Goal: Use online tool/utility: Utilize a website feature to perform a specific function

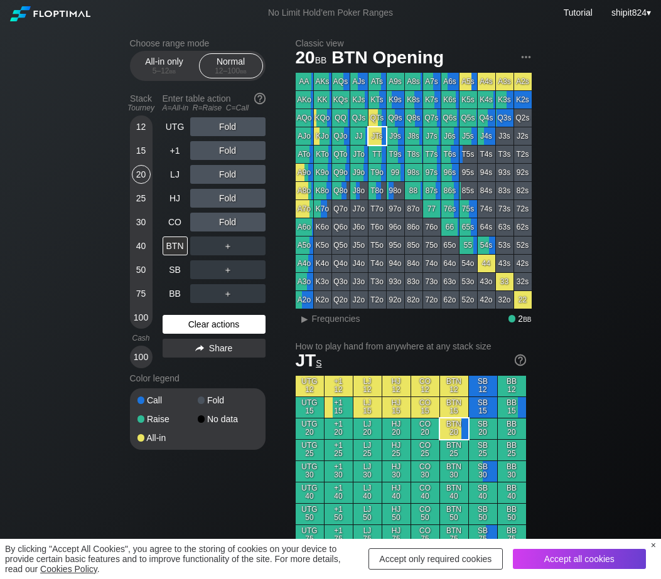
click at [216, 328] on div "Clear actions" at bounding box center [214, 324] width 103 height 19
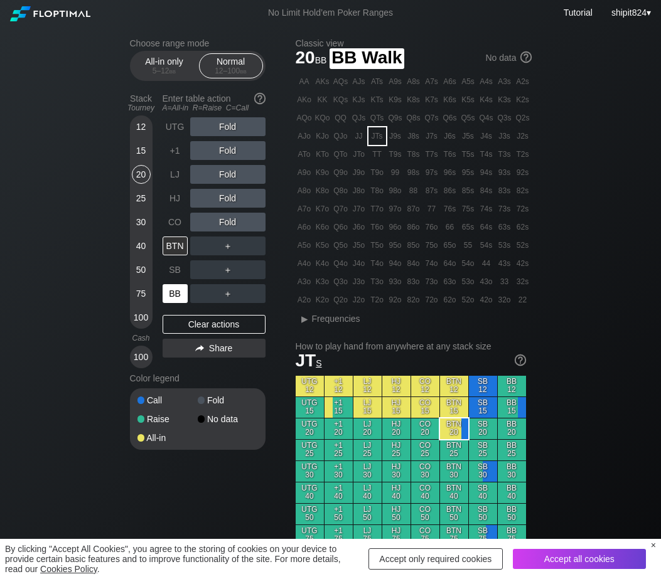
click at [184, 301] on div "BB" at bounding box center [175, 293] width 25 height 19
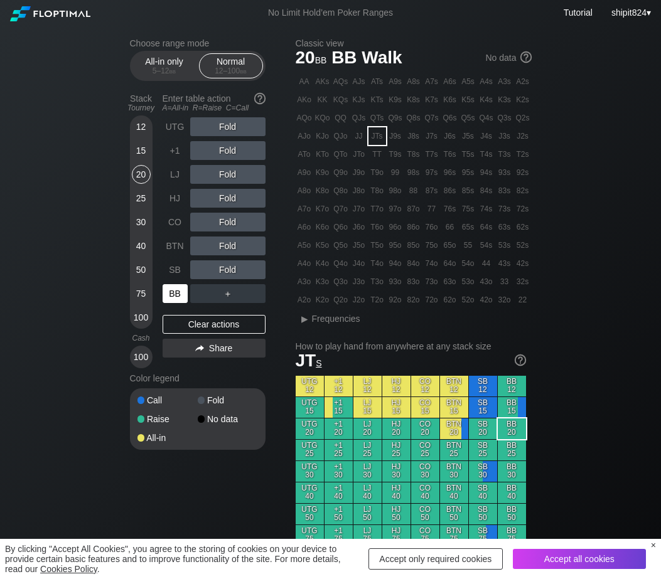
click at [184, 300] on div "BB" at bounding box center [175, 293] width 25 height 19
click at [184, 299] on div "BB" at bounding box center [175, 293] width 25 height 19
click at [183, 298] on div "BB" at bounding box center [175, 293] width 25 height 19
click at [230, 173] on div "R ✕" at bounding box center [227, 174] width 24 height 19
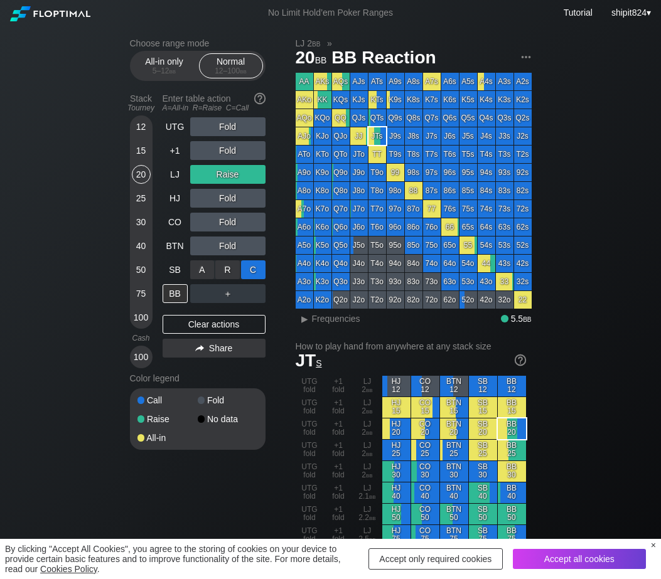
click at [255, 268] on div "C ✕" at bounding box center [253, 269] width 24 height 19
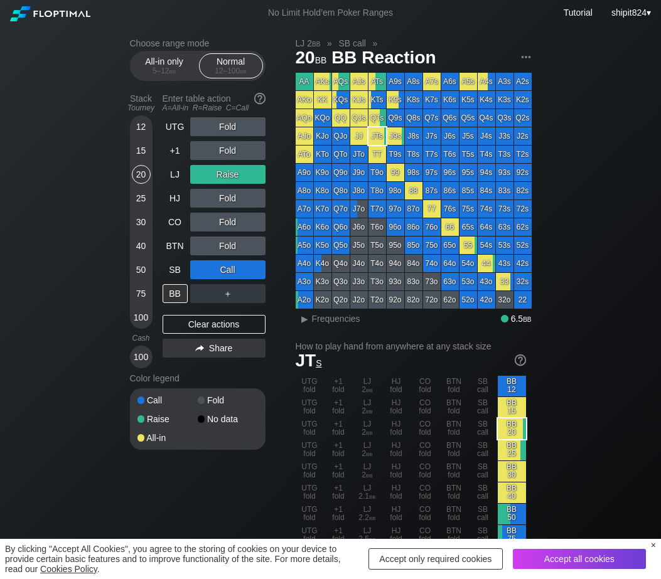
drag, startPoint x: 189, startPoint y: 329, endPoint x: 190, endPoint y: 260, distance: 68.4
click at [189, 327] on div "Clear actions" at bounding box center [214, 324] width 103 height 19
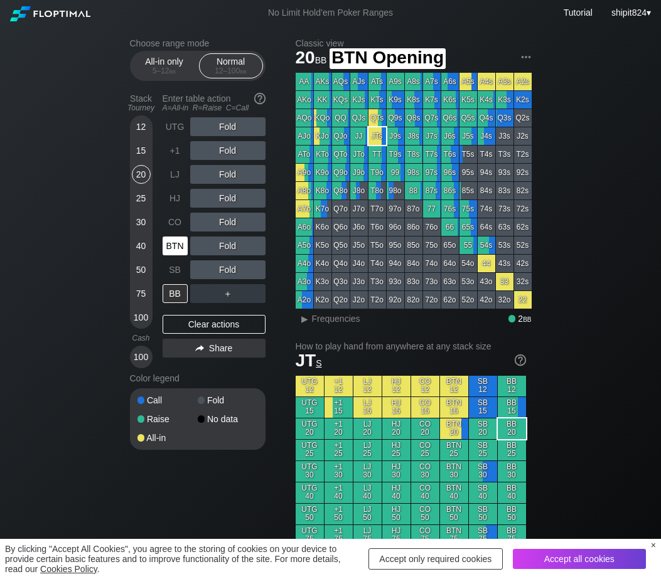
drag, startPoint x: 183, startPoint y: 242, endPoint x: 157, endPoint y: 248, distance: 26.6
click at [182, 242] on div "BTN" at bounding box center [175, 246] width 25 height 19
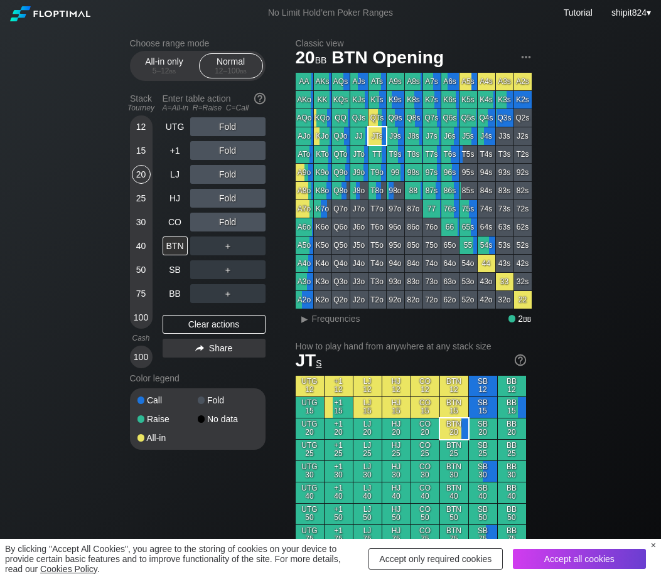
drag, startPoint x: 130, startPoint y: 153, endPoint x: 137, endPoint y: 151, distance: 7.3
click at [131, 153] on div "12 15 20 25 30 40 50 75 100" at bounding box center [141, 221] width 23 height 213
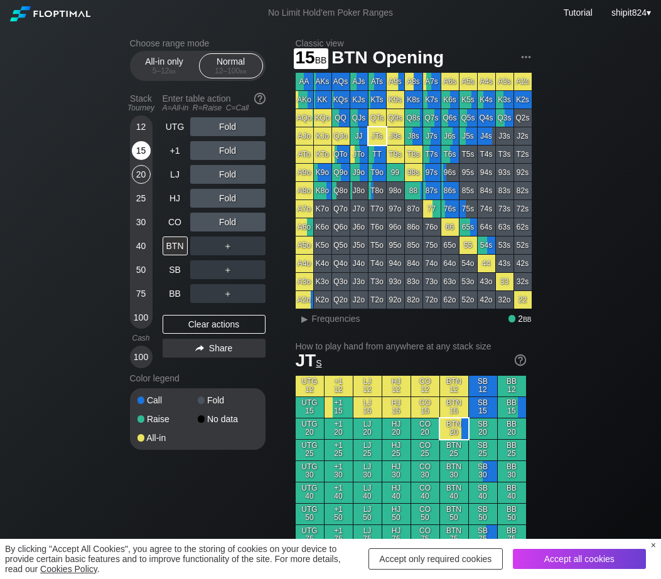
click at [137, 150] on div "15" at bounding box center [141, 150] width 19 height 19
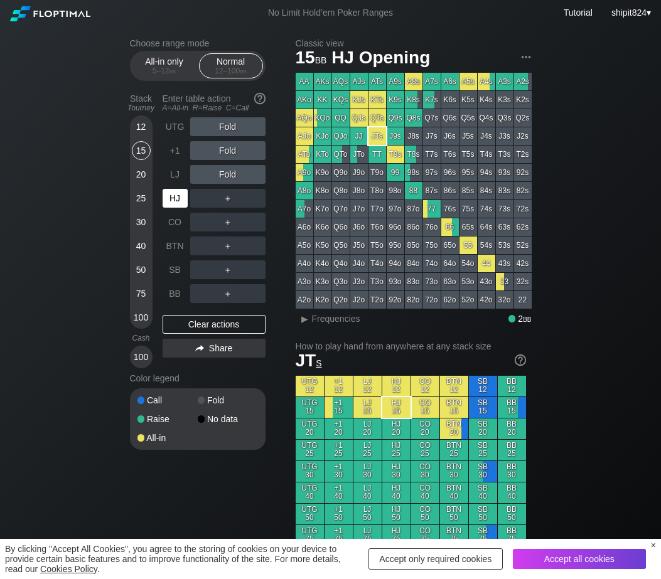
click at [171, 197] on div "HJ" at bounding box center [175, 198] width 25 height 19
click at [174, 318] on div "Clear actions" at bounding box center [214, 324] width 103 height 19
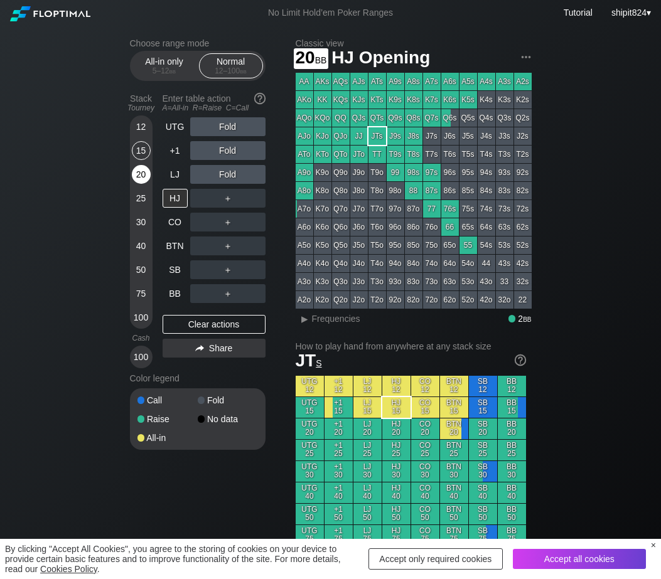
click at [142, 176] on div "20" at bounding box center [141, 174] width 19 height 19
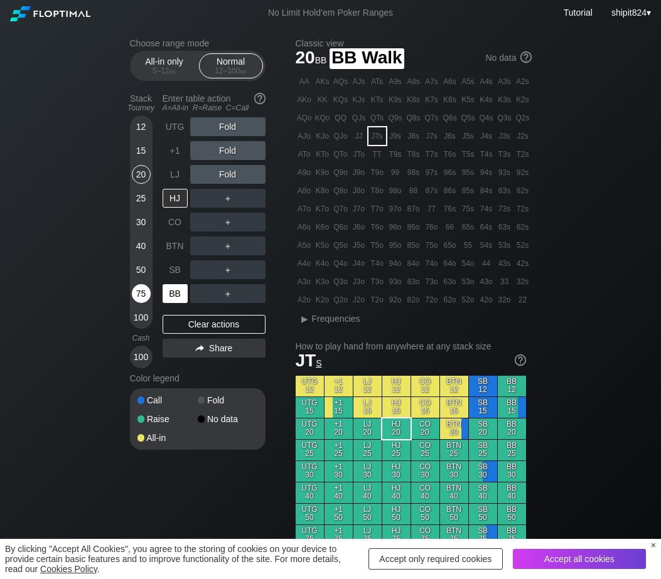
drag, startPoint x: 168, startPoint y: 297, endPoint x: 145, endPoint y: 287, distance: 24.7
click at [168, 296] on div "BB" at bounding box center [175, 293] width 25 height 19
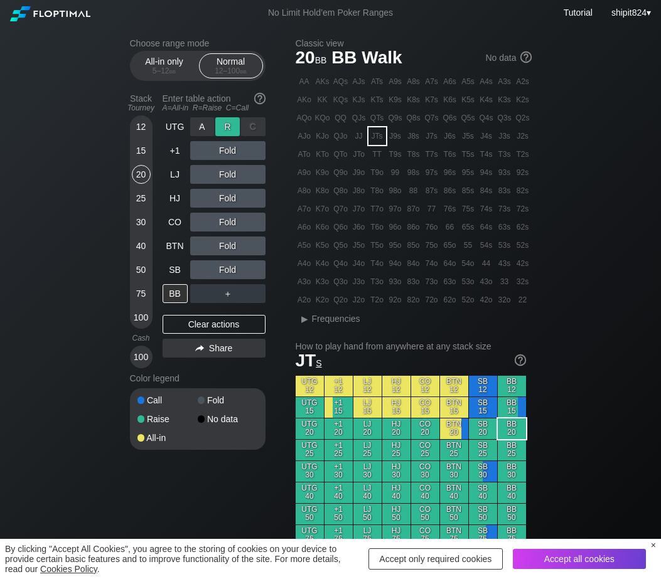
click at [223, 132] on div "R ✕" at bounding box center [227, 126] width 24 height 19
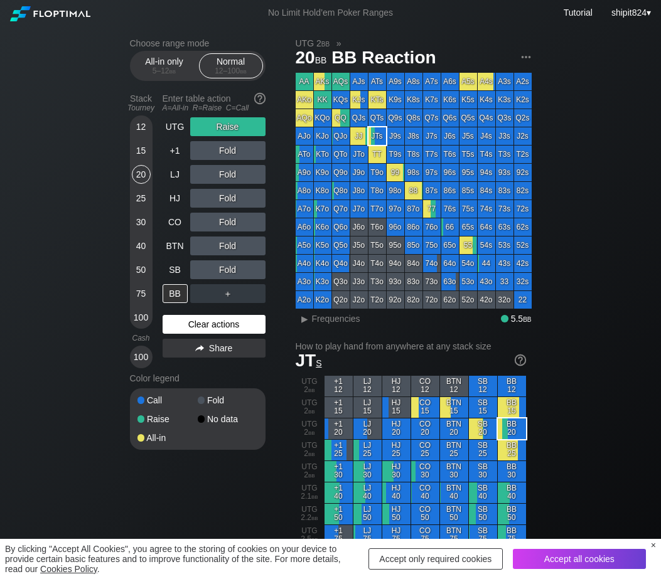
click at [171, 331] on div "Clear actions" at bounding box center [214, 324] width 103 height 19
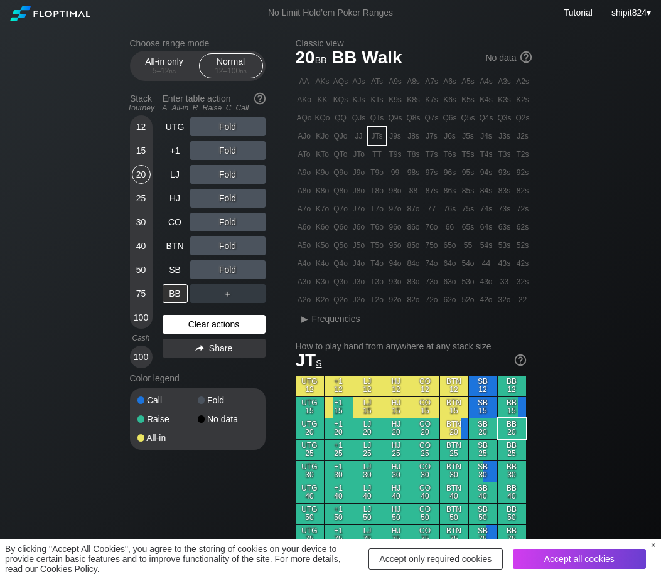
drag, startPoint x: 207, startPoint y: 329, endPoint x: 201, endPoint y: 323, distance: 9.3
click at [206, 329] on div "Clear actions" at bounding box center [214, 324] width 103 height 19
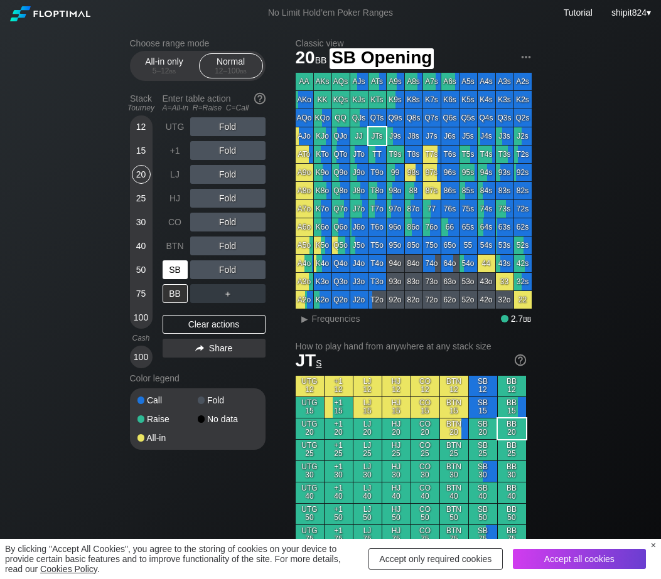
click at [178, 279] on div "SB" at bounding box center [175, 269] width 25 height 19
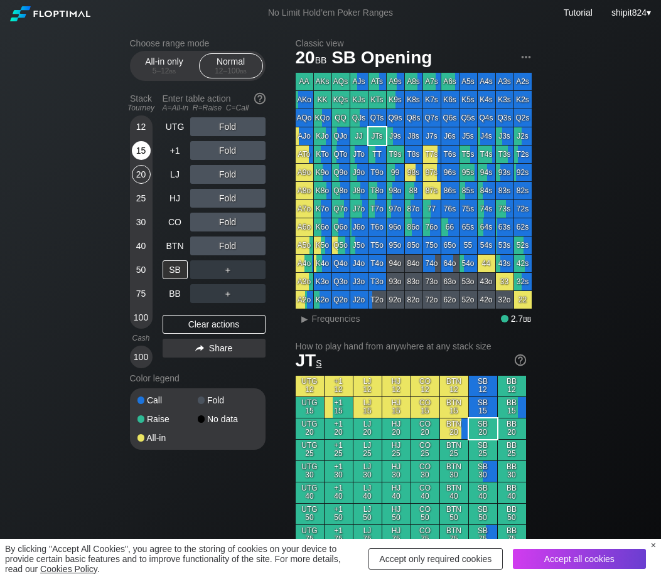
click at [147, 147] on div "15" at bounding box center [141, 153] width 19 height 24
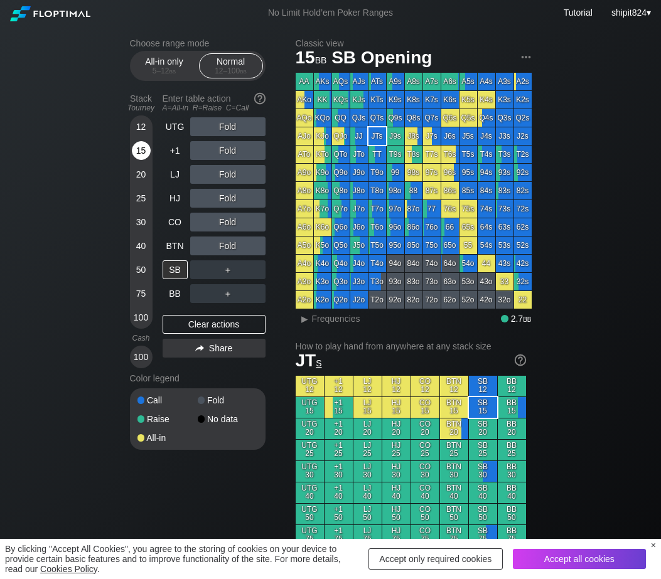
drag, startPoint x: 147, startPoint y: 147, endPoint x: 142, endPoint y: 155, distance: 9.0
click at [144, 155] on div "15" at bounding box center [141, 150] width 19 height 19
click at [142, 155] on div "15" at bounding box center [141, 150] width 19 height 19
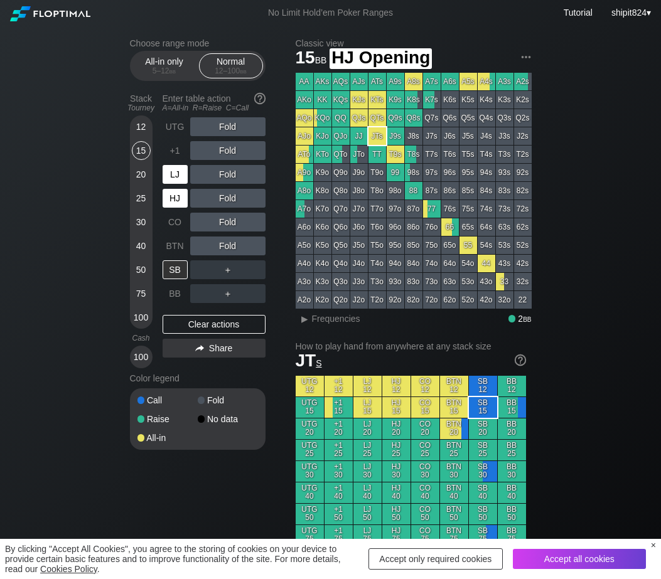
click at [174, 188] on div "UTG Fold +1 Fold LJ Fold HJ Fold CO Fold BTN Fold SB ＋ BB ＋" at bounding box center [214, 210] width 103 height 186
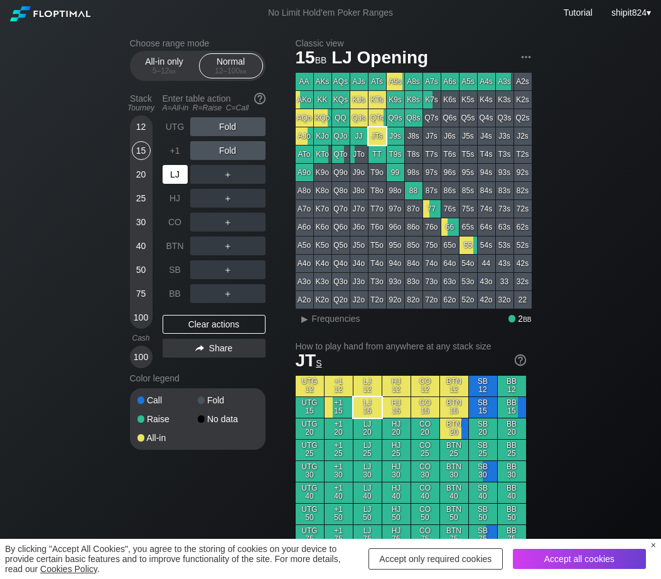
click at [174, 177] on div "LJ" at bounding box center [175, 174] width 25 height 19
click at [173, 177] on div "LJ" at bounding box center [175, 174] width 25 height 19
click at [173, 272] on div "SB" at bounding box center [175, 269] width 25 height 19
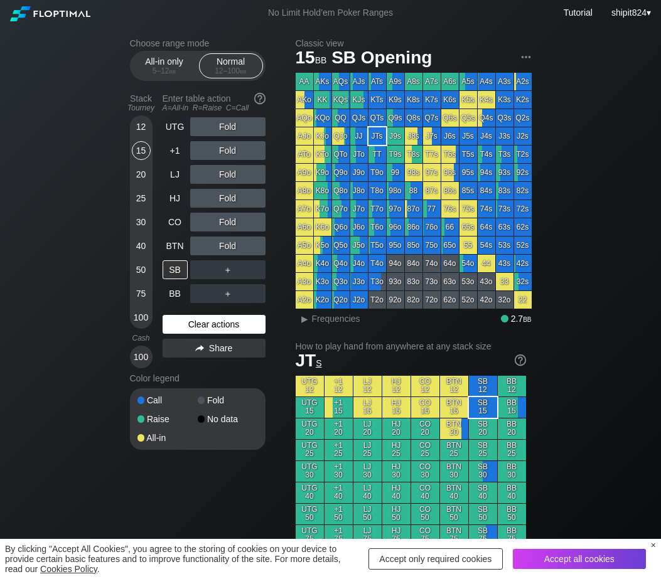
click at [188, 331] on div "Clear actions" at bounding box center [214, 324] width 103 height 19
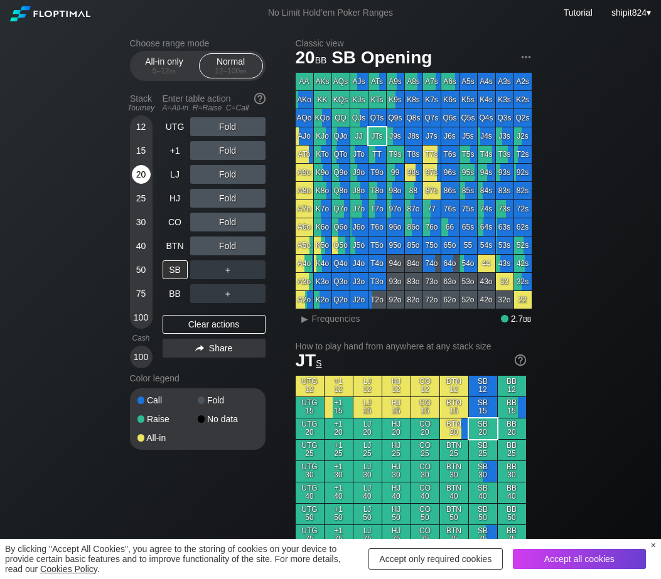
click at [141, 181] on div "20" at bounding box center [141, 174] width 19 height 19
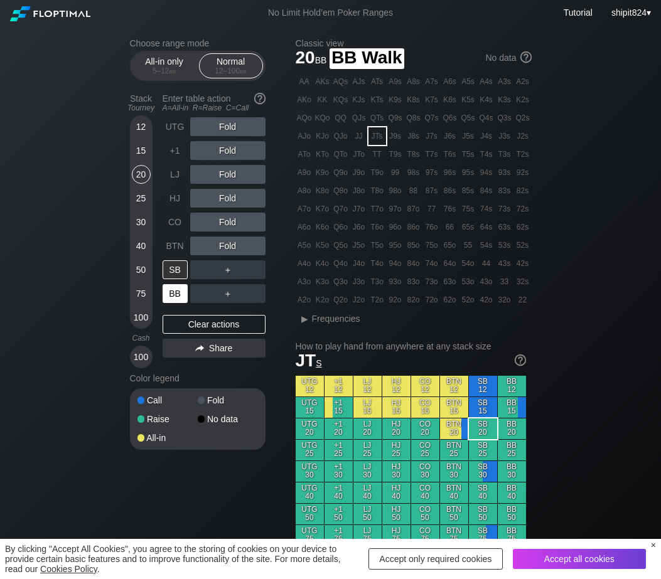
click at [174, 299] on div "BB" at bounding box center [175, 293] width 25 height 19
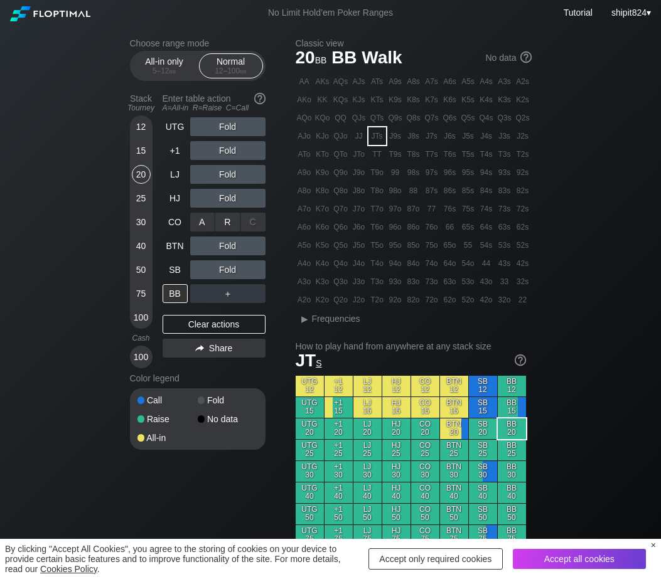
click at [227, 227] on div "R ✕" at bounding box center [227, 222] width 24 height 19
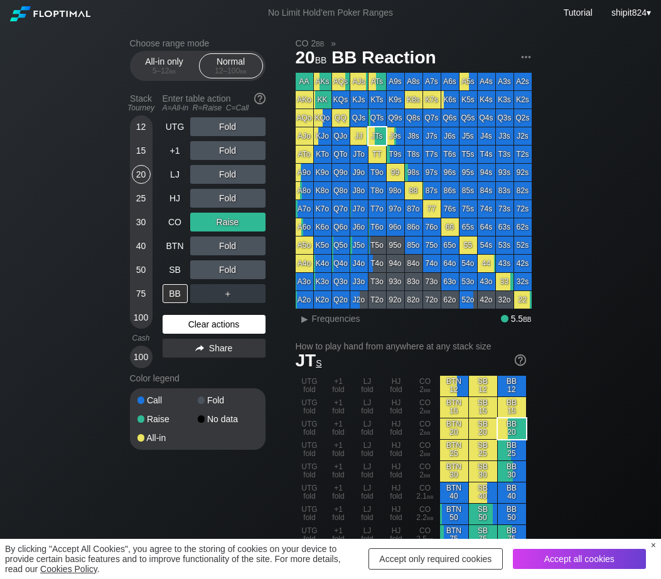
click at [182, 324] on div "Clear actions" at bounding box center [214, 324] width 103 height 19
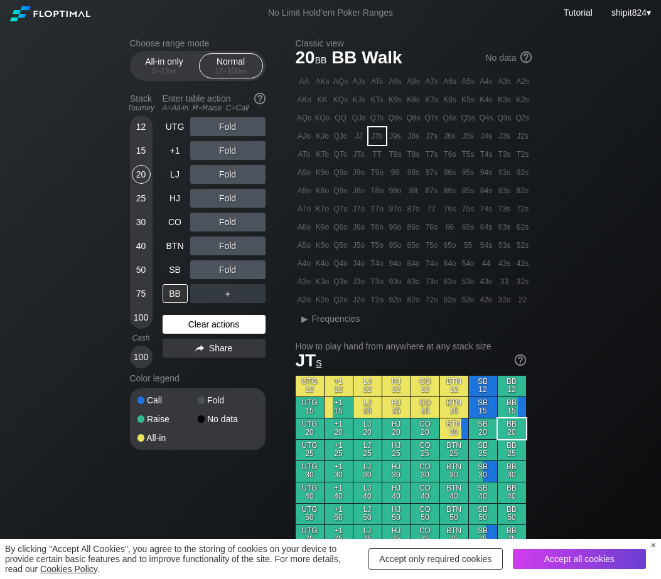
click at [182, 324] on div "Clear actions" at bounding box center [214, 324] width 103 height 19
drag, startPoint x: 224, startPoint y: 276, endPoint x: 213, endPoint y: 274, distance: 11.6
click at [224, 275] on div "R ✕" at bounding box center [227, 269] width 24 height 19
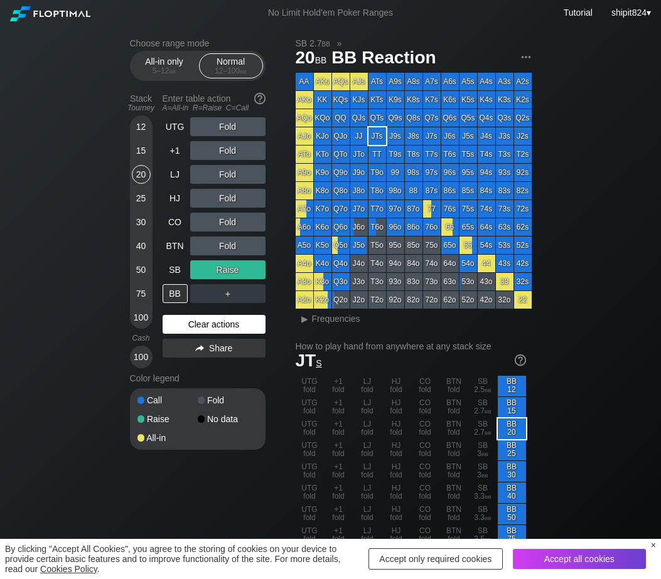
click at [227, 326] on div "Clear actions" at bounding box center [214, 324] width 103 height 19
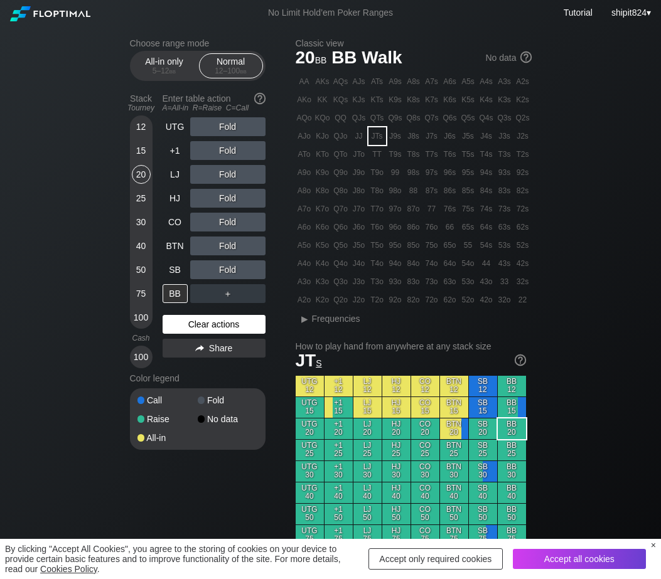
click at [226, 326] on div "Clear actions" at bounding box center [214, 324] width 103 height 19
drag, startPoint x: 224, startPoint y: 326, endPoint x: 204, endPoint y: 304, distance: 29.8
click at [224, 327] on div "Clear actions" at bounding box center [214, 324] width 103 height 19
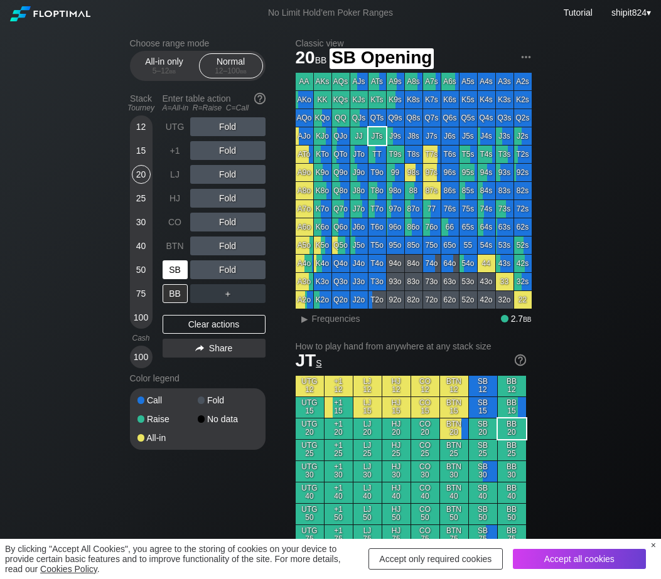
click at [169, 267] on div "SB" at bounding box center [175, 269] width 25 height 19
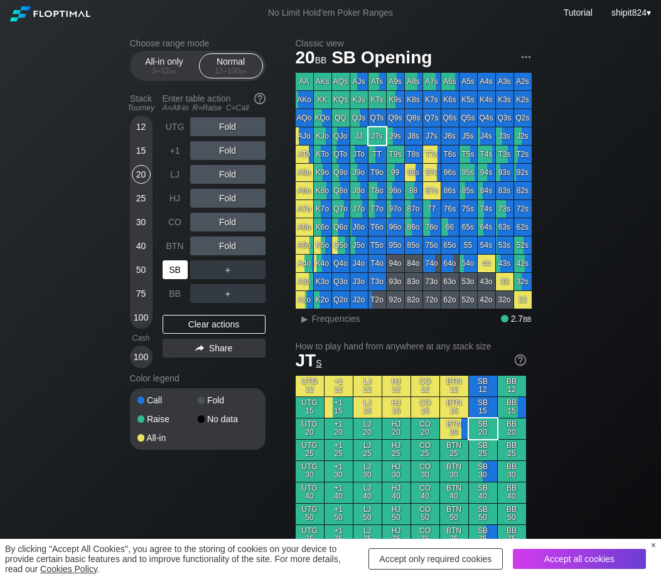
click at [169, 267] on div "SB" at bounding box center [175, 269] width 25 height 19
drag, startPoint x: 231, startPoint y: 246, endPoint x: 114, endPoint y: 255, distance: 117.7
click at [231, 246] on div "R ✕" at bounding box center [227, 246] width 24 height 19
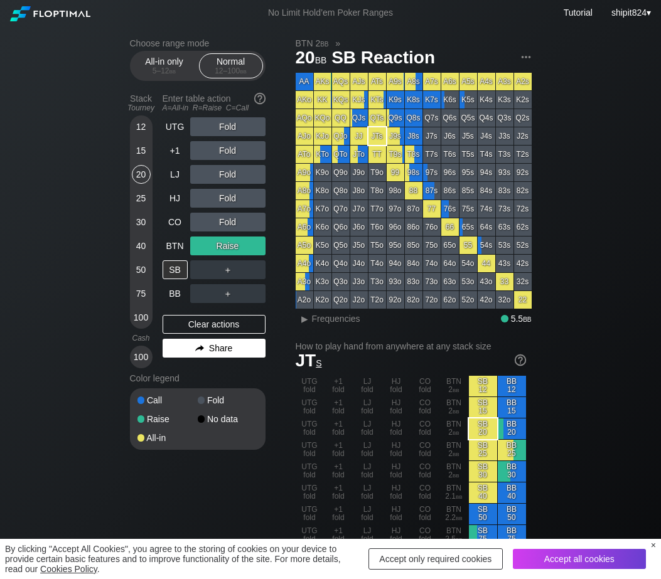
click at [187, 343] on div "Share" at bounding box center [214, 348] width 103 height 19
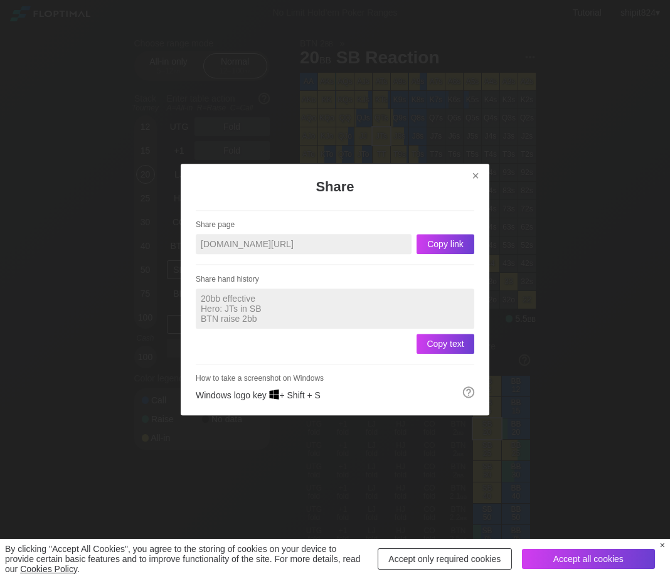
click at [182, 331] on div "Share page [DOMAIN_NAME][URL] Copy link Share hand history 20bb effective Hero:…" at bounding box center [335, 305] width 309 height 190
click at [477, 171] on div "×" at bounding box center [476, 176] width 18 height 14
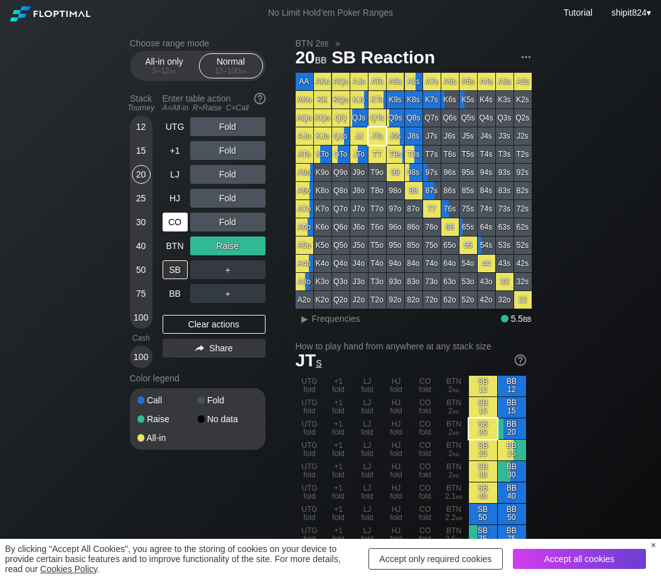
click at [183, 318] on div "Clear actions" at bounding box center [214, 324] width 103 height 19
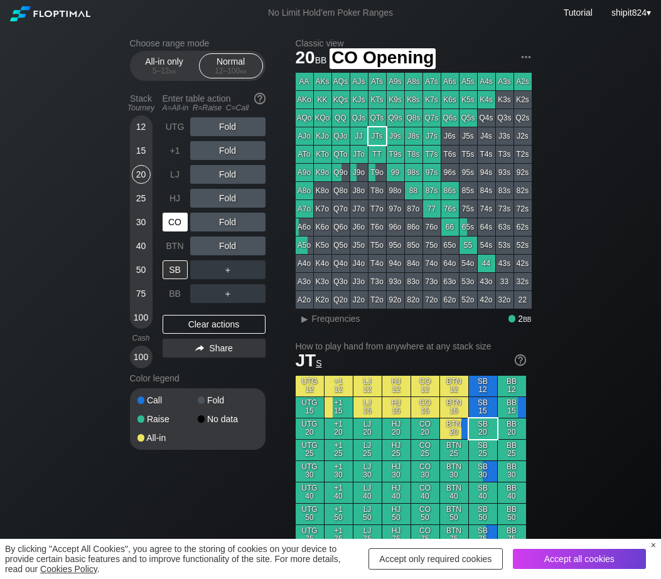
scroll to position [523, 0]
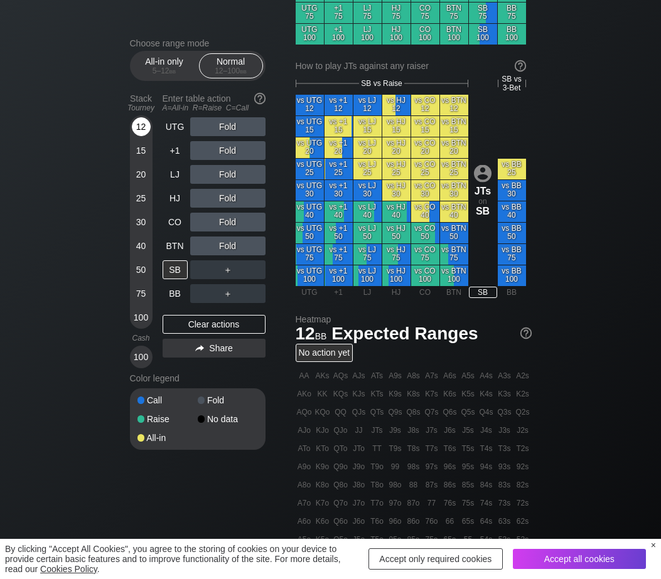
click at [147, 129] on div "12" at bounding box center [141, 126] width 19 height 19
click at [144, 128] on div "12" at bounding box center [141, 126] width 19 height 19
click at [179, 275] on div "SB" at bounding box center [175, 269] width 25 height 19
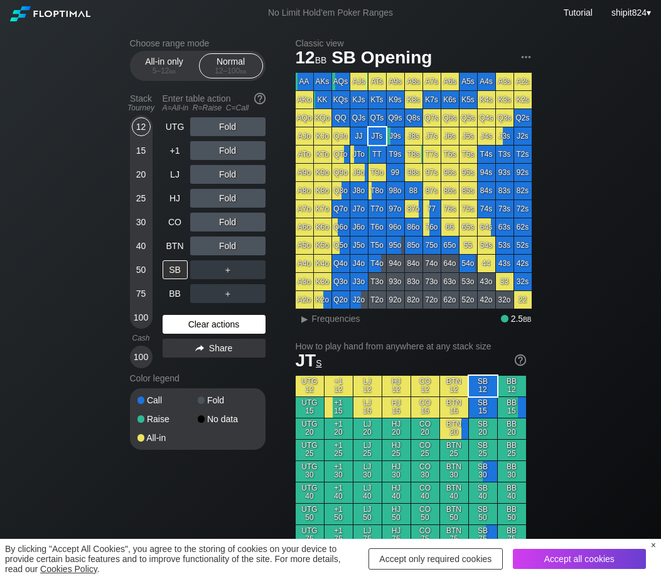
click at [203, 329] on div "Clear actions" at bounding box center [214, 324] width 103 height 19
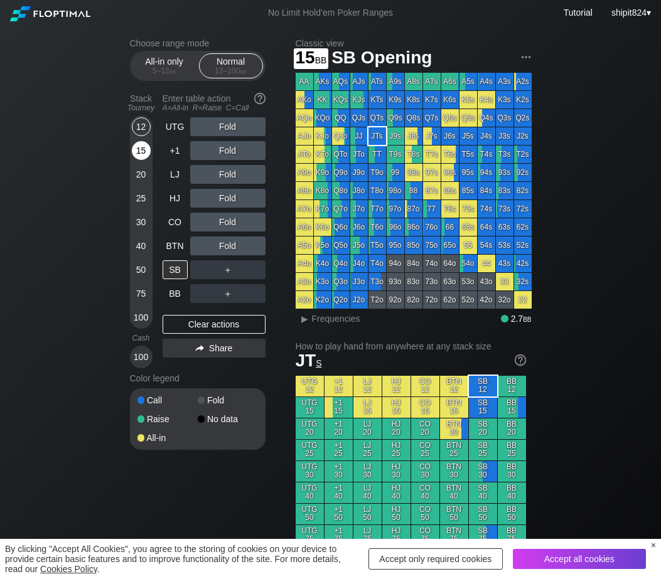
click at [142, 156] on div "15" at bounding box center [141, 150] width 19 height 19
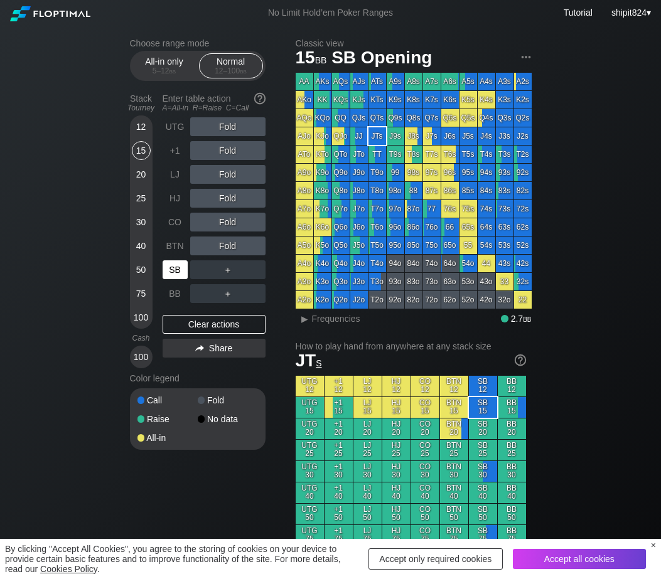
click at [174, 271] on div "SB" at bounding box center [175, 269] width 25 height 19
click at [174, 270] on div "SB" at bounding box center [175, 269] width 25 height 19
click at [228, 220] on div "R ✕" at bounding box center [227, 222] width 24 height 19
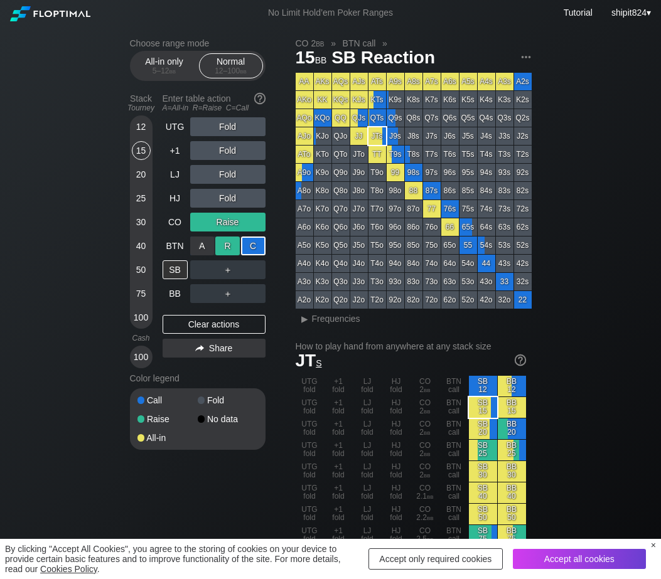
drag, startPoint x: 262, startPoint y: 247, endPoint x: 232, endPoint y: 250, distance: 30.2
click at [252, 248] on div "C ✕" at bounding box center [253, 246] width 24 height 19
drag, startPoint x: 180, startPoint y: 330, endPoint x: 158, endPoint y: 241, distance: 91.9
click at [179, 330] on div "Clear actions" at bounding box center [214, 324] width 103 height 19
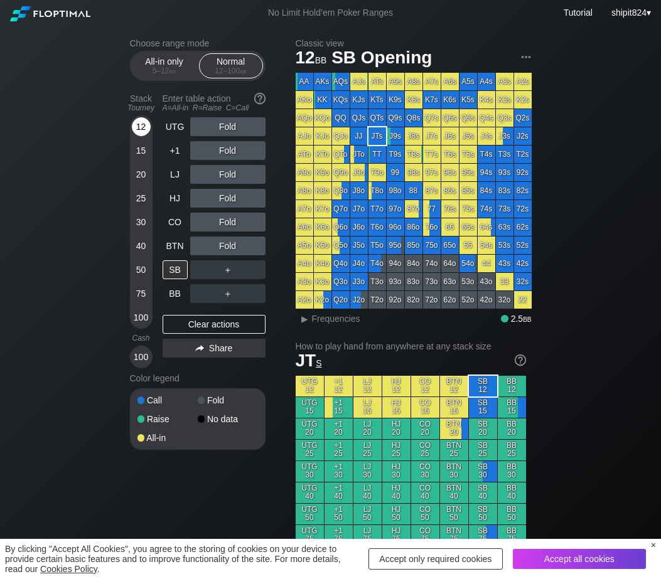
click at [134, 129] on div "12" at bounding box center [141, 126] width 19 height 19
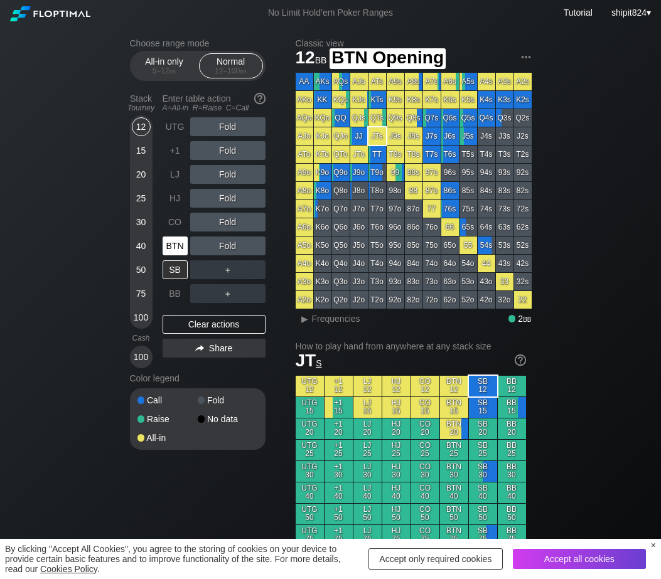
click at [166, 242] on div "BTN" at bounding box center [175, 246] width 25 height 19
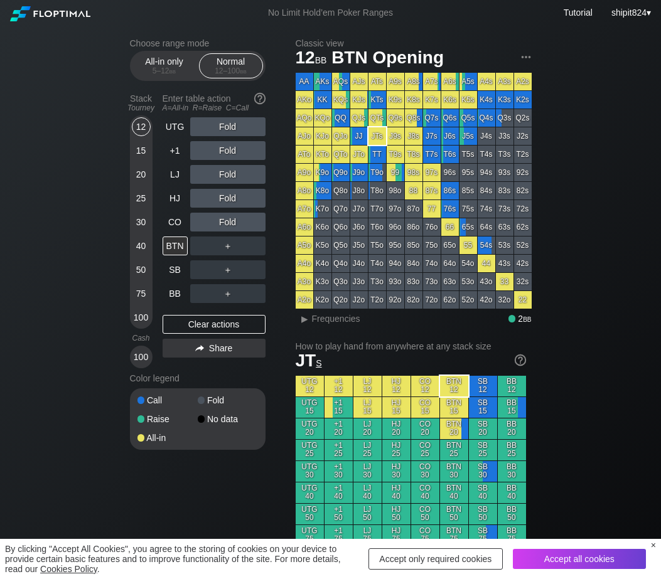
click at [179, 326] on div "Clear actions" at bounding box center [214, 324] width 103 height 19
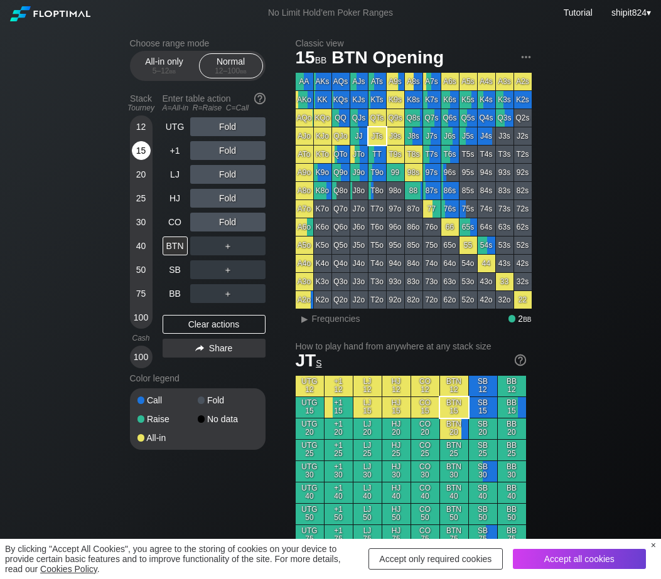
click at [146, 148] on div "15" at bounding box center [141, 150] width 19 height 19
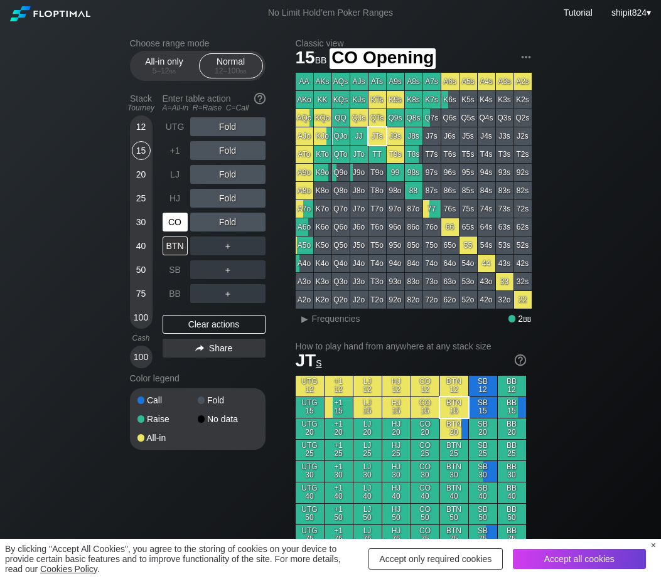
click at [179, 222] on div "CO" at bounding box center [175, 222] width 25 height 19
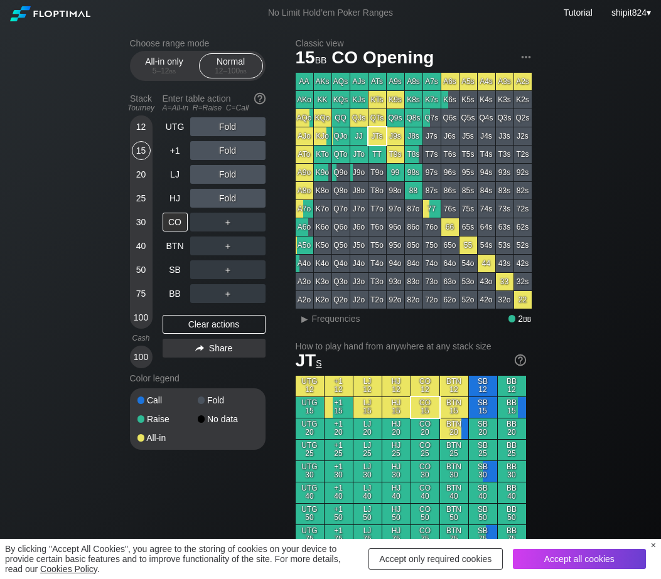
click at [224, 220] on div "＋" at bounding box center [227, 222] width 75 height 19
click at [224, 220] on div "R ✕" at bounding box center [227, 222] width 24 height 19
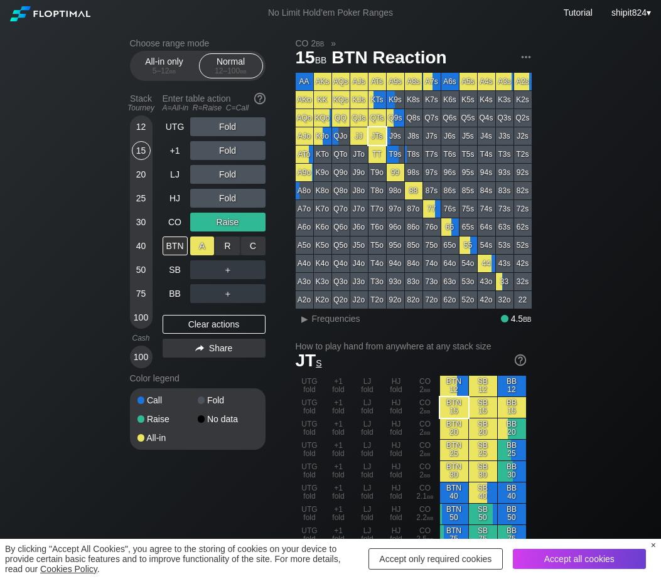
click at [204, 245] on div "A ✕" at bounding box center [202, 246] width 24 height 19
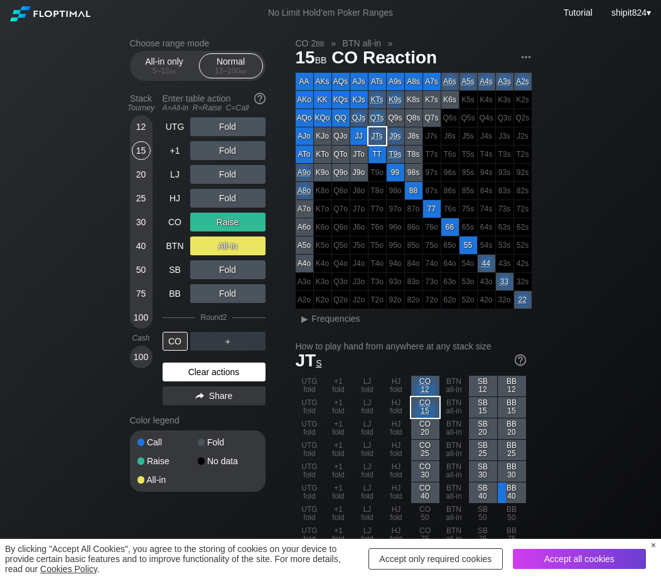
click at [202, 378] on div "Clear actions" at bounding box center [214, 372] width 103 height 19
click at [201, 410] on div "Color legend" at bounding box center [198, 420] width 136 height 20
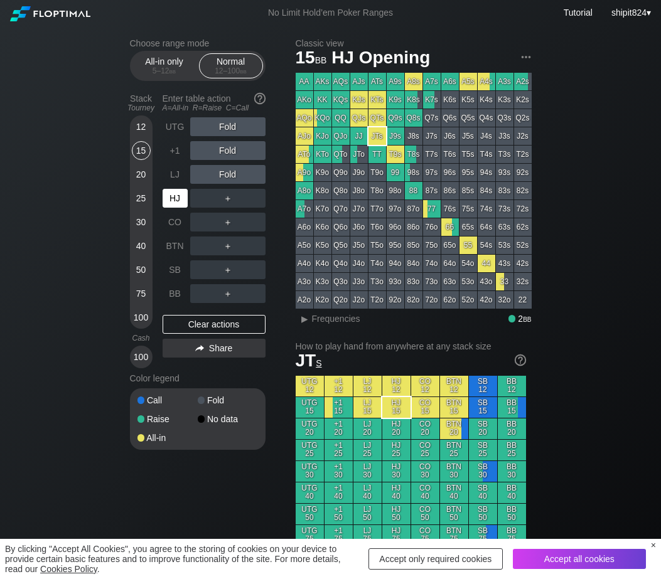
click at [176, 196] on div "HJ" at bounding box center [175, 198] width 25 height 19
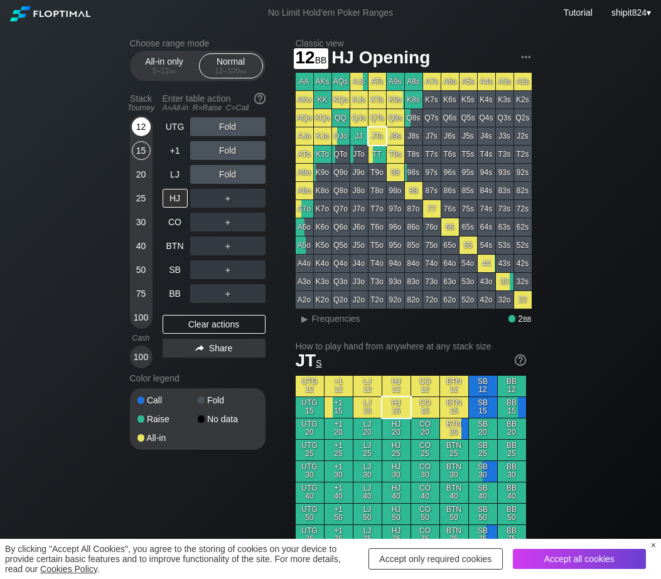
click at [140, 126] on div "12" at bounding box center [141, 126] width 19 height 19
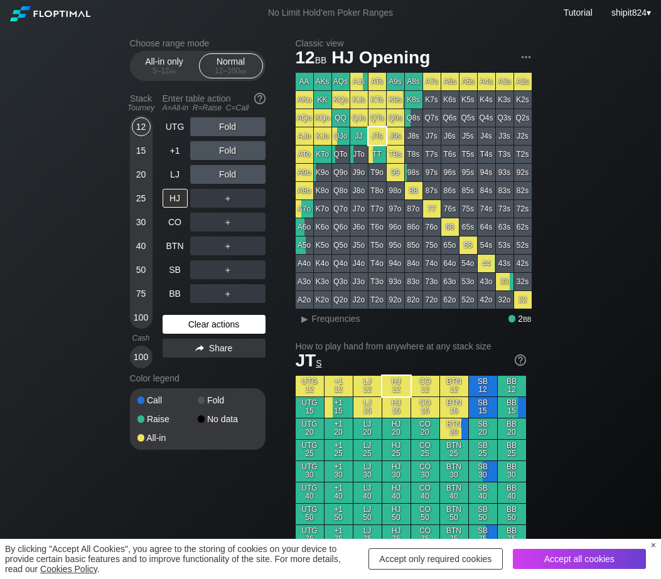
click at [186, 327] on div "Clear actions" at bounding box center [214, 324] width 103 height 19
drag, startPoint x: 186, startPoint y: 327, endPoint x: 184, endPoint y: 284, distance: 42.7
click at [186, 324] on div "Clear actions" at bounding box center [214, 324] width 103 height 19
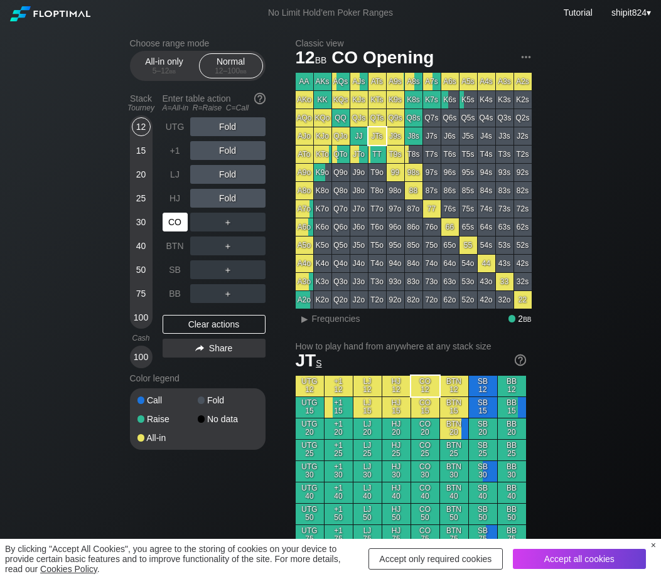
click at [181, 226] on div "CO" at bounding box center [175, 222] width 25 height 19
drag, startPoint x: 81, startPoint y: 379, endPoint x: 109, endPoint y: 355, distance: 37.4
click at [182, 321] on div "Clear actions" at bounding box center [214, 324] width 103 height 19
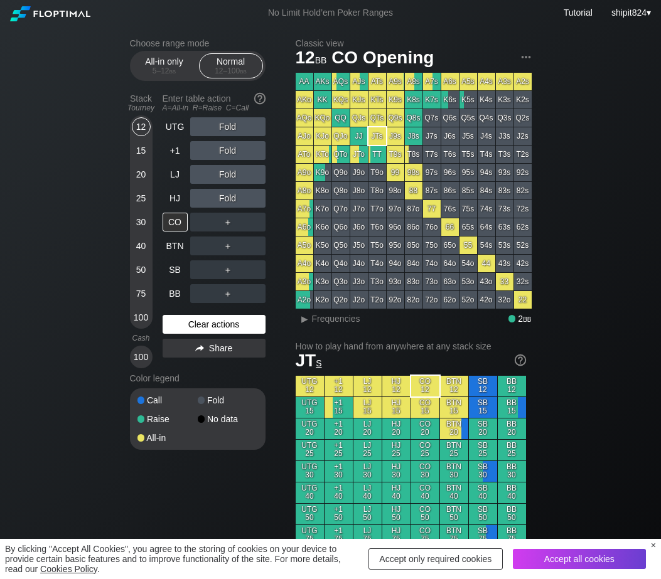
click at [178, 326] on div "Clear actions" at bounding box center [214, 324] width 103 height 19
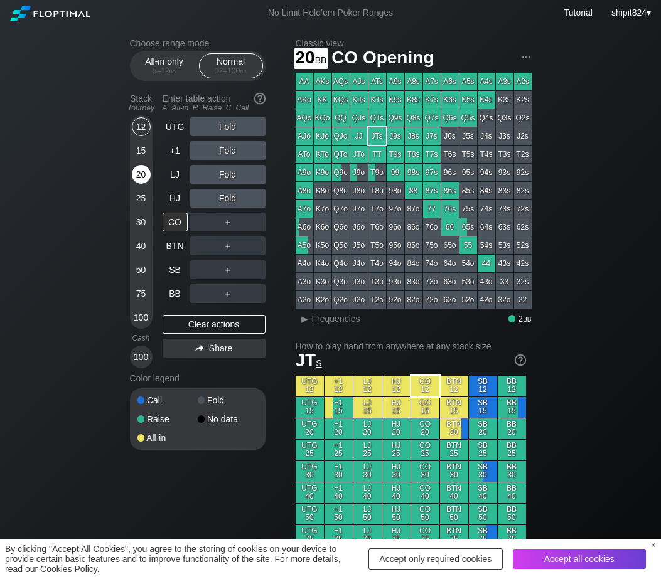
click at [143, 173] on div "20" at bounding box center [141, 174] width 19 height 19
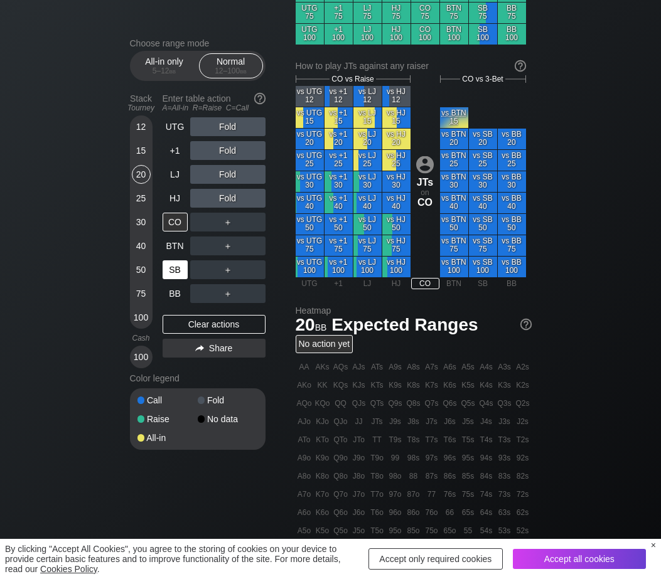
click at [176, 276] on div "SB" at bounding box center [175, 269] width 25 height 19
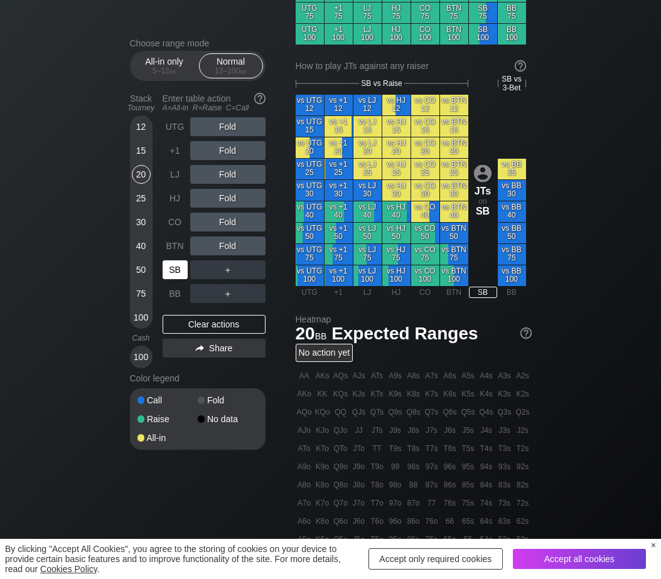
click at [175, 274] on div "SB" at bounding box center [175, 269] width 25 height 19
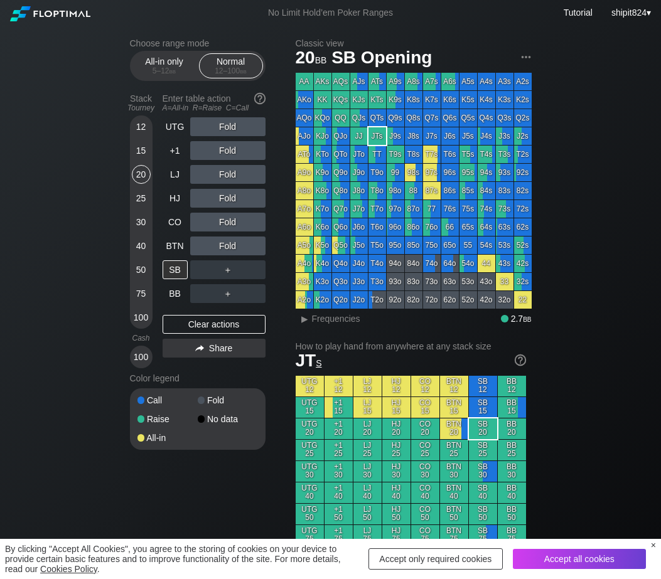
click at [259, 272] on div "＋" at bounding box center [227, 269] width 75 height 19
click at [258, 276] on div "C ✕" at bounding box center [253, 269] width 24 height 19
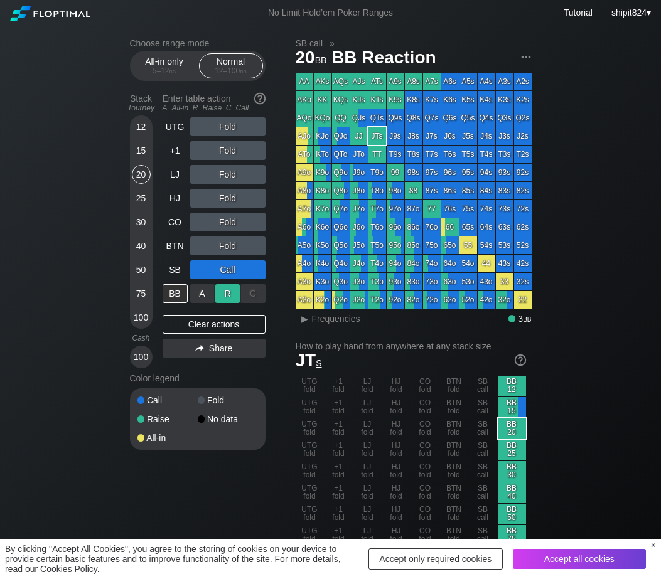
click at [223, 295] on div "R ✕" at bounding box center [227, 293] width 24 height 19
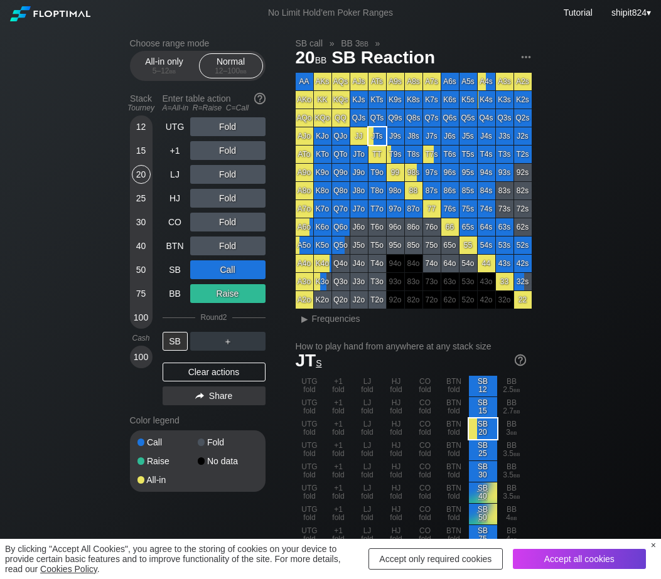
click at [182, 384] on div "UTG Fold +1 Fold LJ Fold HJ Fold CO Fold BTN Fold SB Call BB Raise Round 2 SB ＋…" at bounding box center [214, 263] width 103 height 293
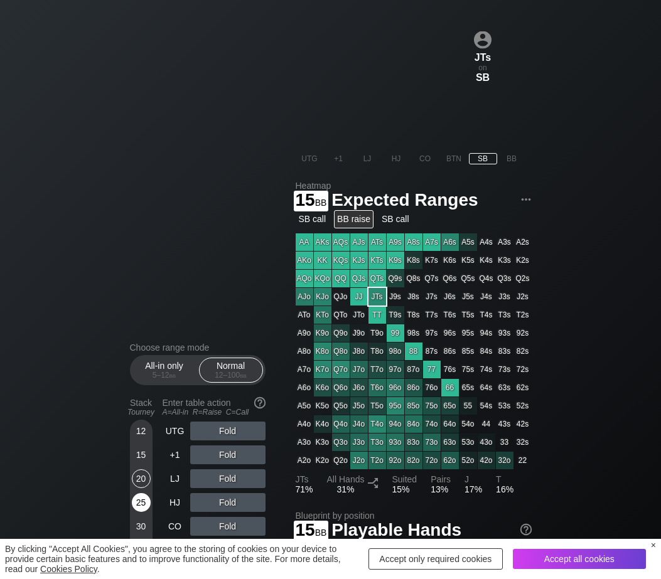
scroll to position [1046, 0]
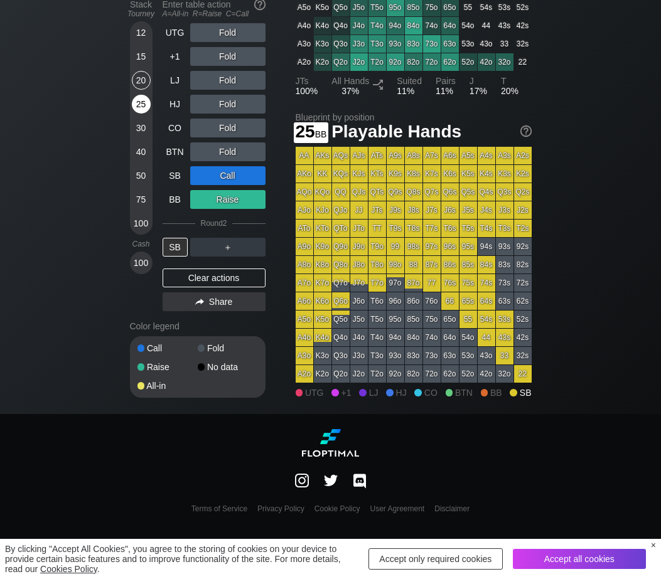
click at [141, 114] on div "25" at bounding box center [141, 104] width 19 height 19
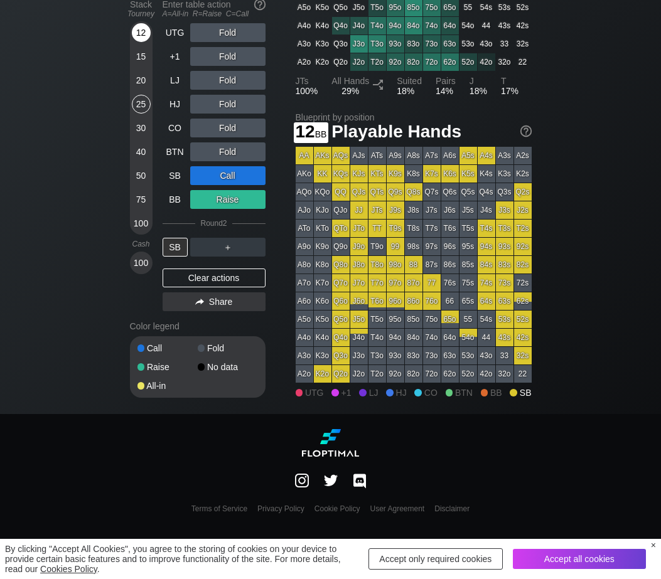
click at [134, 39] on div "12" at bounding box center [141, 32] width 19 height 19
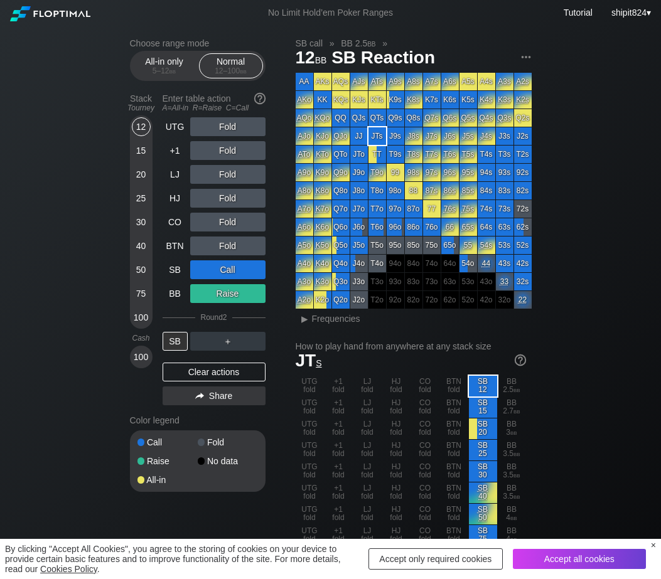
click at [208, 372] on div "Clear actions" at bounding box center [214, 372] width 103 height 19
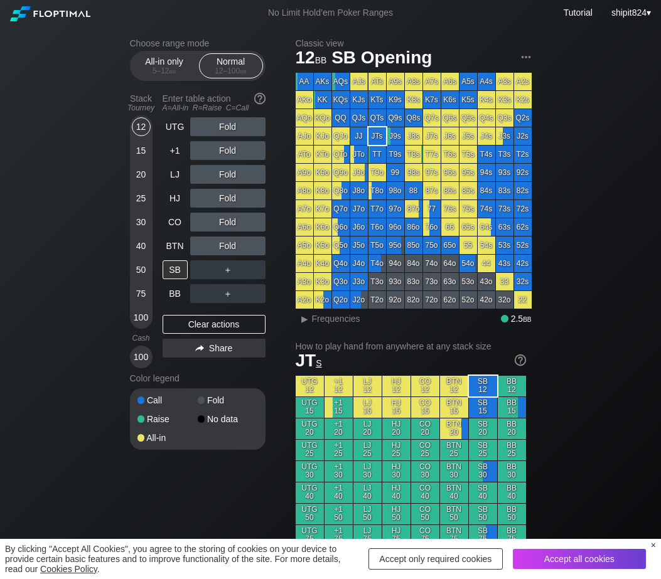
drag, startPoint x: 208, startPoint y: 372, endPoint x: 184, endPoint y: 378, distance: 24.7
click at [208, 373] on div "Color legend" at bounding box center [198, 378] width 136 height 20
click at [174, 200] on div "HJ" at bounding box center [175, 198] width 25 height 19
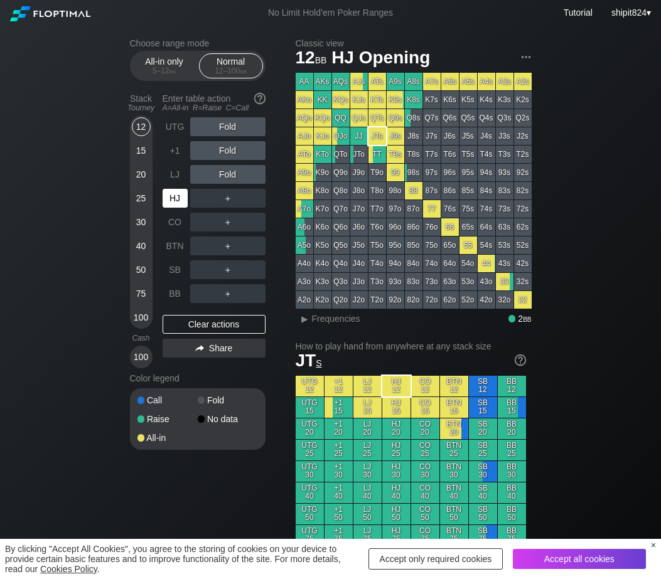
click at [173, 198] on div "HJ" at bounding box center [175, 198] width 25 height 19
click at [191, 323] on div "Clear actions" at bounding box center [214, 324] width 103 height 19
drag, startPoint x: 191, startPoint y: 323, endPoint x: 152, endPoint y: 316, distance: 40.2
click at [191, 323] on div "Clear actions" at bounding box center [214, 324] width 103 height 19
drag, startPoint x: 28, startPoint y: 142, endPoint x: 85, endPoint y: 112, distance: 64.6
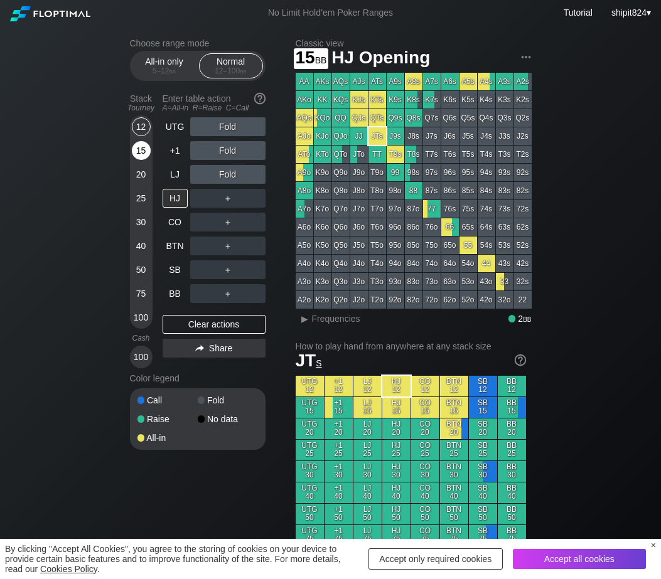
click at [137, 152] on div "15" at bounding box center [141, 150] width 19 height 19
click at [172, 306] on div "UTG Fold +1 Fold LJ Fold HJ ＋ CO ＋ BTN ＋ SB ＋ BB ＋ Clear actions Share" at bounding box center [214, 242] width 103 height 251
click at [173, 305] on div "UTG Fold +1 Fold LJ Fold HJ ＋ CO ＋ BTN ＋ SB ＋ BB ＋ Clear actions Share" at bounding box center [214, 242] width 103 height 251
click at [227, 159] on div "R ✕" at bounding box center [227, 150] width 24 height 19
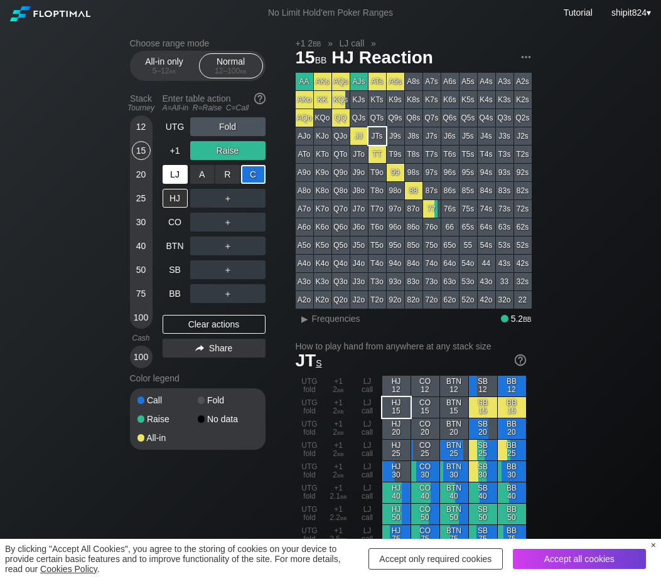
drag, startPoint x: 252, startPoint y: 175, endPoint x: 184, endPoint y: 187, distance: 69.4
click at [253, 176] on div "C ✕" at bounding box center [253, 174] width 24 height 19
click at [173, 301] on div "BB" at bounding box center [175, 293] width 25 height 19
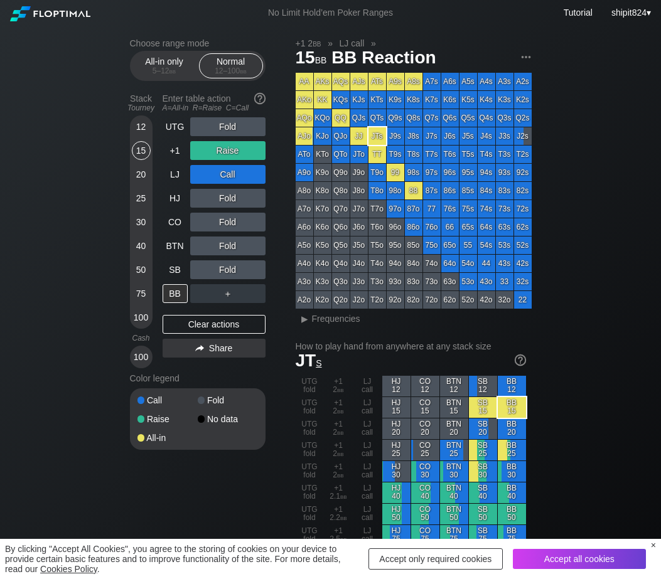
drag, startPoint x: 209, startPoint y: 382, endPoint x: 203, endPoint y: 360, distance: 22.8
click at [208, 380] on div "Color legend" at bounding box center [198, 378] width 136 height 20
click at [200, 321] on div "Clear actions" at bounding box center [214, 324] width 103 height 19
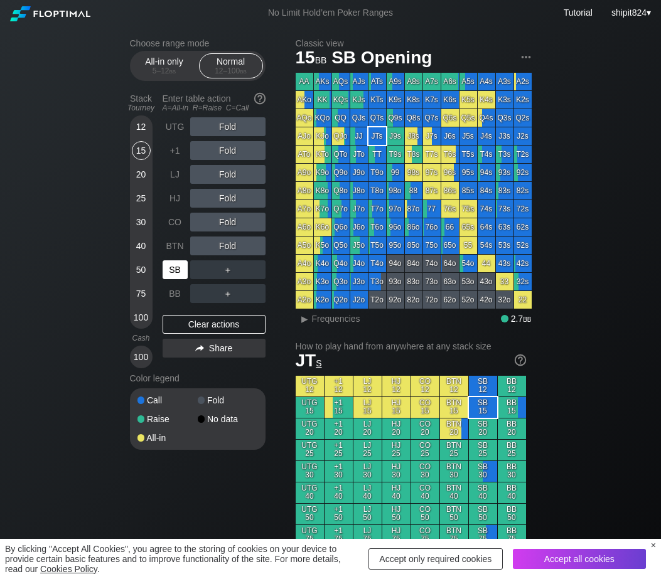
click at [184, 279] on div "SB" at bounding box center [175, 269] width 25 height 19
drag, startPoint x: 184, startPoint y: 279, endPoint x: 173, endPoint y: 279, distance: 11.3
click at [183, 279] on div "SB" at bounding box center [175, 269] width 25 height 19
drag, startPoint x: 71, startPoint y: 426, endPoint x: 142, endPoint y: 346, distance: 107.1
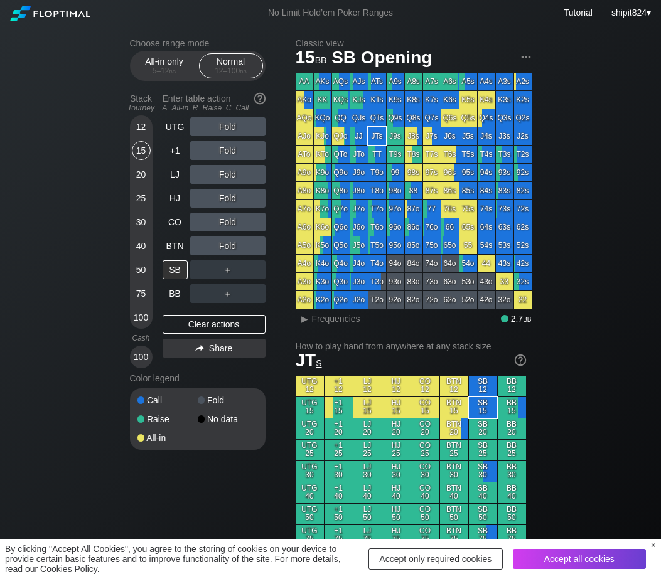
click at [186, 319] on div "Clear actions" at bounding box center [214, 324] width 103 height 19
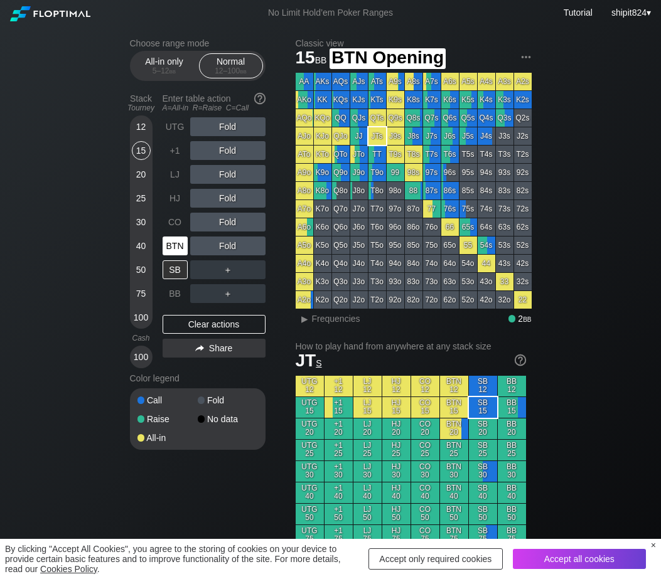
click at [168, 247] on div "BTN" at bounding box center [175, 246] width 25 height 19
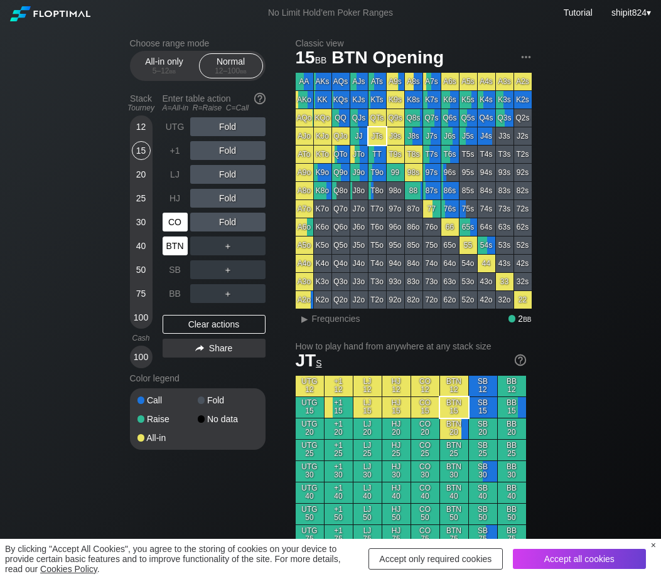
drag, startPoint x: 168, startPoint y: 247, endPoint x: 166, endPoint y: 232, distance: 15.7
click at [167, 247] on div "BTN" at bounding box center [175, 246] width 25 height 19
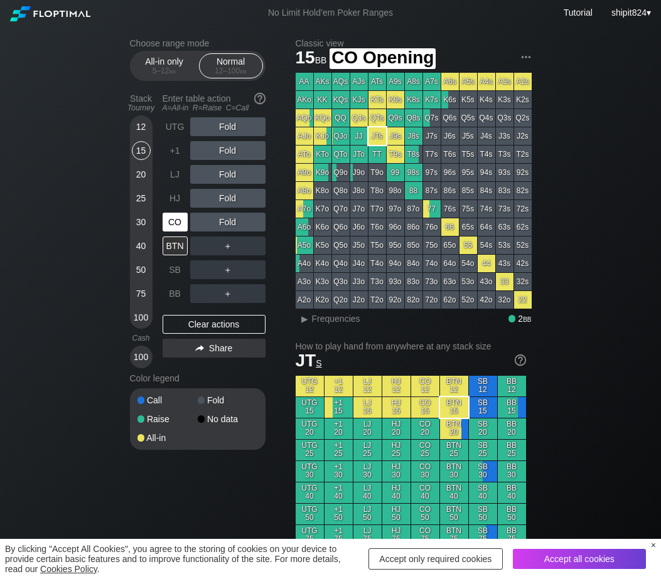
click at [166, 223] on div "CO" at bounding box center [175, 222] width 25 height 19
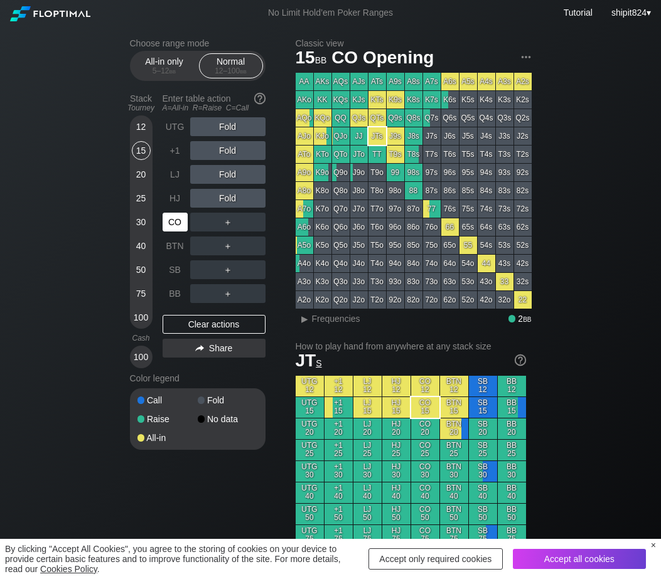
click at [166, 223] on div "CO" at bounding box center [175, 222] width 25 height 19
drag, startPoint x: 60, startPoint y: 395, endPoint x: 76, endPoint y: 372, distance: 28.0
click at [174, 323] on div "Clear actions" at bounding box center [214, 324] width 103 height 19
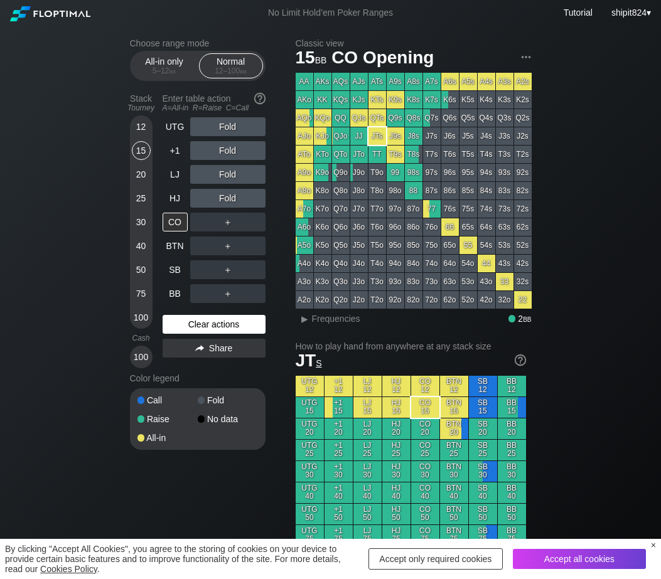
click at [174, 322] on div "Clear actions" at bounding box center [214, 324] width 103 height 19
click at [173, 324] on div "Clear actions" at bounding box center [214, 324] width 103 height 19
click at [172, 324] on div "Clear actions" at bounding box center [214, 324] width 103 height 19
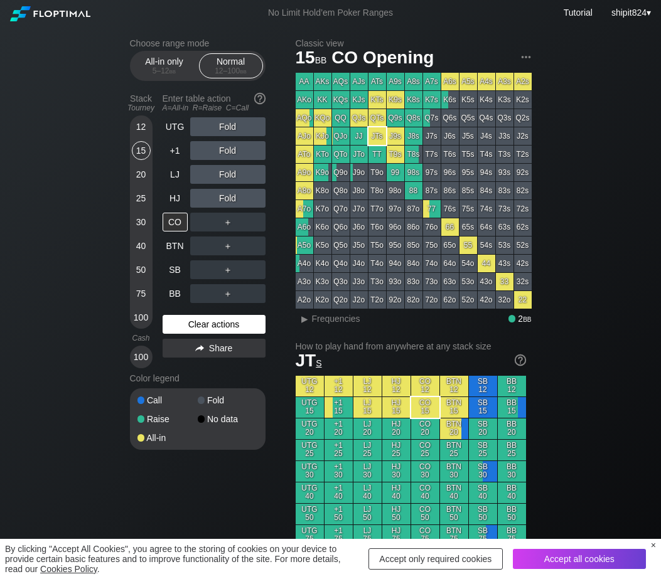
click at [171, 324] on div "Clear actions" at bounding box center [214, 324] width 103 height 19
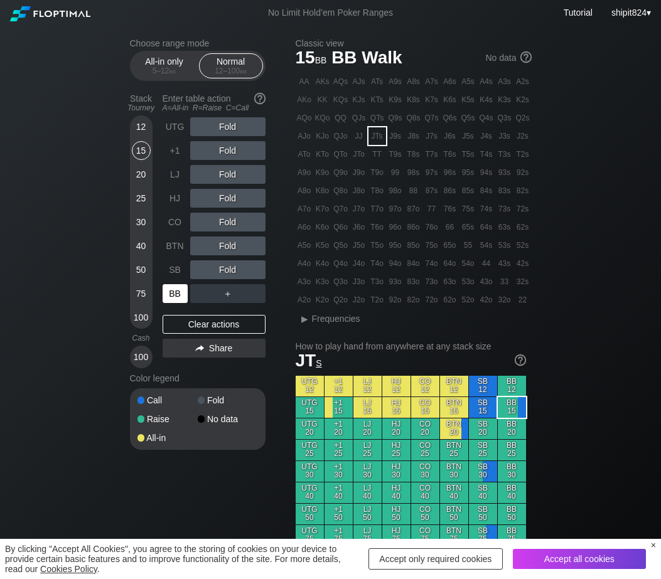
click at [168, 303] on div "BB" at bounding box center [175, 293] width 25 height 19
click at [225, 206] on div "R ✕" at bounding box center [227, 198] width 24 height 19
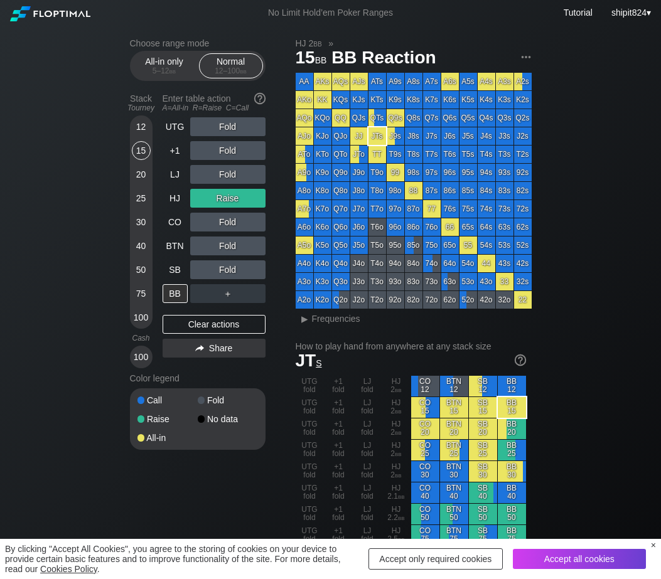
click at [193, 323] on div "Clear actions" at bounding box center [214, 324] width 103 height 19
click at [192, 325] on div "Clear actions" at bounding box center [214, 324] width 103 height 19
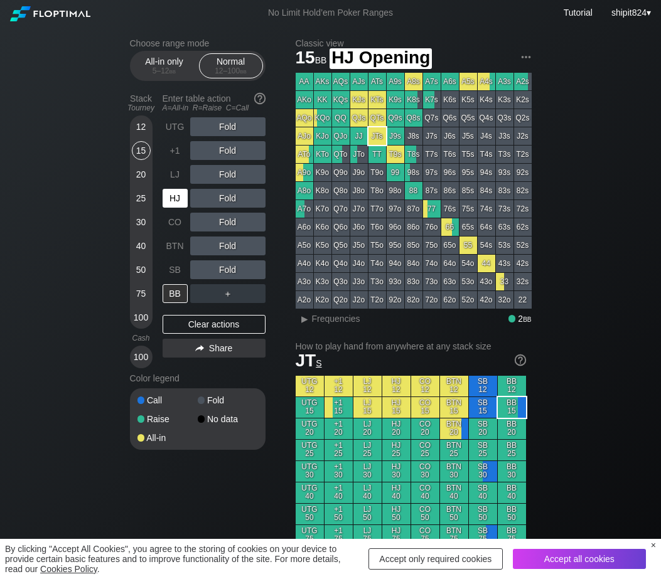
click at [174, 198] on div "HJ" at bounding box center [175, 198] width 25 height 19
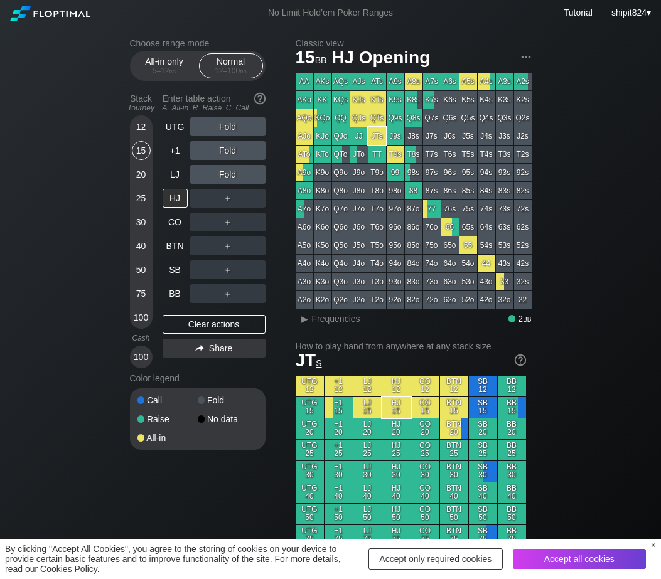
drag, startPoint x: 57, startPoint y: 386, endPoint x: 70, endPoint y: 358, distance: 31.2
click at [209, 323] on div "Clear actions" at bounding box center [214, 324] width 103 height 19
click at [178, 267] on div "SB" at bounding box center [175, 269] width 25 height 19
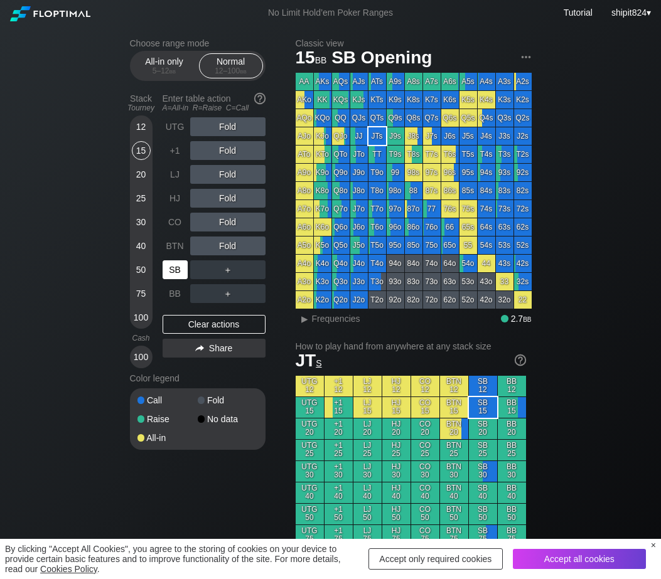
click at [179, 267] on div "SB" at bounding box center [175, 269] width 25 height 19
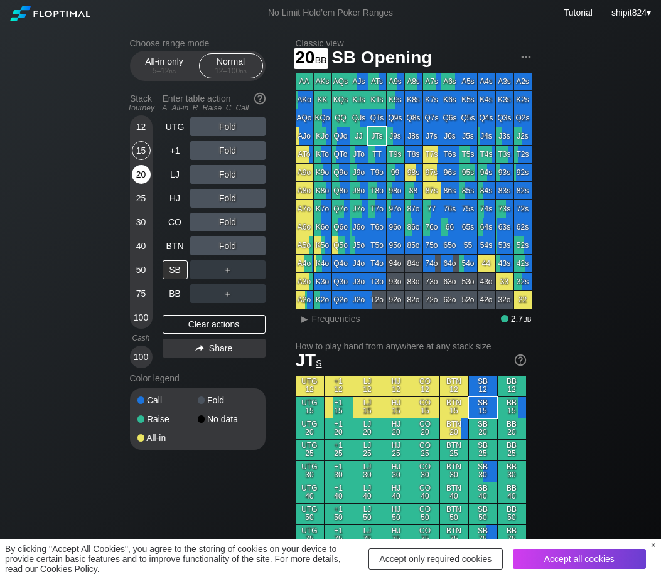
click at [139, 176] on div "20" at bounding box center [141, 174] width 19 height 19
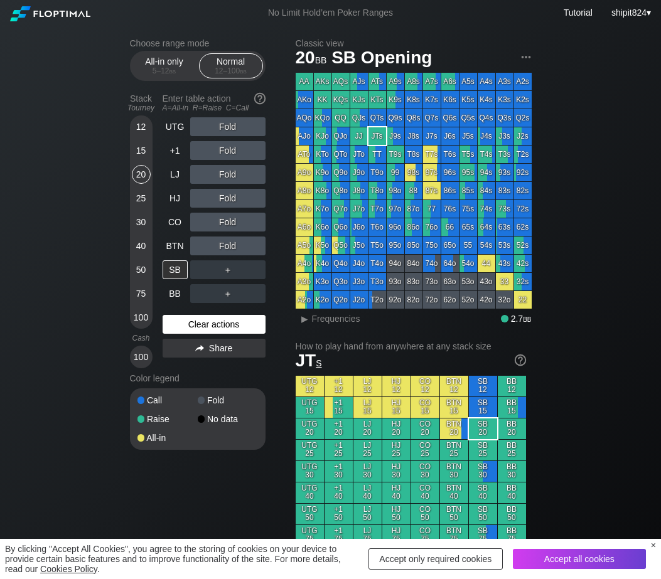
click at [198, 327] on div "Clear actions" at bounding box center [214, 324] width 103 height 19
click at [139, 179] on div "20" at bounding box center [141, 174] width 19 height 19
click at [173, 249] on div "BTN" at bounding box center [175, 246] width 25 height 19
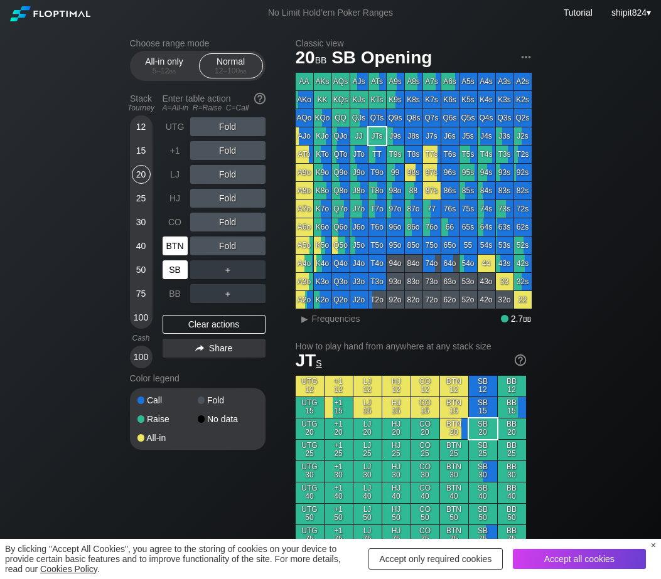
click at [173, 249] on div "BTN" at bounding box center [175, 246] width 25 height 19
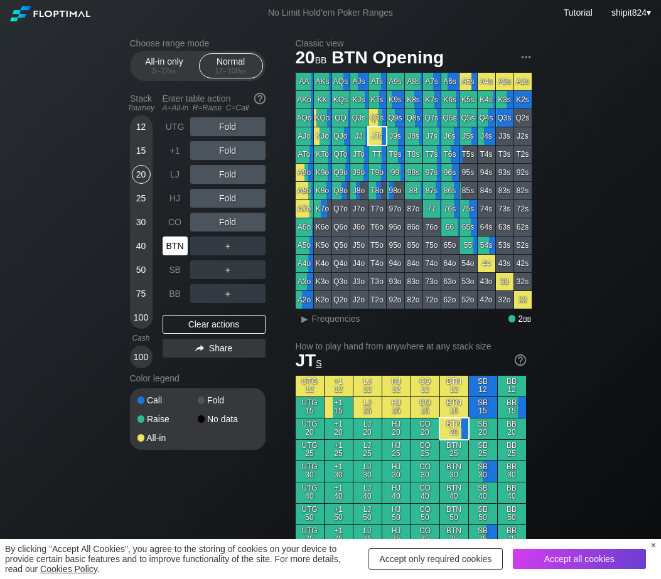
click at [173, 249] on div "BTN" at bounding box center [175, 246] width 25 height 19
click at [206, 321] on div "Clear actions" at bounding box center [214, 324] width 103 height 19
click at [205, 321] on div "Clear actions" at bounding box center [214, 324] width 103 height 19
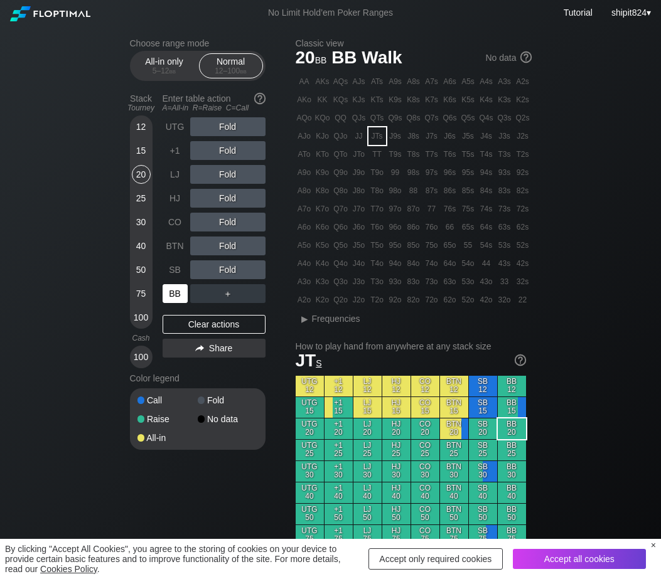
click at [179, 288] on div "BB" at bounding box center [175, 293] width 25 height 19
click at [233, 248] on div "R ✕" at bounding box center [227, 246] width 24 height 19
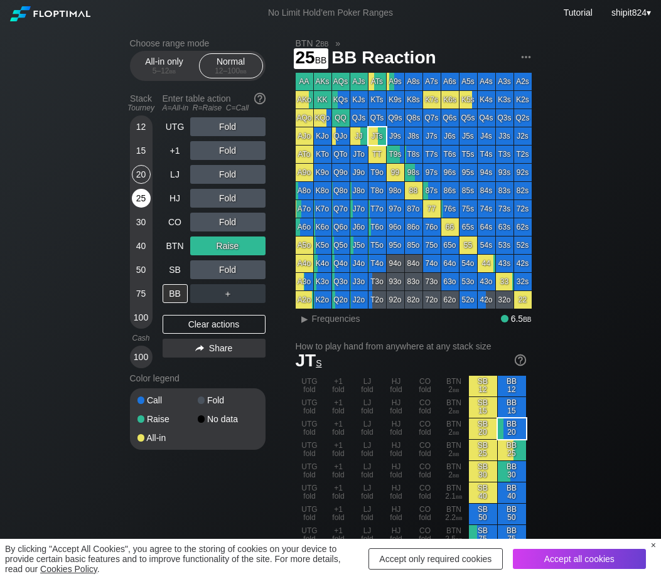
click at [138, 210] on div "25" at bounding box center [141, 201] width 19 height 24
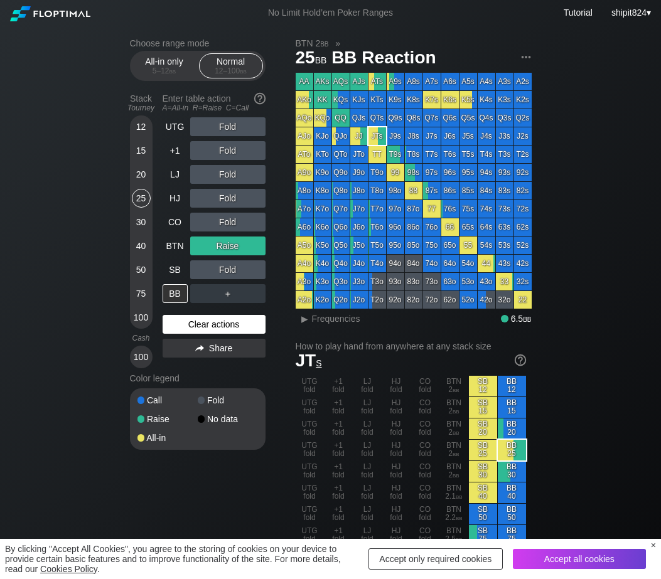
click at [164, 330] on div "Clear actions" at bounding box center [214, 324] width 103 height 19
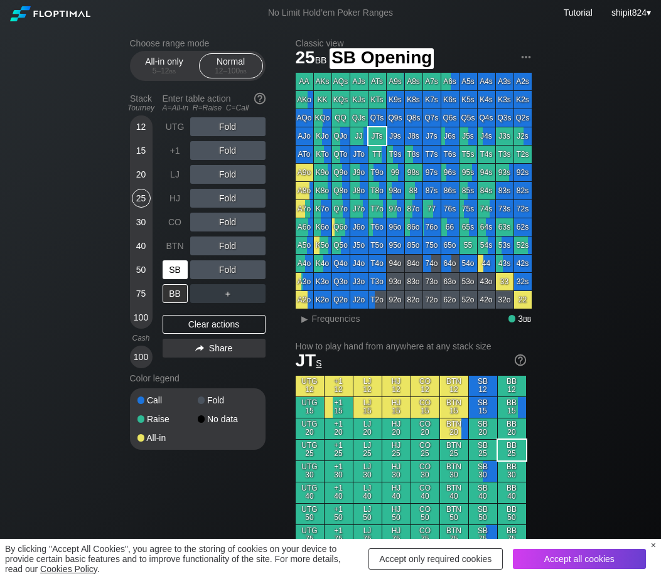
click at [173, 280] on div "SB" at bounding box center [177, 270] width 28 height 24
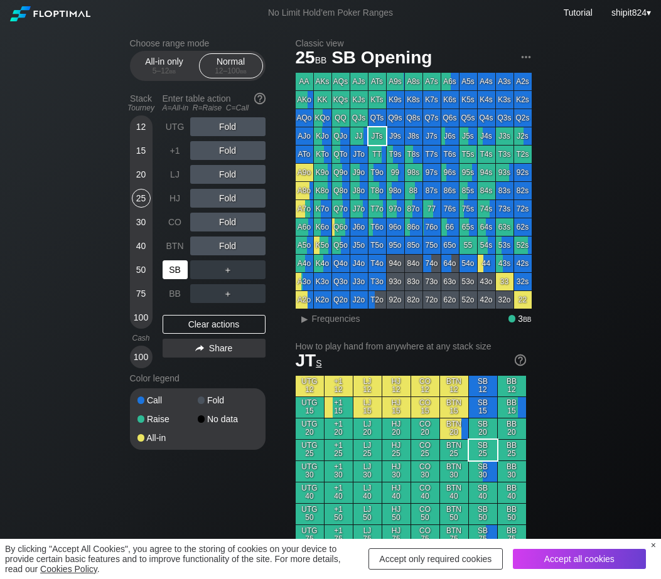
click at [173, 279] on div "SB" at bounding box center [175, 269] width 25 height 19
click at [172, 278] on div "SB" at bounding box center [175, 269] width 25 height 19
click at [250, 269] on div "＋" at bounding box center [227, 269] width 75 height 19
click at [250, 269] on div "C ✕" at bounding box center [253, 269] width 24 height 19
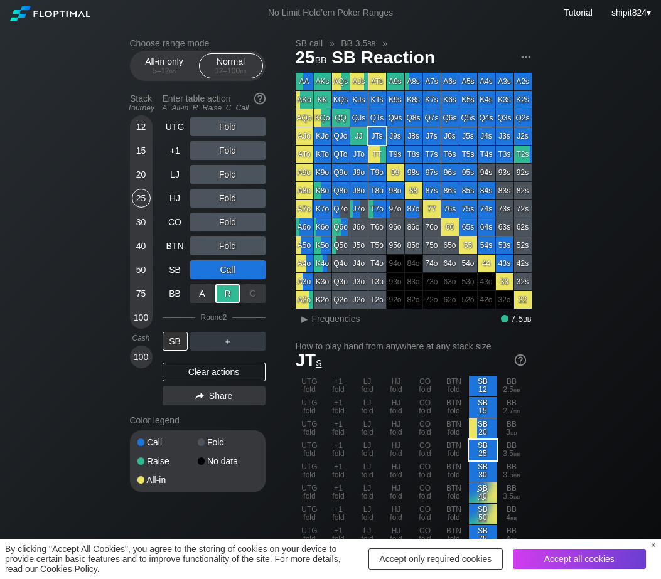
click at [221, 298] on div "R ✕" at bounding box center [227, 293] width 24 height 19
click at [210, 377] on div "Clear actions" at bounding box center [214, 372] width 103 height 19
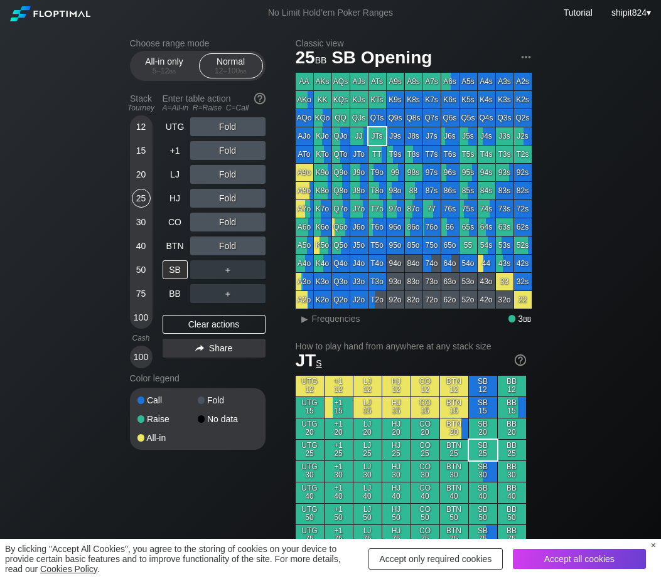
click at [169, 322] on div "Clear actions" at bounding box center [214, 324] width 103 height 19
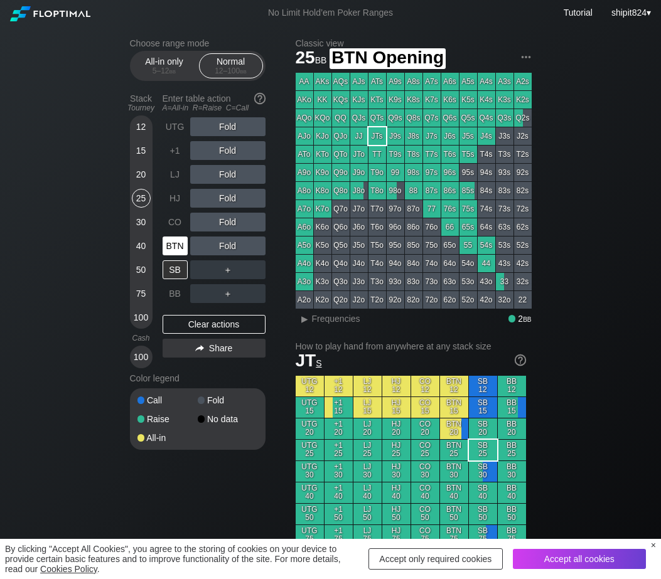
click at [183, 255] on div "BTN" at bounding box center [175, 246] width 25 height 19
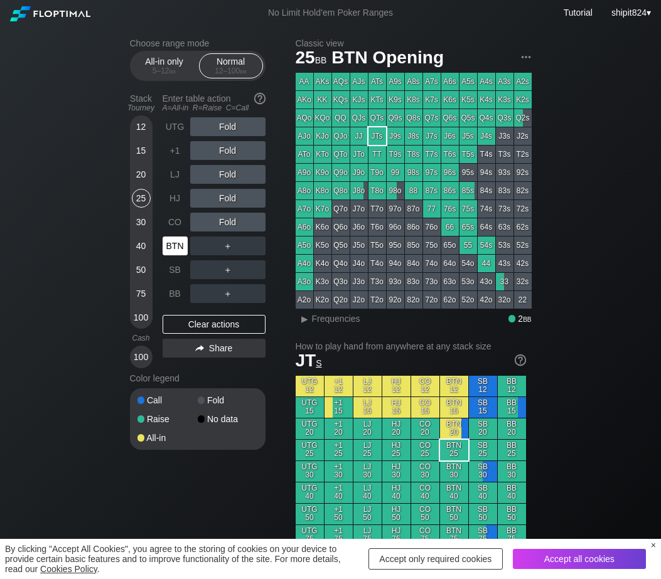
click at [183, 255] on div "BTN" at bounding box center [175, 246] width 25 height 19
click at [202, 323] on div "Clear actions" at bounding box center [214, 324] width 103 height 19
click at [198, 328] on div "Clear actions" at bounding box center [214, 324] width 103 height 19
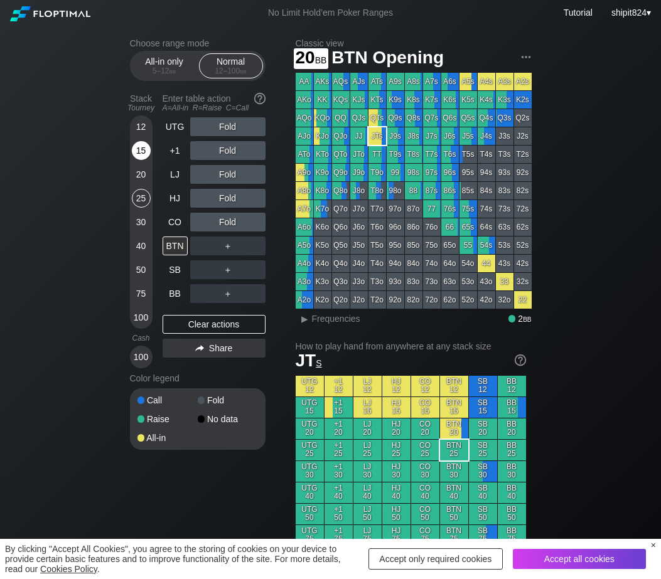
click at [144, 154] on div "15" at bounding box center [141, 150] width 19 height 19
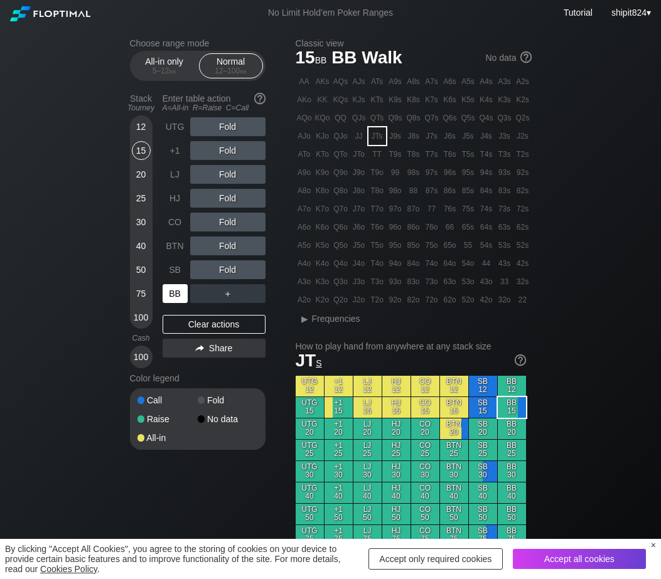
click at [174, 299] on div "BB" at bounding box center [175, 293] width 25 height 19
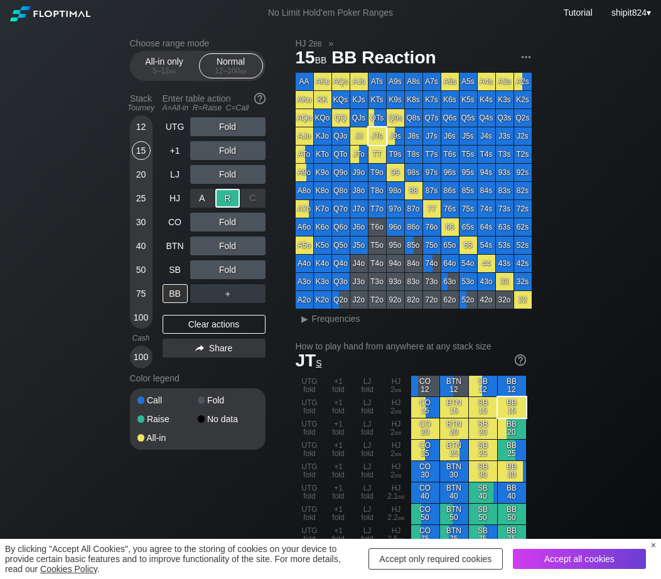
drag, startPoint x: 230, startPoint y: 196, endPoint x: 246, endPoint y: 213, distance: 23.1
click at [230, 196] on div "R ✕" at bounding box center [227, 198] width 24 height 19
click at [258, 224] on div "C ✕" at bounding box center [253, 222] width 24 height 19
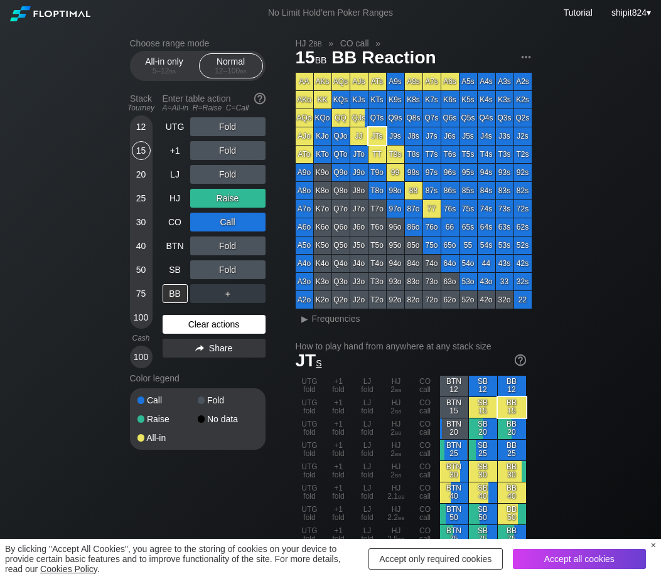
click at [196, 331] on div "Clear actions" at bounding box center [214, 324] width 103 height 19
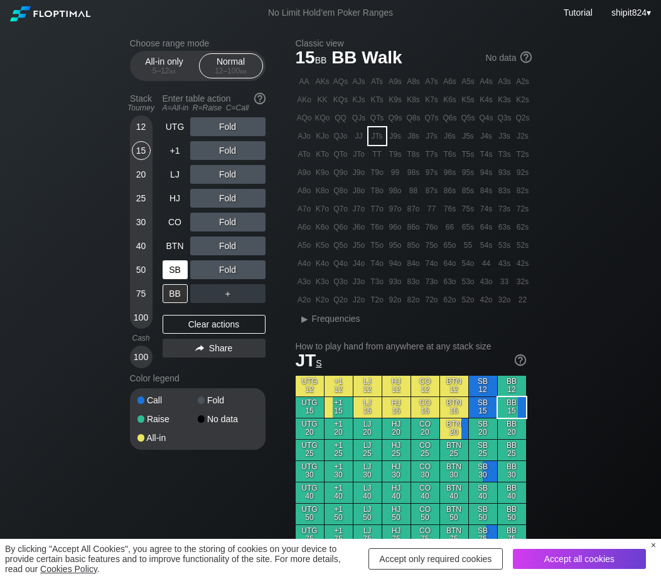
drag, startPoint x: 184, startPoint y: 325, endPoint x: 175, endPoint y: 279, distance: 47.4
click at [184, 325] on div "Clear actions" at bounding box center [214, 324] width 103 height 19
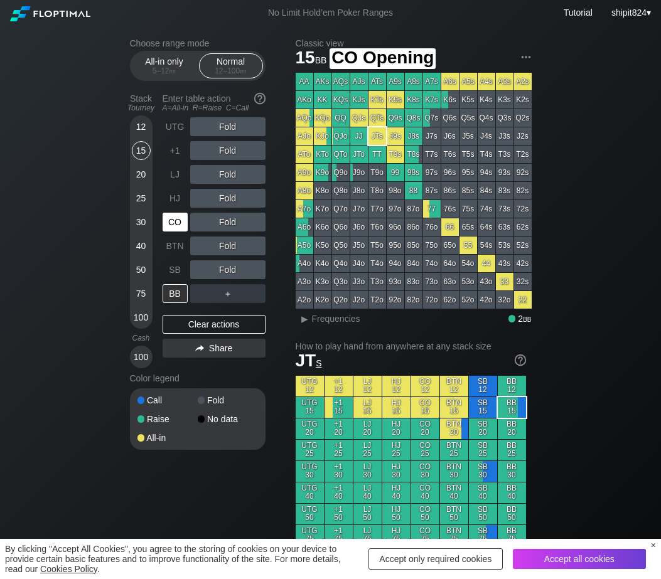
click at [177, 212] on div "CO" at bounding box center [177, 222] width 28 height 24
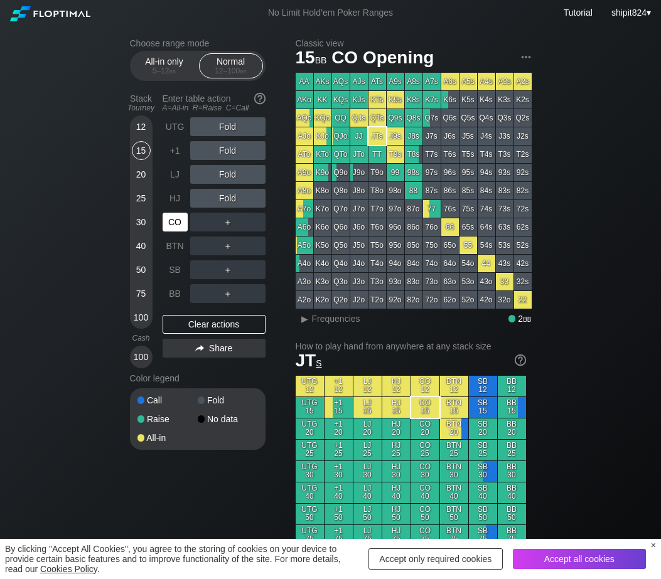
click at [174, 216] on div "CO" at bounding box center [177, 222] width 28 height 24
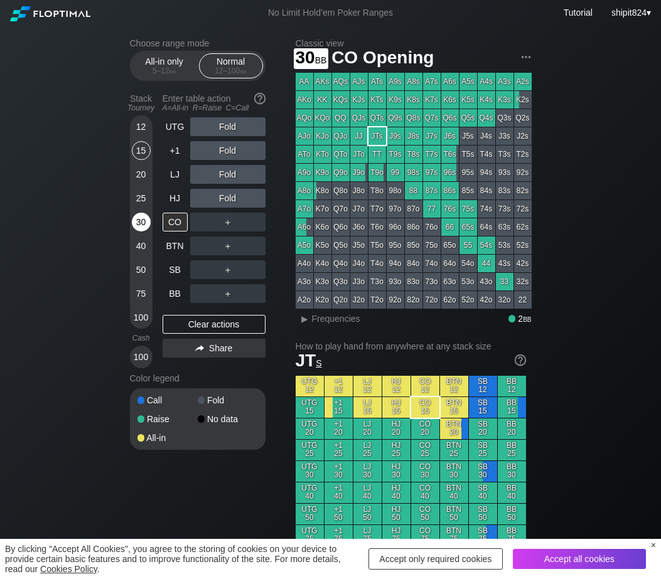
click at [142, 222] on div "30" at bounding box center [141, 222] width 19 height 19
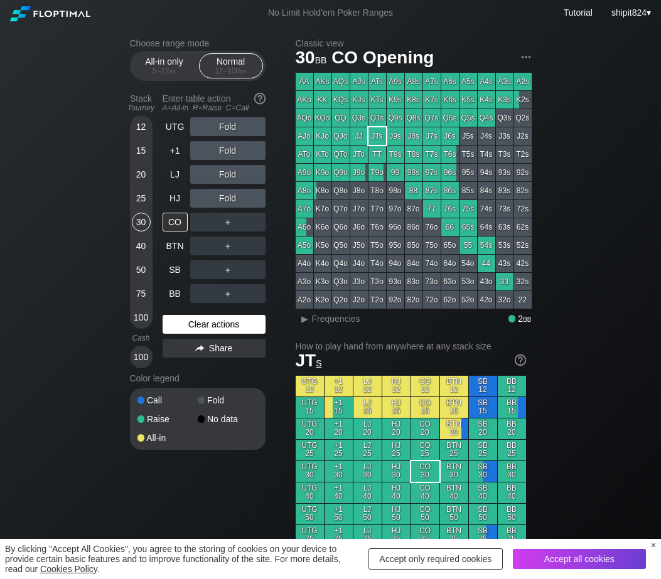
click at [229, 326] on div "Clear actions" at bounding box center [214, 324] width 103 height 19
click at [201, 329] on div "Clear actions" at bounding box center [214, 324] width 103 height 19
click at [200, 328] on div "Clear actions" at bounding box center [214, 324] width 103 height 19
click at [164, 295] on div "BB" at bounding box center [175, 293] width 25 height 19
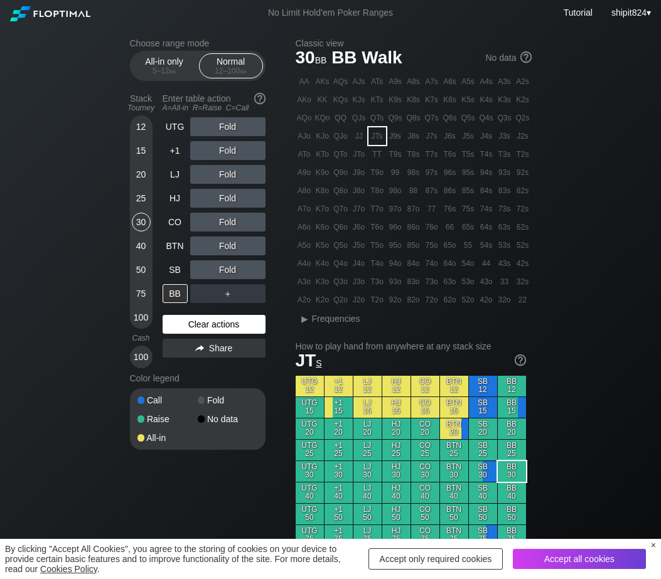
drag, startPoint x: 215, startPoint y: 332, endPoint x: 172, endPoint y: 290, distance: 59.9
click at [213, 332] on div "Clear actions" at bounding box center [214, 324] width 103 height 19
click at [172, 277] on div "SB" at bounding box center [175, 269] width 25 height 19
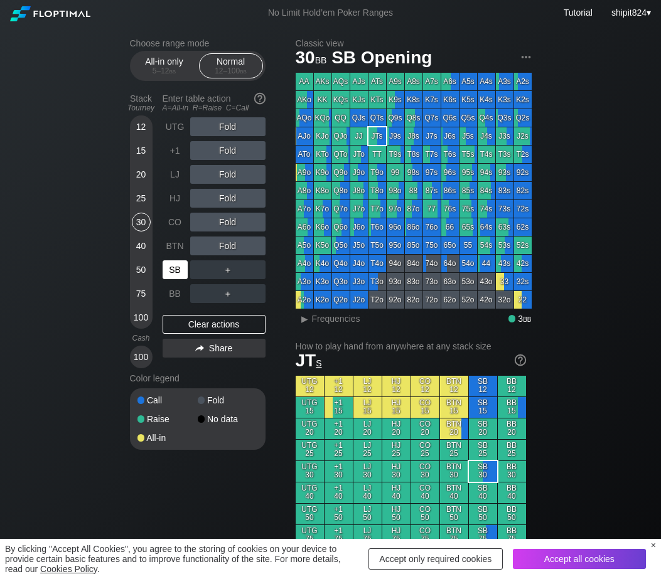
click at [172, 277] on div "SB" at bounding box center [175, 269] width 25 height 19
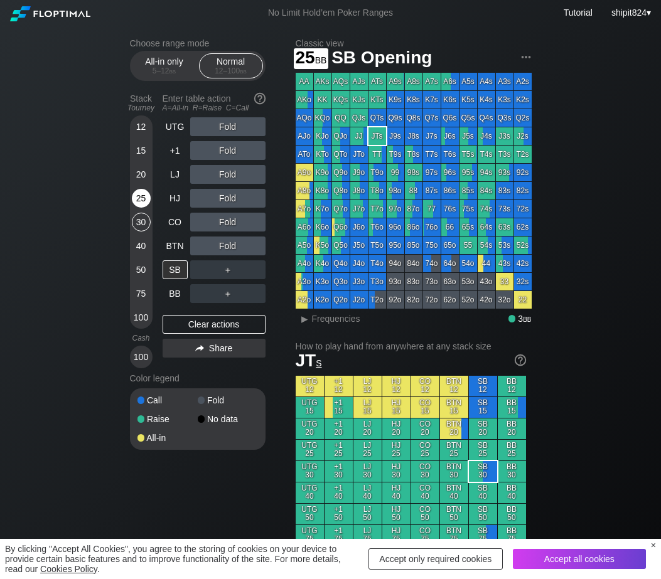
click at [135, 199] on div "25" at bounding box center [141, 198] width 19 height 19
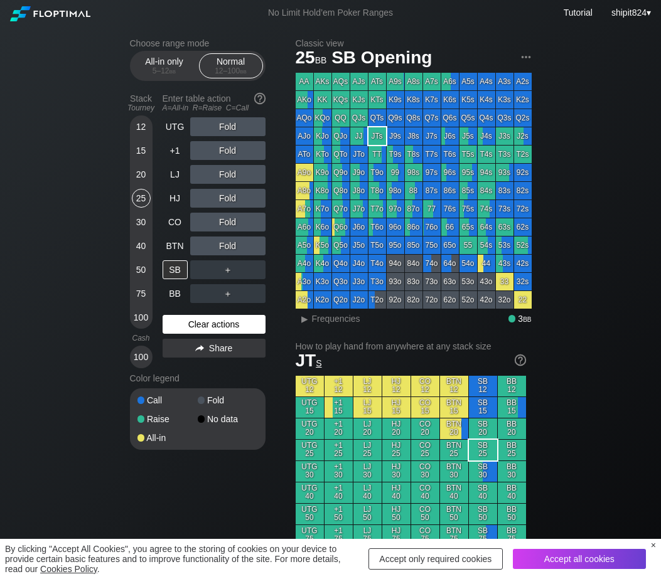
click at [218, 334] on div "Clear actions" at bounding box center [214, 324] width 103 height 19
click at [179, 195] on div "HJ" at bounding box center [175, 198] width 25 height 19
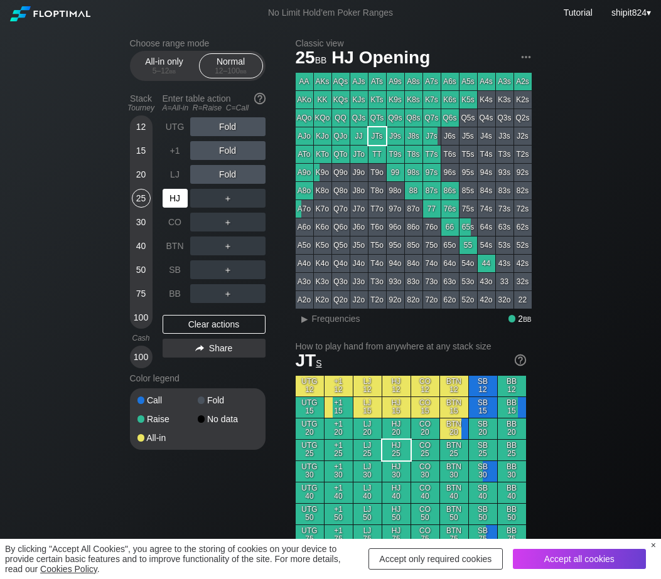
click at [178, 195] on div "HJ" at bounding box center [175, 198] width 25 height 19
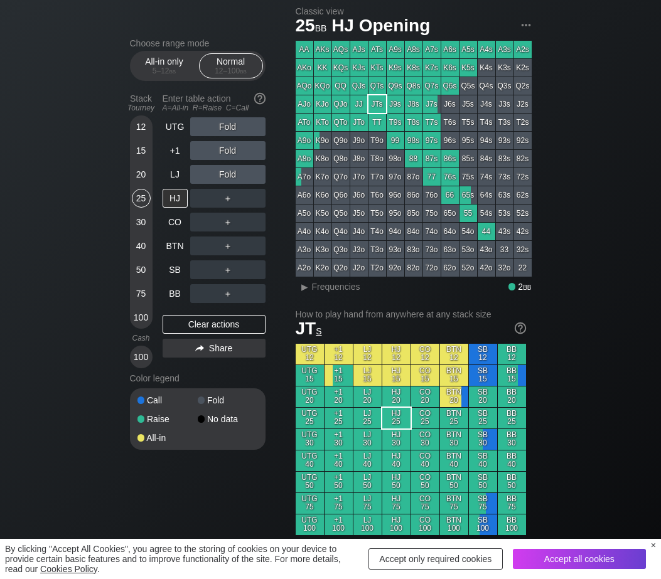
scroll to position [523, 0]
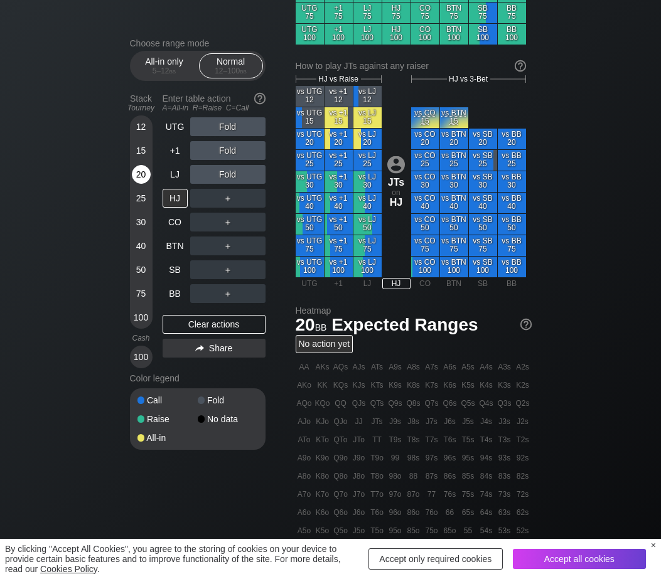
click at [144, 174] on div "20" at bounding box center [141, 174] width 19 height 19
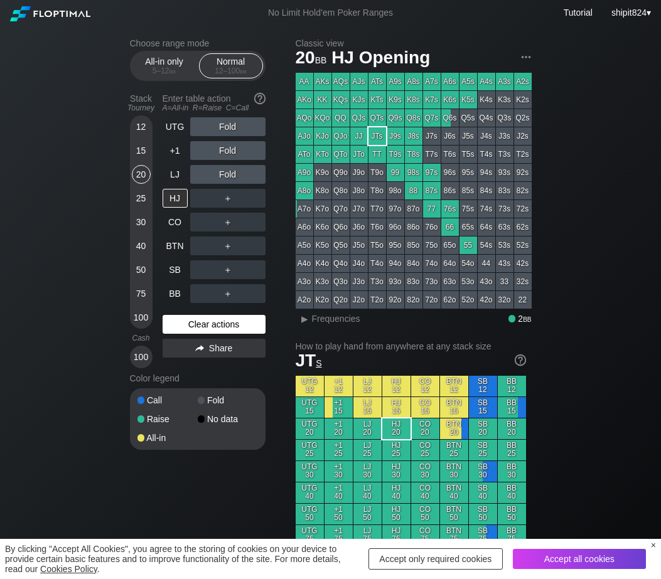
click at [244, 326] on div "Clear actions" at bounding box center [214, 324] width 103 height 19
click at [243, 326] on div "Clear actions" at bounding box center [214, 324] width 103 height 19
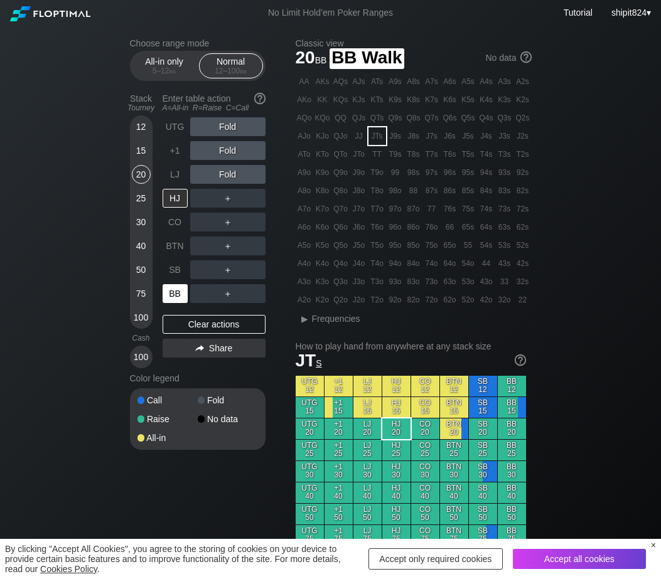
click at [168, 294] on div "BB" at bounding box center [175, 293] width 25 height 19
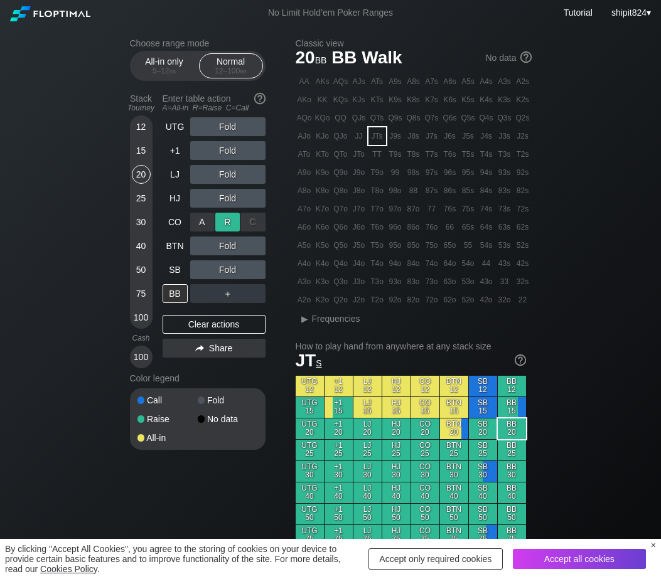
click at [218, 224] on div "R ✕" at bounding box center [227, 222] width 24 height 19
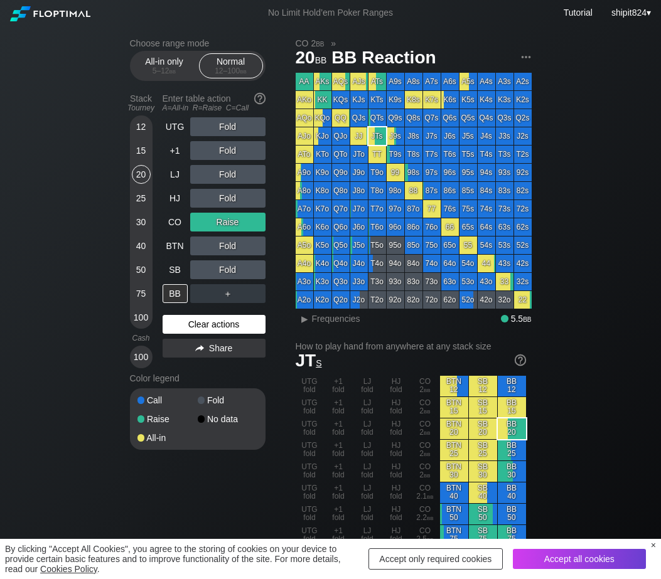
click at [214, 327] on div "Clear actions" at bounding box center [214, 324] width 103 height 19
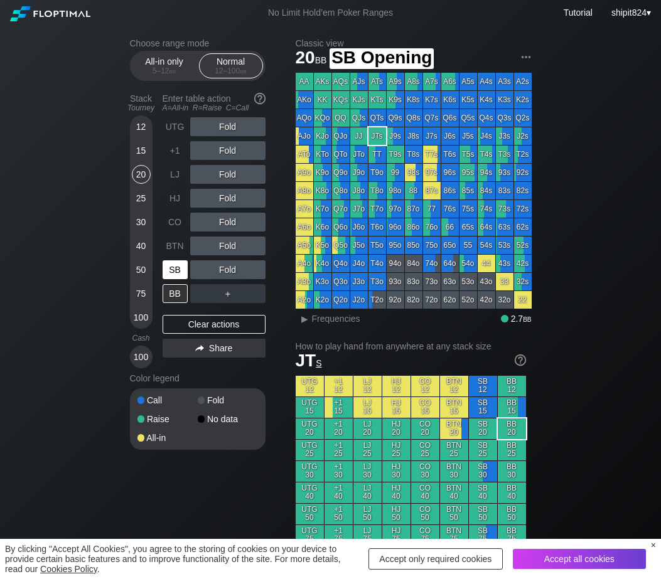
click at [178, 269] on div "SB" at bounding box center [175, 269] width 25 height 19
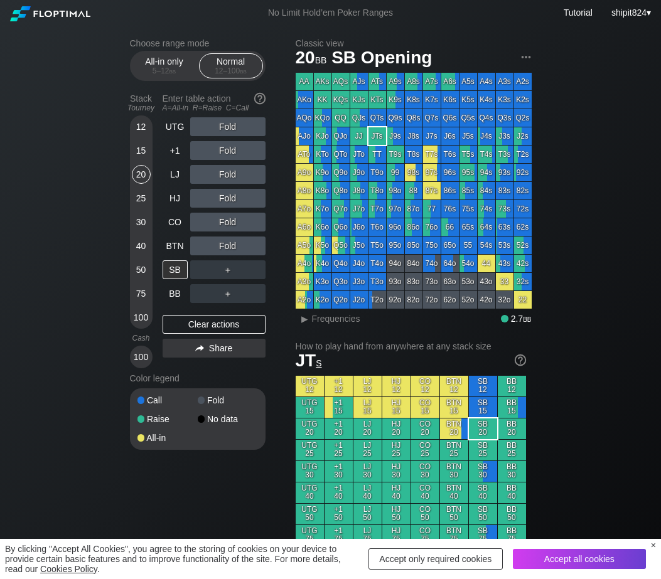
click at [203, 227] on div "Fold" at bounding box center [227, 222] width 75 height 19
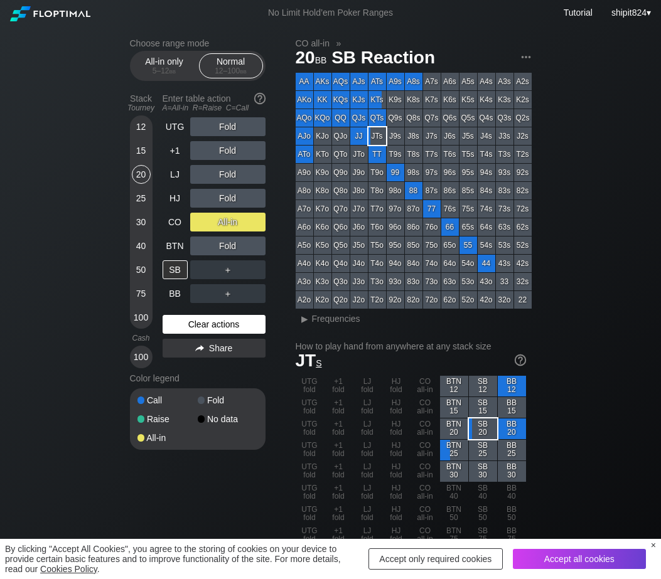
click at [181, 326] on div "Clear actions" at bounding box center [214, 324] width 103 height 19
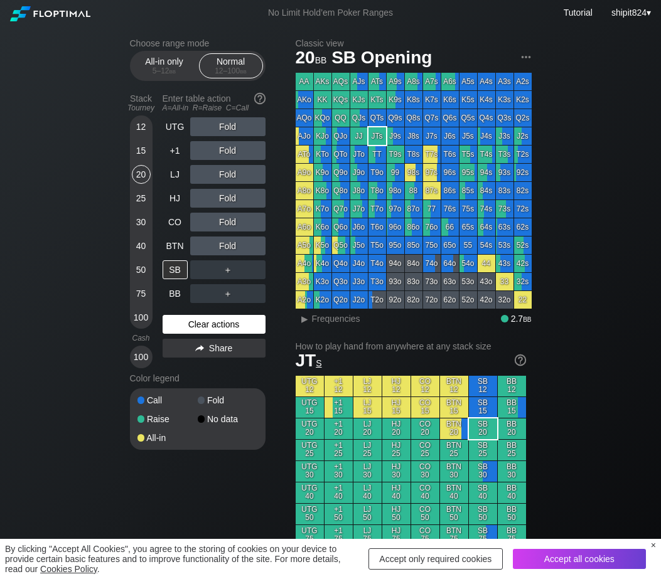
click at [211, 333] on div "Clear actions" at bounding box center [214, 324] width 103 height 19
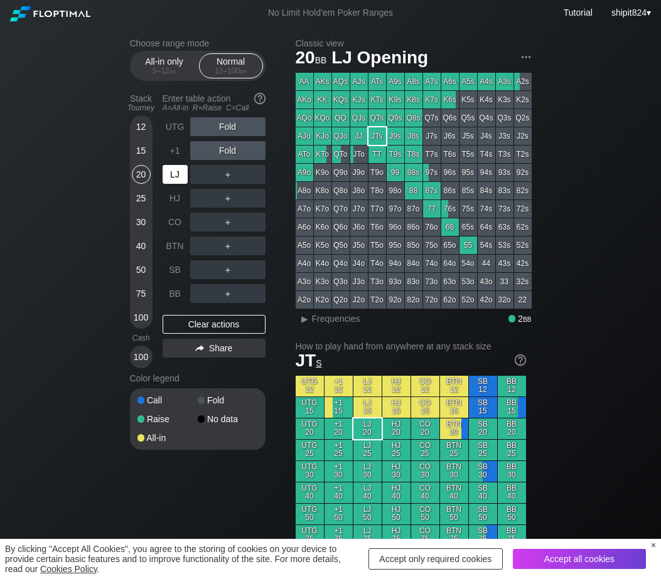
click at [173, 183] on div "LJ" at bounding box center [175, 174] width 25 height 19
click at [177, 326] on div "Clear actions" at bounding box center [214, 324] width 103 height 19
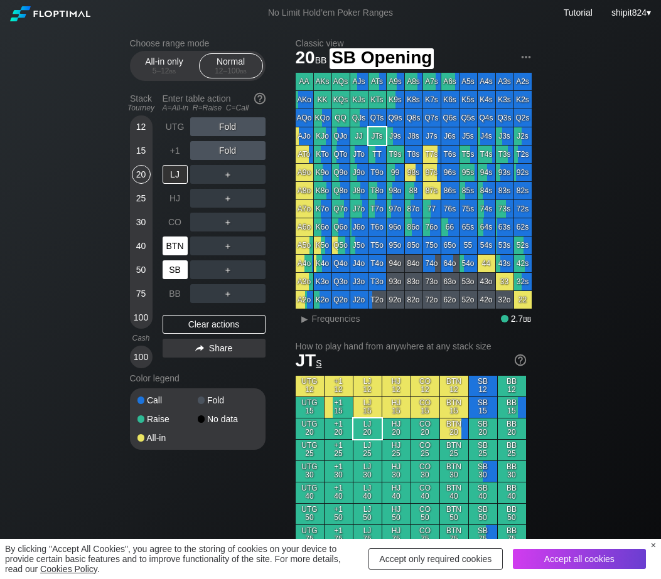
click at [178, 247] on div "BTN" at bounding box center [175, 246] width 25 height 19
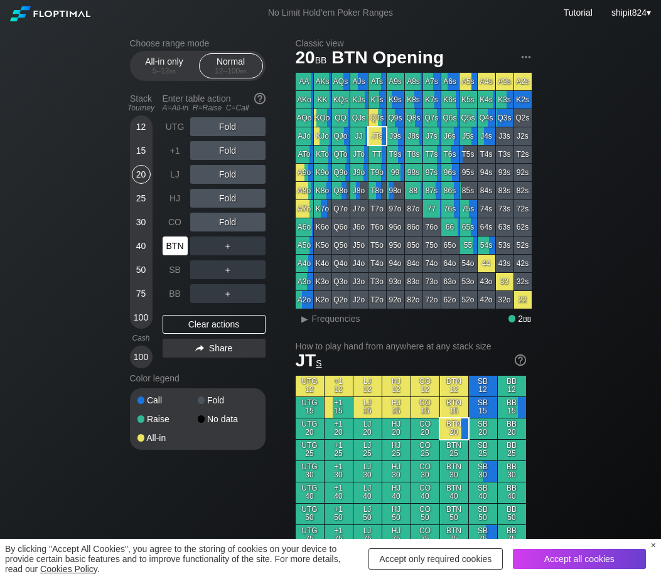
click at [178, 247] on div "BTN" at bounding box center [175, 246] width 25 height 19
drag, startPoint x: 170, startPoint y: 328, endPoint x: 160, endPoint y: 308, distance: 21.9
click at [170, 328] on div "Clear actions" at bounding box center [214, 324] width 103 height 19
click at [171, 323] on div "Clear actions" at bounding box center [214, 324] width 103 height 19
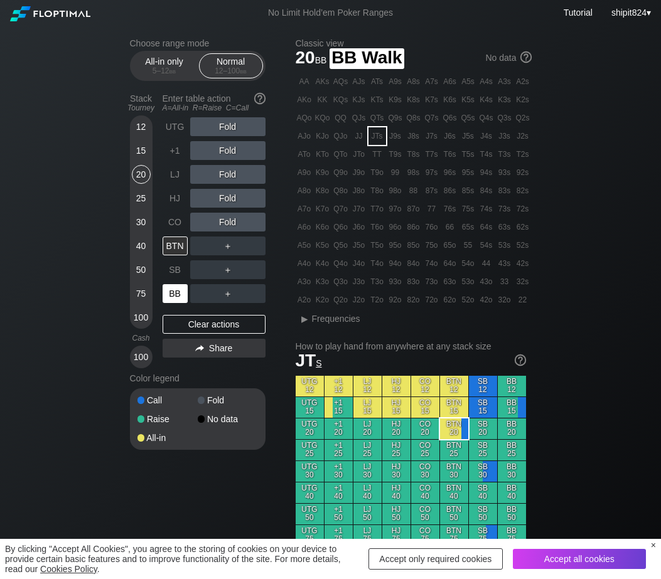
click at [181, 296] on div "BB" at bounding box center [175, 293] width 25 height 19
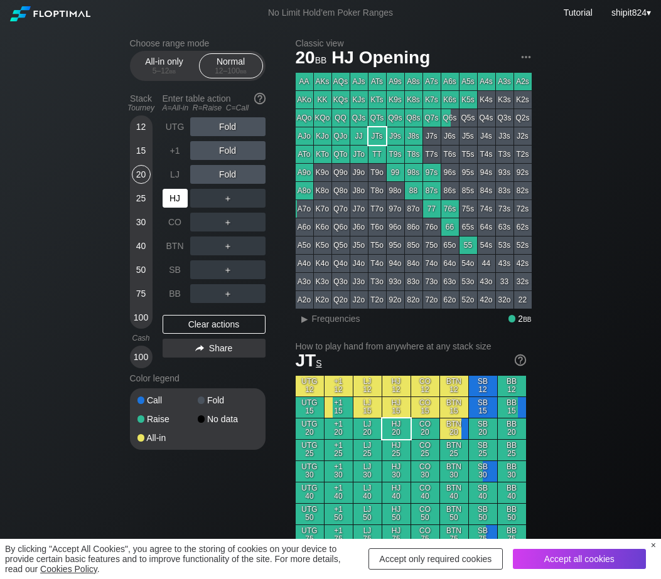
click at [176, 196] on div "HJ" at bounding box center [175, 198] width 25 height 19
click at [174, 194] on div "HJ" at bounding box center [175, 198] width 25 height 19
click at [147, 200] on div "25" at bounding box center [141, 198] width 19 height 19
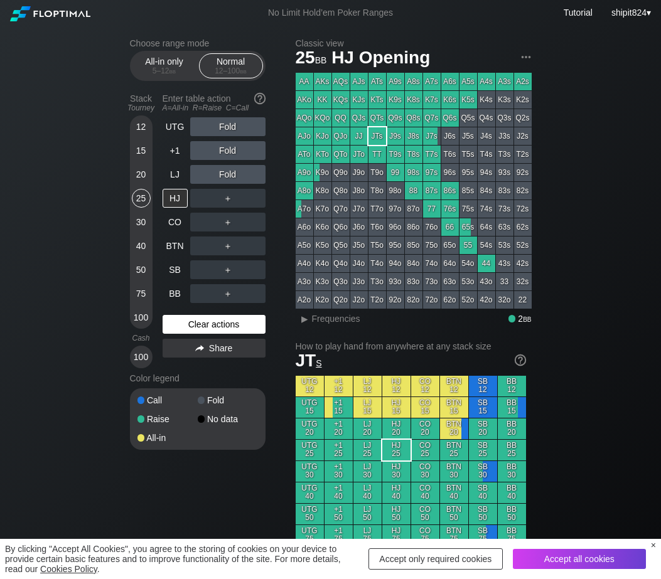
click at [217, 326] on div "Clear actions" at bounding box center [214, 324] width 103 height 19
click at [217, 331] on div "Clear actions" at bounding box center [214, 324] width 103 height 19
click at [182, 282] on div "SB" at bounding box center [177, 270] width 28 height 24
click at [181, 284] on div "BB" at bounding box center [177, 294] width 28 height 24
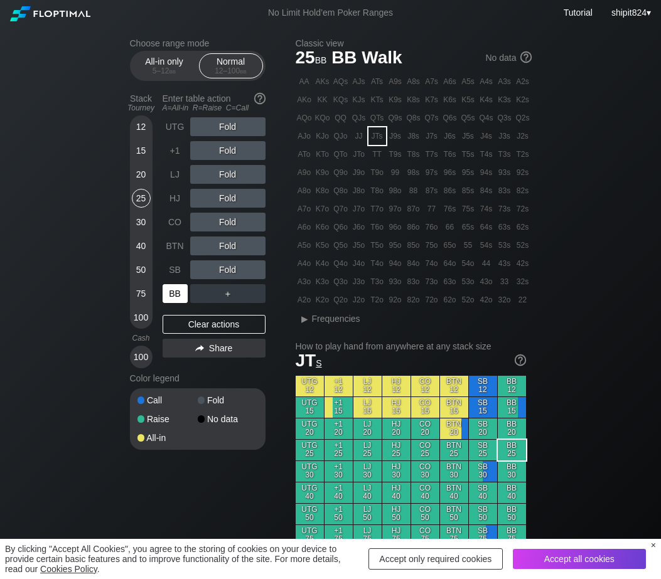
click at [181, 284] on div "BB" at bounding box center [177, 294] width 28 height 24
click at [181, 285] on div "BB" at bounding box center [177, 294] width 28 height 24
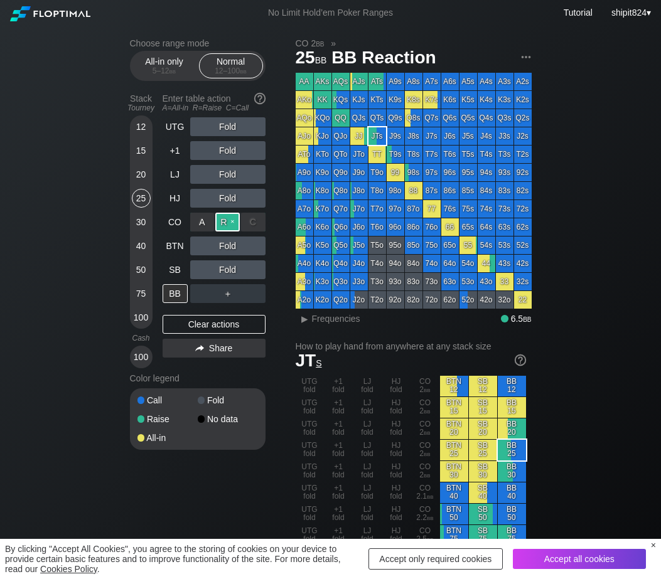
click at [228, 228] on div "R ✕" at bounding box center [227, 222] width 24 height 19
click at [191, 323] on div "Clear actions" at bounding box center [214, 324] width 103 height 19
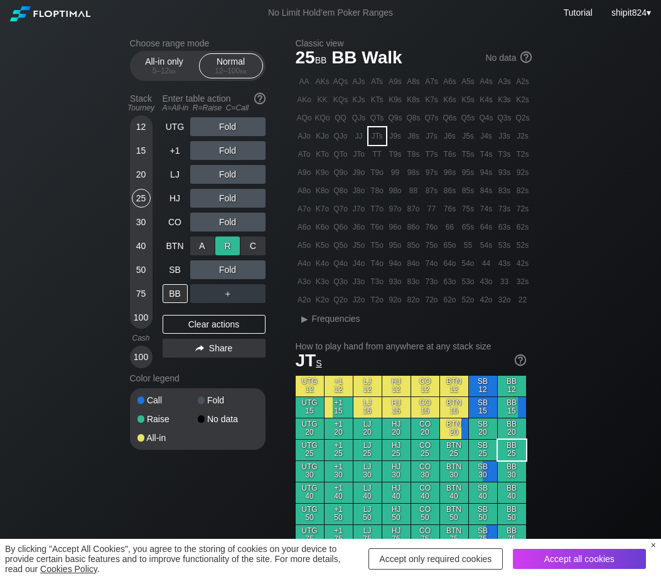
click at [221, 250] on div "R ✕" at bounding box center [227, 246] width 24 height 19
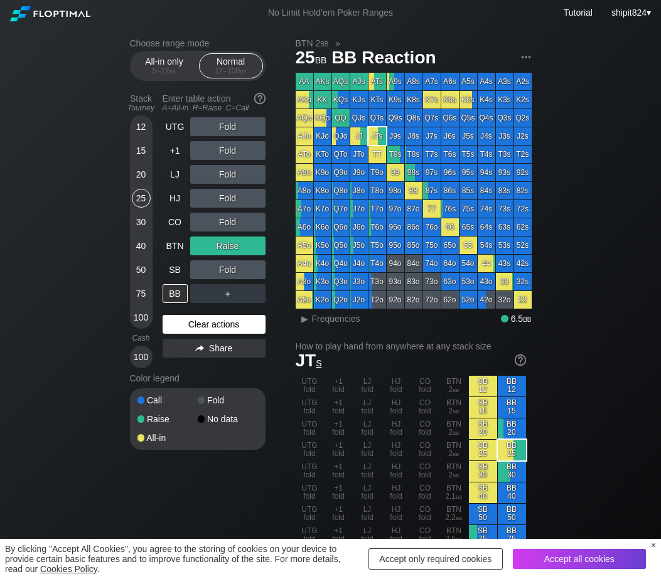
click at [206, 320] on div "Clear actions" at bounding box center [214, 324] width 103 height 19
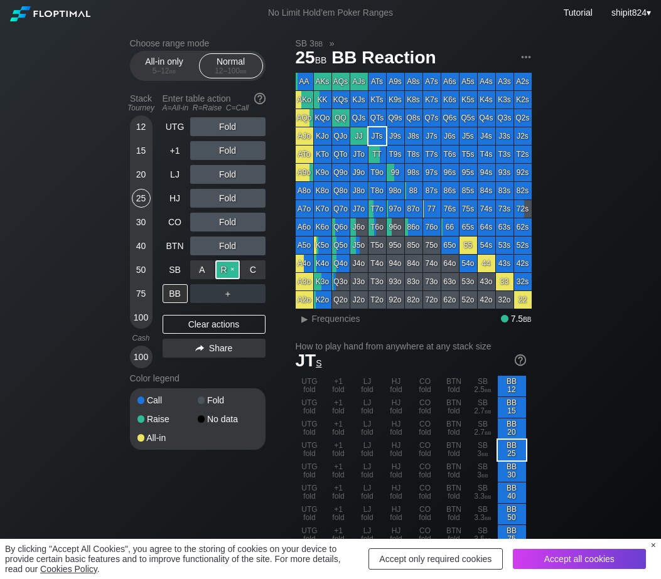
click at [225, 262] on div "R ✕" at bounding box center [227, 269] width 24 height 19
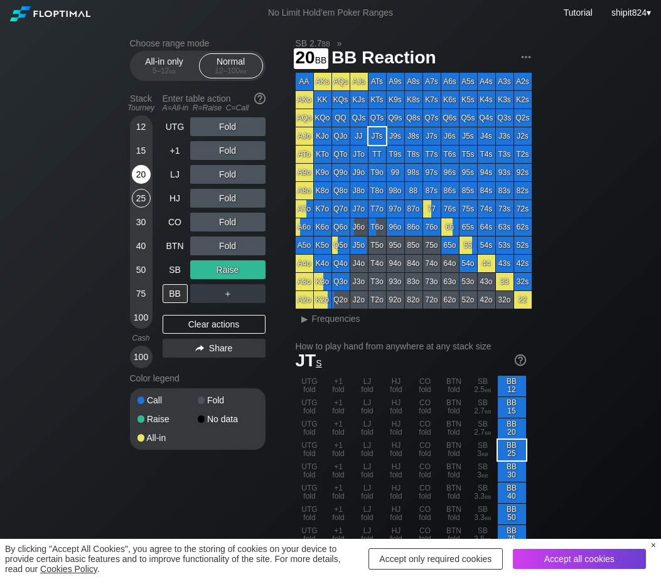
click at [137, 173] on div "20" at bounding box center [141, 174] width 19 height 19
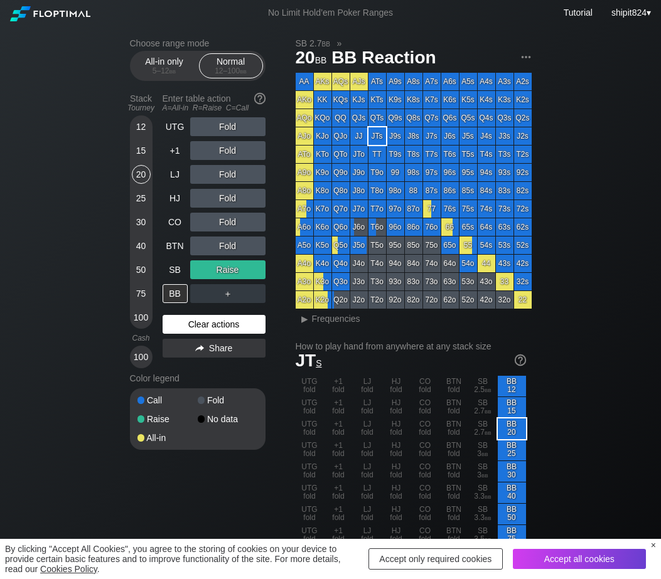
click at [209, 330] on div "Clear actions" at bounding box center [214, 324] width 103 height 19
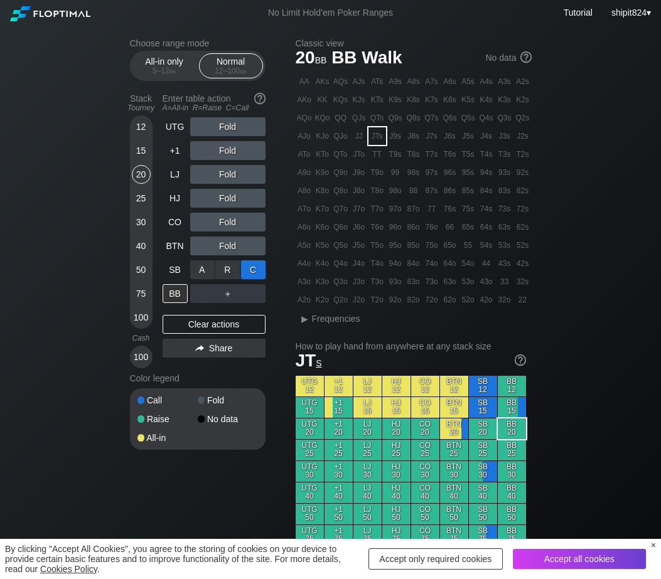
click at [249, 270] on div "C ✕" at bounding box center [253, 269] width 24 height 19
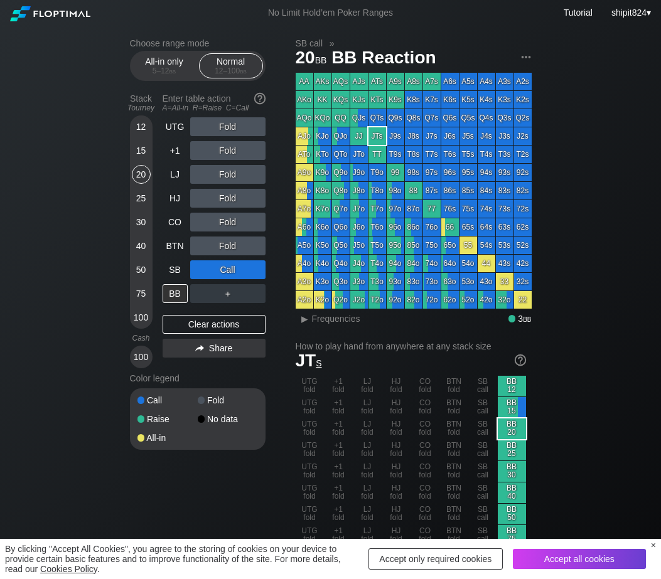
drag, startPoint x: 197, startPoint y: 323, endPoint x: 207, endPoint y: 300, distance: 25.3
click at [197, 324] on div "Clear actions" at bounding box center [214, 324] width 103 height 19
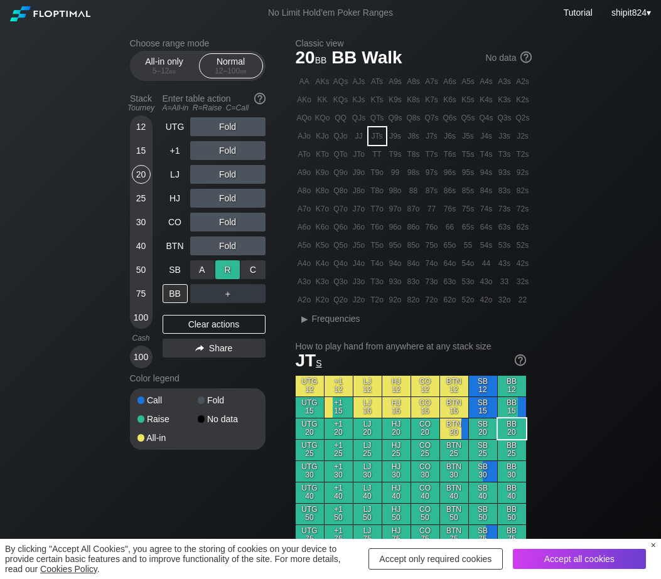
click at [222, 275] on div "R ✕" at bounding box center [227, 269] width 24 height 19
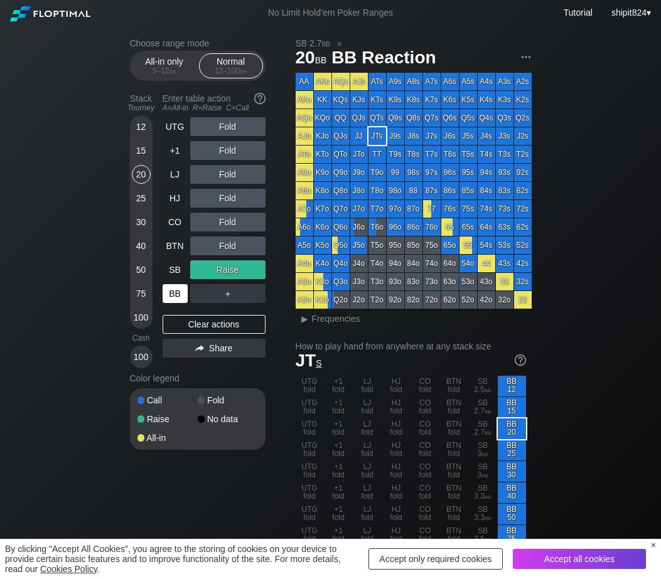
drag, startPoint x: 206, startPoint y: 331, endPoint x: 188, endPoint y: 296, distance: 39.3
click at [206, 331] on div "Clear actions" at bounding box center [214, 324] width 103 height 19
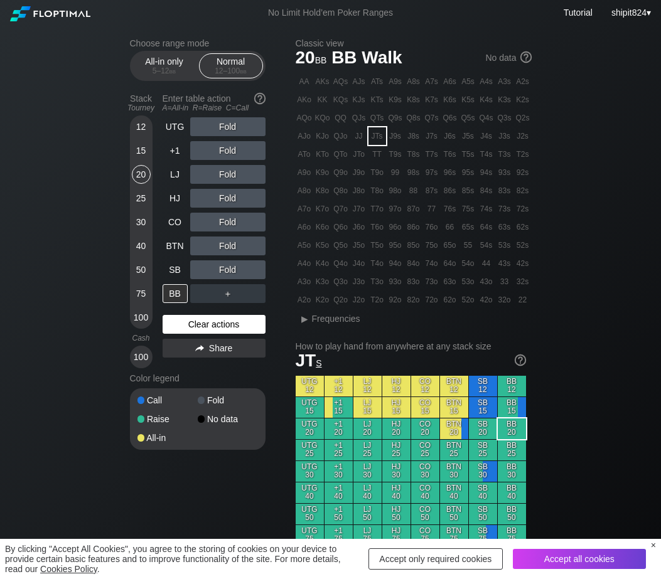
click at [237, 330] on div "Clear actions" at bounding box center [214, 324] width 103 height 19
click at [212, 320] on div "Clear actions" at bounding box center [214, 324] width 103 height 19
drag, startPoint x: 208, startPoint y: 324, endPoint x: 193, endPoint y: 300, distance: 28.4
click at [207, 324] on div "Clear actions" at bounding box center [214, 324] width 103 height 19
click at [172, 268] on div "SB" at bounding box center [175, 269] width 25 height 19
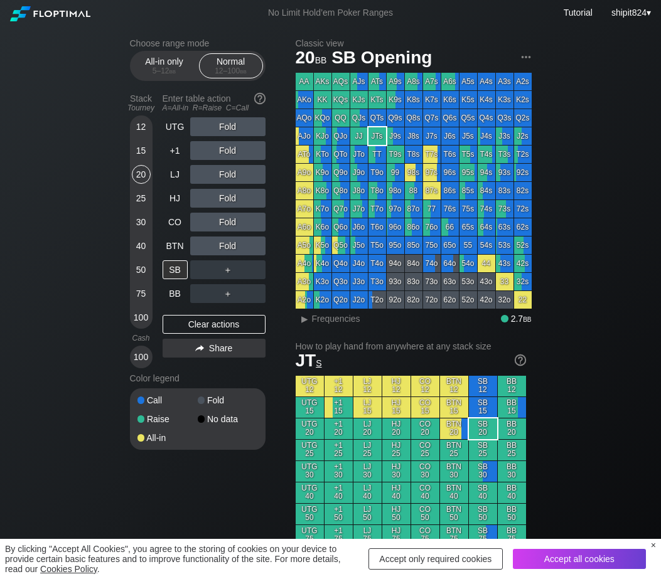
drag, startPoint x: 186, startPoint y: 334, endPoint x: 177, endPoint y: 312, distance: 23.7
click at [186, 334] on div "Clear actions" at bounding box center [214, 324] width 103 height 19
drag, startPoint x: 170, startPoint y: 280, endPoint x: 168, endPoint y: 267, distance: 12.7
click at [170, 274] on div "SB" at bounding box center [175, 269] width 25 height 19
click at [191, 331] on div "Clear actions" at bounding box center [214, 324] width 103 height 19
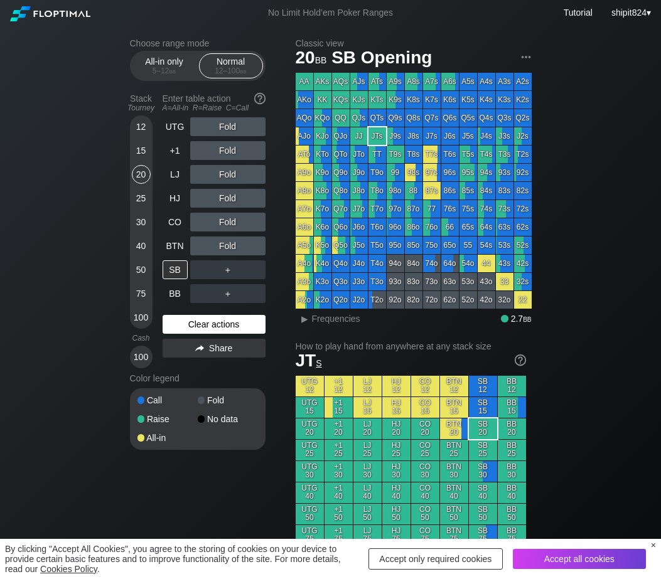
click at [190, 331] on div "Clear actions" at bounding box center [214, 324] width 103 height 19
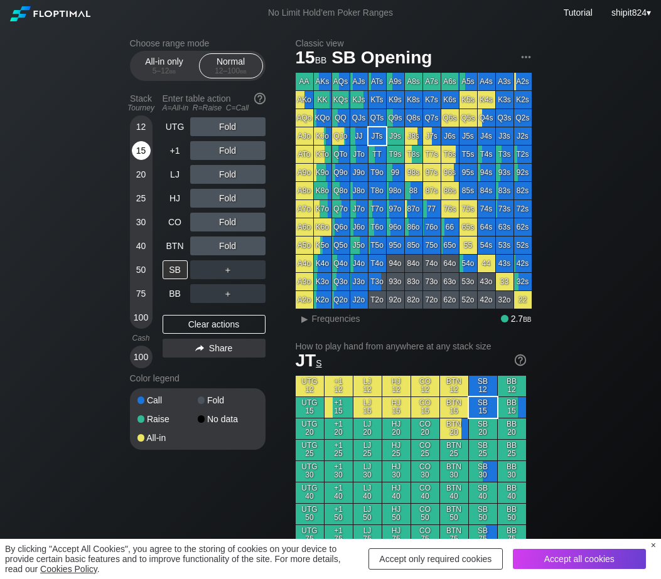
click at [142, 151] on div "15" at bounding box center [141, 150] width 19 height 19
click at [141, 159] on div "15" at bounding box center [141, 150] width 19 height 19
click at [140, 159] on div "15" at bounding box center [141, 150] width 19 height 19
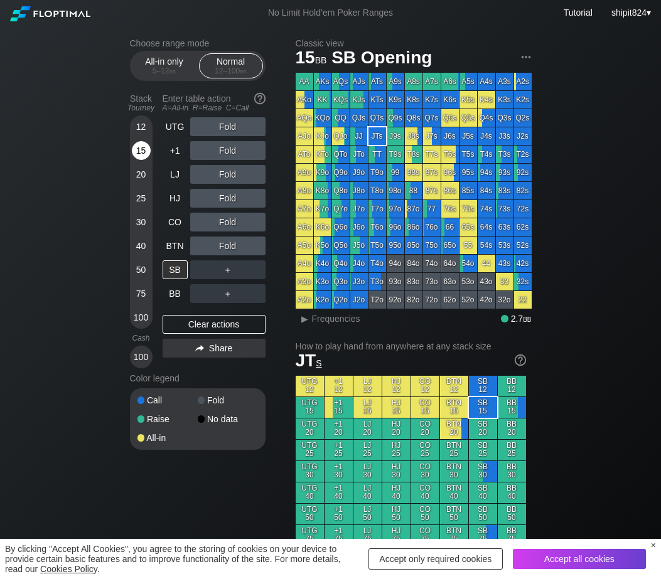
click at [140, 159] on div "15" at bounding box center [141, 150] width 19 height 19
click at [175, 274] on div "SB" at bounding box center [175, 269] width 25 height 19
click at [251, 275] on div "＋" at bounding box center [227, 269] width 75 height 19
click at [251, 275] on div "C ✕" at bounding box center [253, 269] width 24 height 19
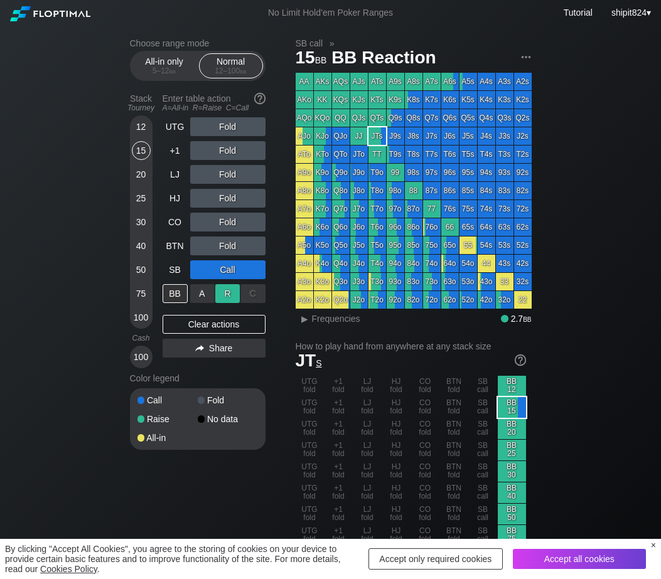
click at [228, 297] on div "R ✕" at bounding box center [227, 293] width 24 height 19
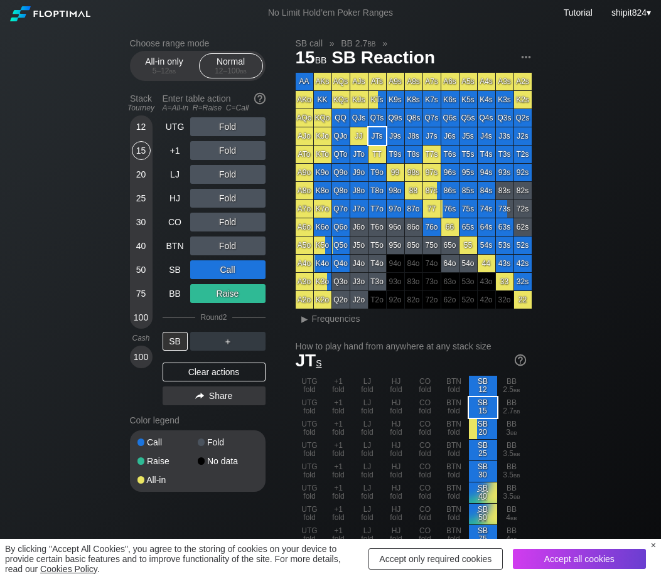
click at [215, 382] on div "Clear actions" at bounding box center [214, 372] width 103 height 19
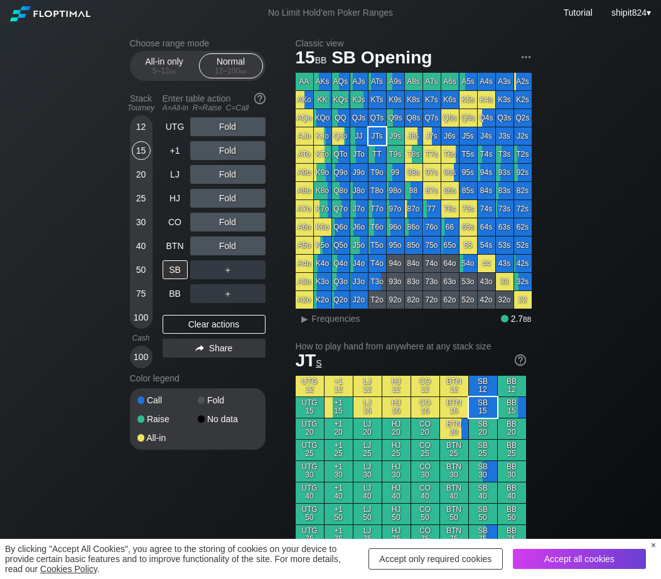
click at [214, 383] on div "Color legend" at bounding box center [198, 378] width 136 height 20
click at [212, 385] on div "Color legend" at bounding box center [198, 378] width 136 height 20
click at [211, 385] on div "Color legend" at bounding box center [198, 378] width 136 height 20
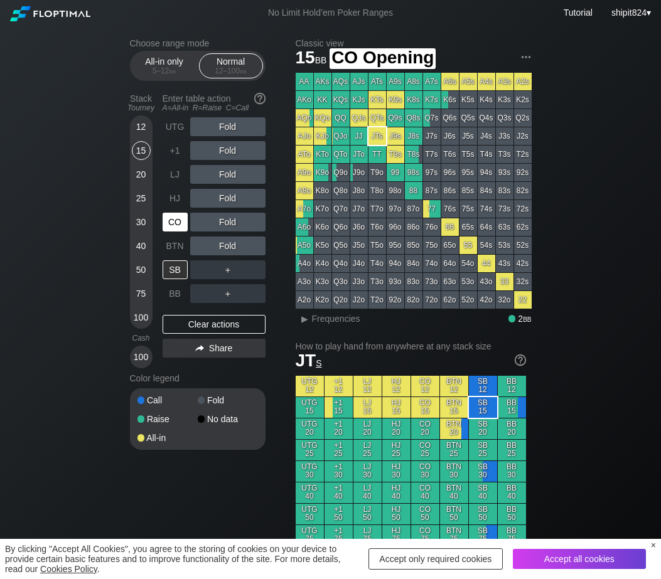
click at [169, 222] on div "CO" at bounding box center [175, 222] width 25 height 19
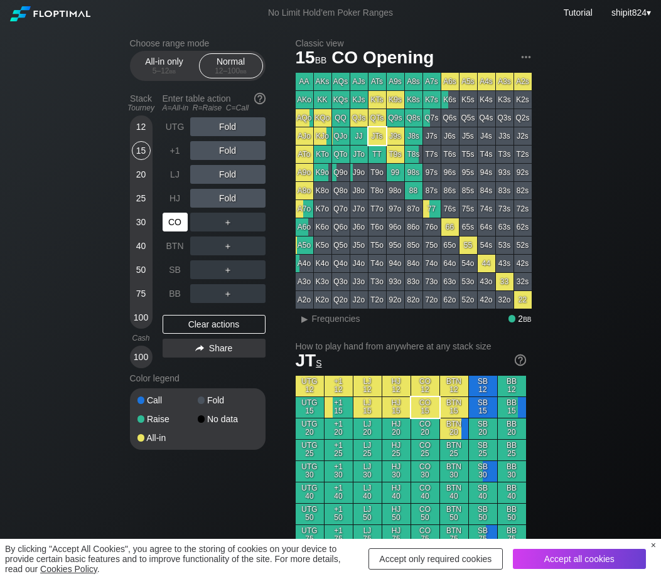
click at [169, 222] on div "CO" at bounding box center [175, 222] width 25 height 19
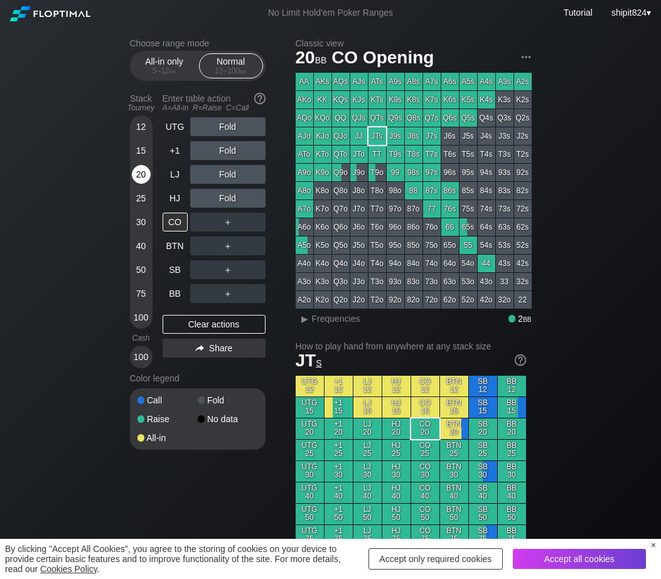
click at [134, 171] on div "20" at bounding box center [141, 174] width 19 height 19
click at [141, 226] on div "30" at bounding box center [141, 222] width 19 height 19
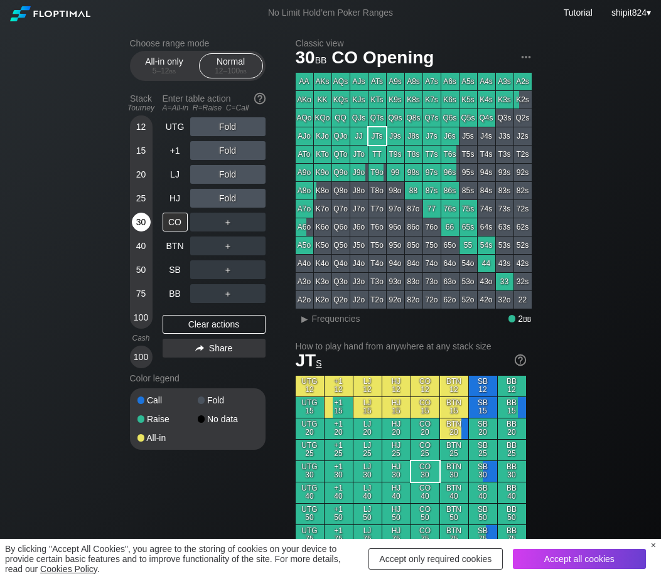
click at [141, 226] on div "30" at bounding box center [141, 222] width 19 height 19
click at [190, 323] on div "Clear actions" at bounding box center [214, 324] width 103 height 19
drag, startPoint x: 190, startPoint y: 323, endPoint x: 181, endPoint y: 300, distance: 25.1
click at [190, 323] on div "Clear actions" at bounding box center [214, 324] width 103 height 19
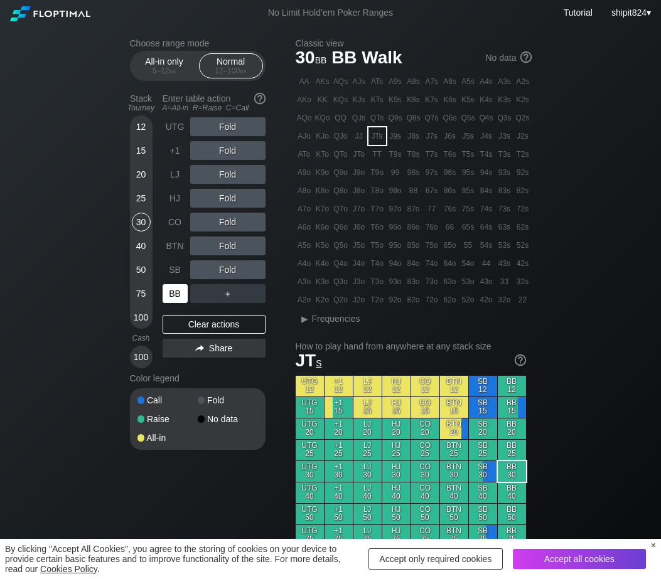
click at [178, 295] on div "BB" at bounding box center [175, 293] width 25 height 19
click at [178, 294] on div "BB" at bounding box center [175, 293] width 25 height 19
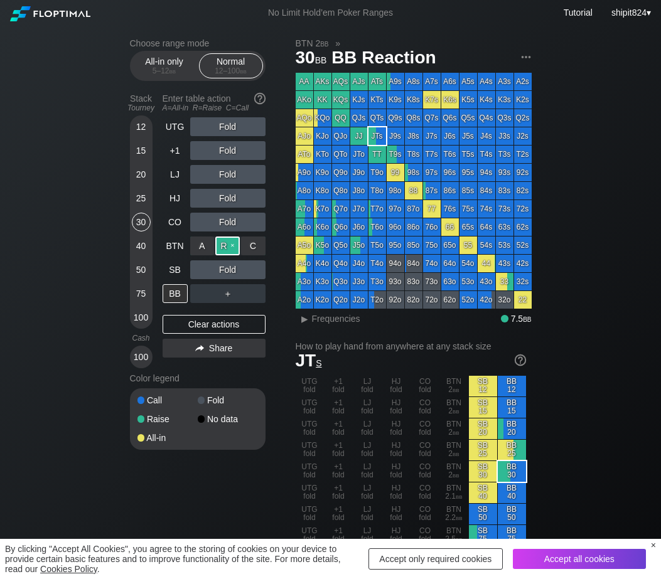
click at [239, 245] on div "R ✕" at bounding box center [227, 246] width 24 height 19
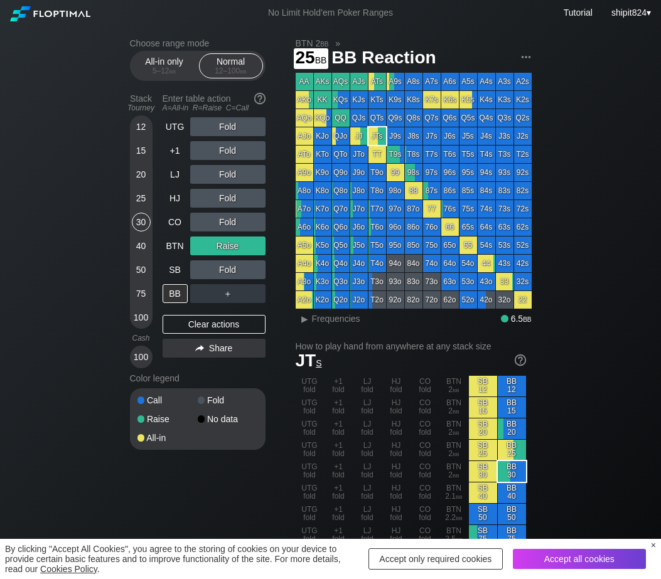
drag, startPoint x: 141, startPoint y: 195, endPoint x: 123, endPoint y: 200, distance: 18.9
click at [141, 195] on div "25" at bounding box center [141, 198] width 19 height 19
drag, startPoint x: 217, startPoint y: 321, endPoint x: 187, endPoint y: 284, distance: 47.7
click at [216, 321] on div "Clear actions" at bounding box center [214, 324] width 103 height 19
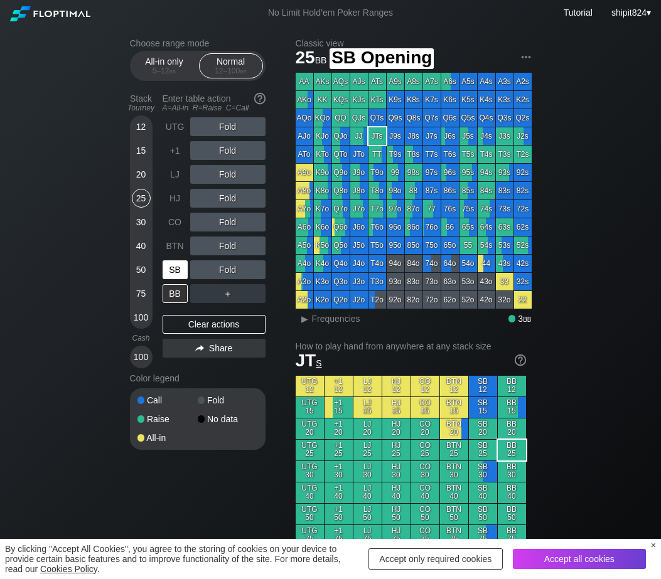
click at [170, 272] on div "SB" at bounding box center [175, 269] width 25 height 19
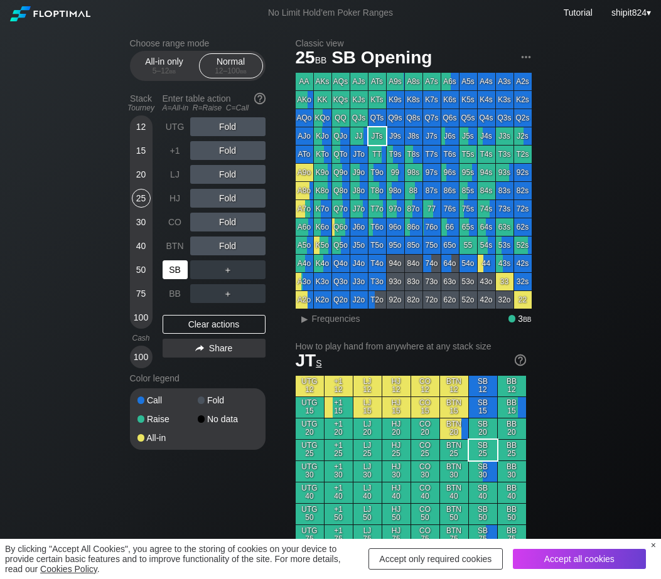
click at [168, 271] on div "SB" at bounding box center [175, 269] width 25 height 19
click at [169, 247] on div "BTN" at bounding box center [175, 246] width 25 height 19
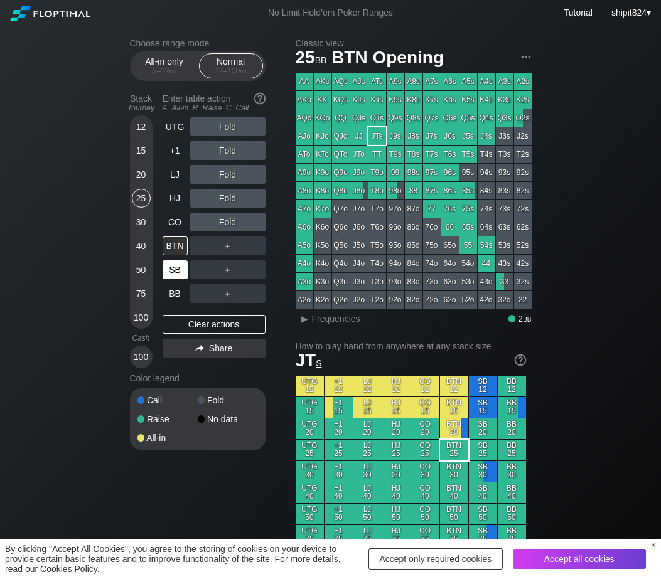
drag, startPoint x: 179, startPoint y: 322, endPoint x: 169, endPoint y: 275, distance: 48.1
click at [179, 322] on div "Clear actions" at bounding box center [214, 324] width 103 height 19
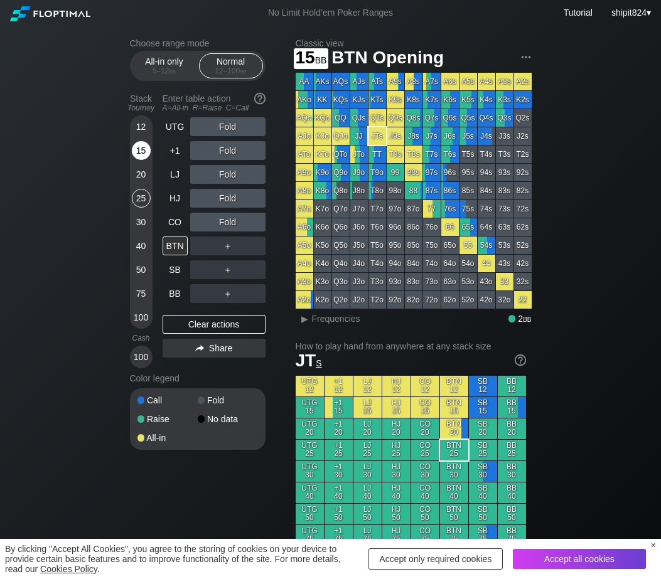
click at [145, 149] on div "15" at bounding box center [141, 150] width 19 height 19
click at [145, 148] on div "15" at bounding box center [141, 150] width 19 height 19
click at [144, 148] on div "15" at bounding box center [141, 150] width 19 height 19
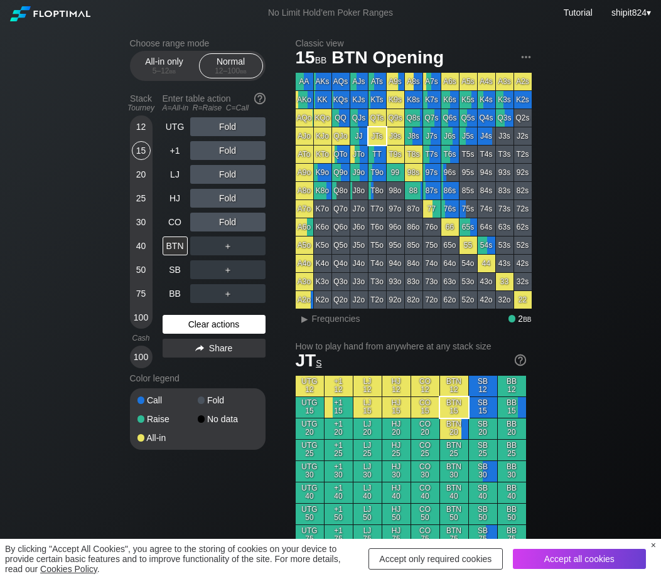
click at [229, 319] on div "Clear actions" at bounding box center [214, 324] width 103 height 19
click at [229, 321] on div "Clear actions" at bounding box center [214, 324] width 103 height 19
click at [138, 194] on div "25" at bounding box center [141, 198] width 19 height 19
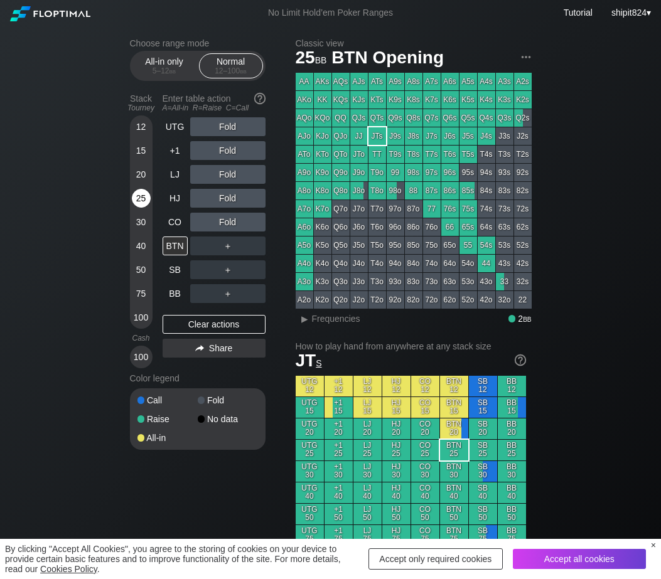
click at [138, 194] on div "25" at bounding box center [141, 198] width 19 height 19
drag, startPoint x: 138, startPoint y: 194, endPoint x: 137, endPoint y: 200, distance: 6.4
click at [137, 195] on div "25" at bounding box center [141, 198] width 19 height 19
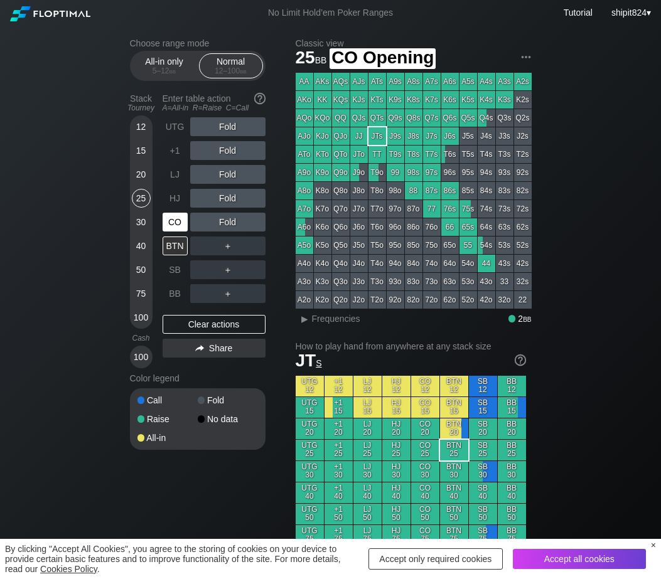
click at [174, 225] on div "CO" at bounding box center [175, 222] width 25 height 19
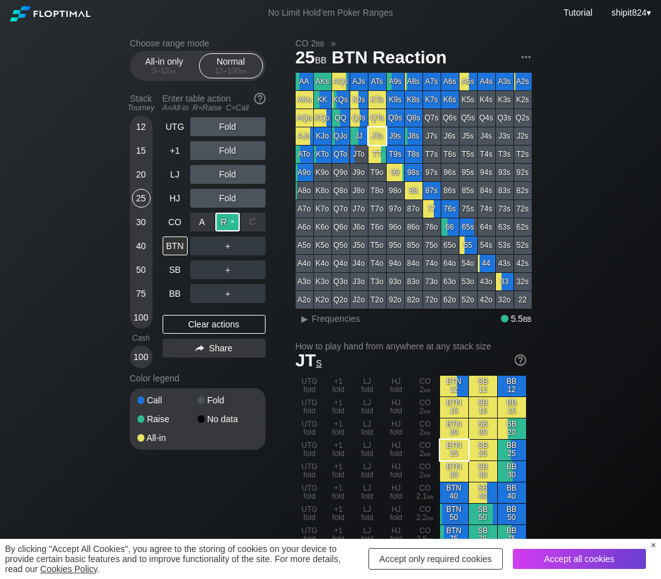
click at [233, 221] on div "R ✕" at bounding box center [227, 222] width 24 height 19
drag, startPoint x: 190, startPoint y: 273, endPoint x: 124, endPoint y: 252, distance: 69.7
click at [199, 270] on div "A ✕" at bounding box center [202, 269] width 24 height 19
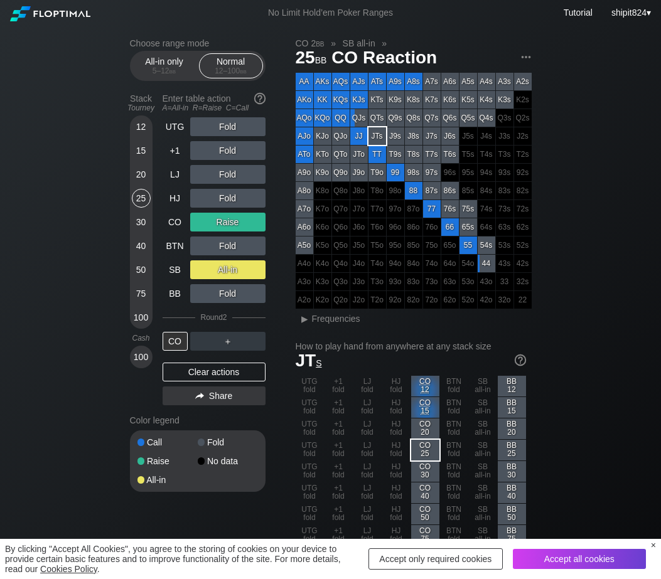
drag, startPoint x: 212, startPoint y: 373, endPoint x: 203, endPoint y: 337, distance: 37.4
click at [212, 372] on div "Clear actions" at bounding box center [214, 372] width 103 height 19
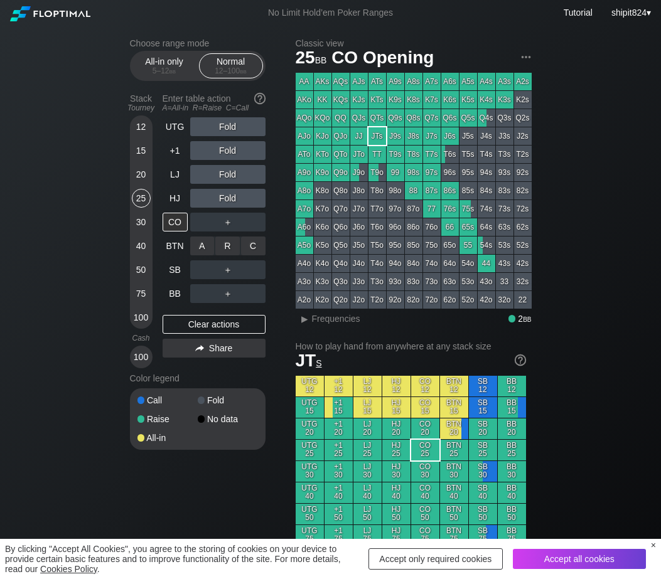
scroll to position [523, 0]
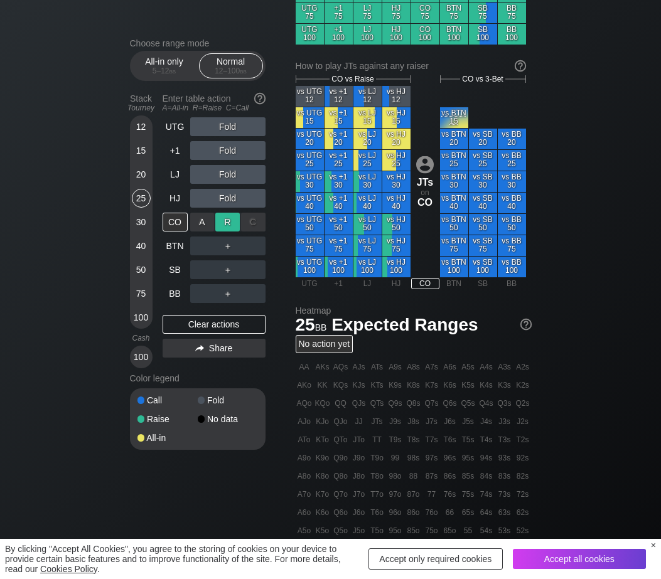
click at [221, 227] on div "R ✕" at bounding box center [227, 222] width 24 height 19
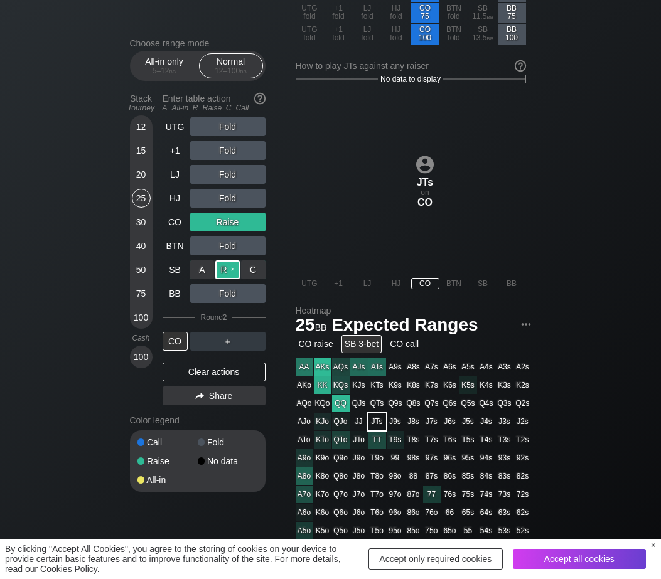
click at [219, 269] on div "R ✕" at bounding box center [227, 269] width 24 height 19
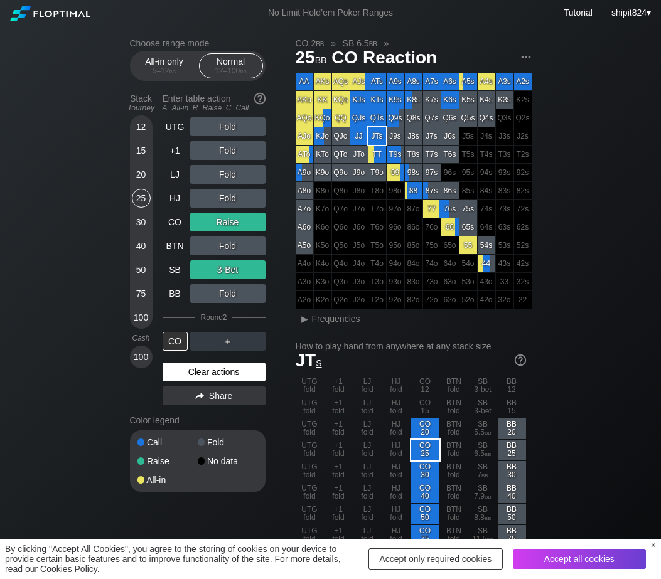
click at [190, 379] on div "Clear actions" at bounding box center [214, 372] width 103 height 19
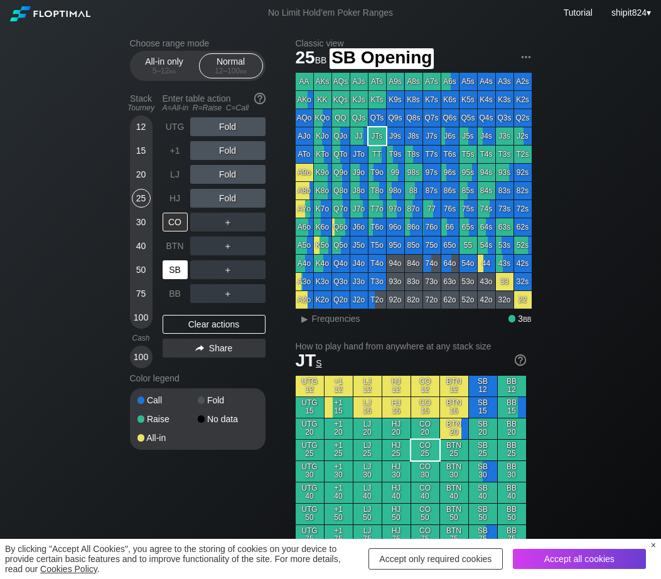
click at [169, 269] on div "SB" at bounding box center [175, 269] width 25 height 19
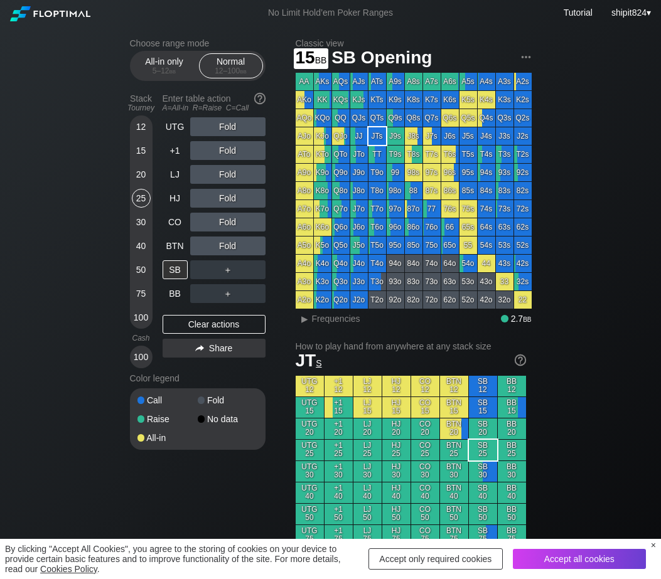
drag, startPoint x: 141, startPoint y: 153, endPoint x: 105, endPoint y: 161, distance: 35.9
click at [141, 153] on div "15" at bounding box center [141, 150] width 19 height 19
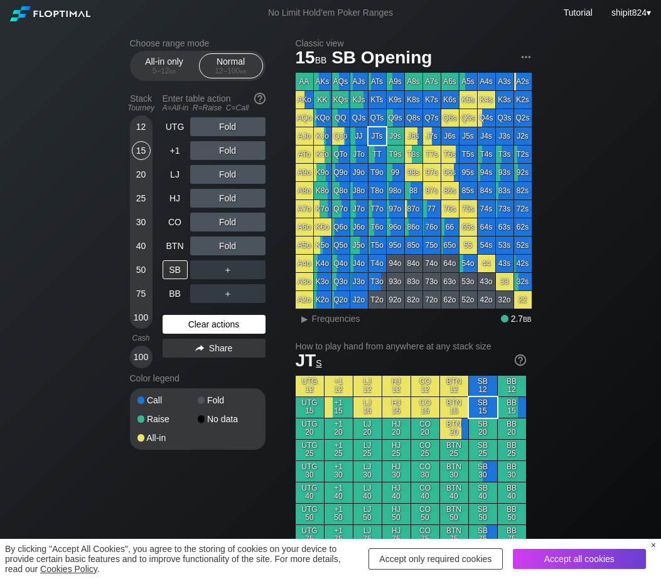
click at [198, 325] on div "Clear actions" at bounding box center [214, 324] width 103 height 19
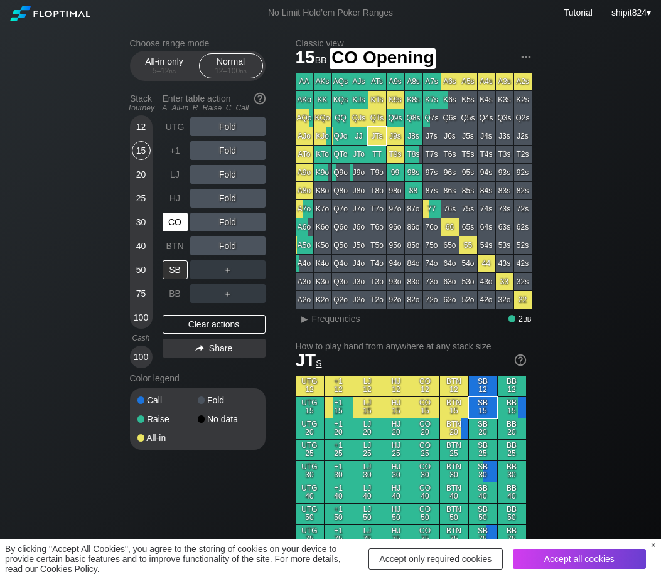
click at [171, 225] on div "CO" at bounding box center [175, 222] width 25 height 19
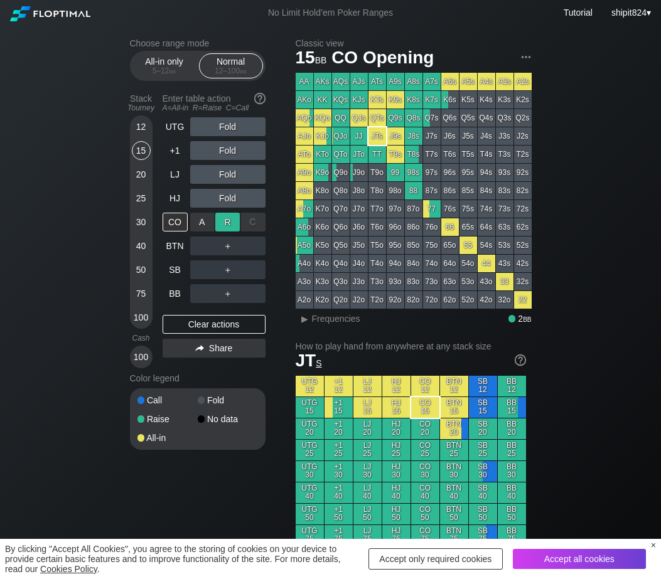
click at [228, 222] on div "R ✕" at bounding box center [227, 222] width 24 height 19
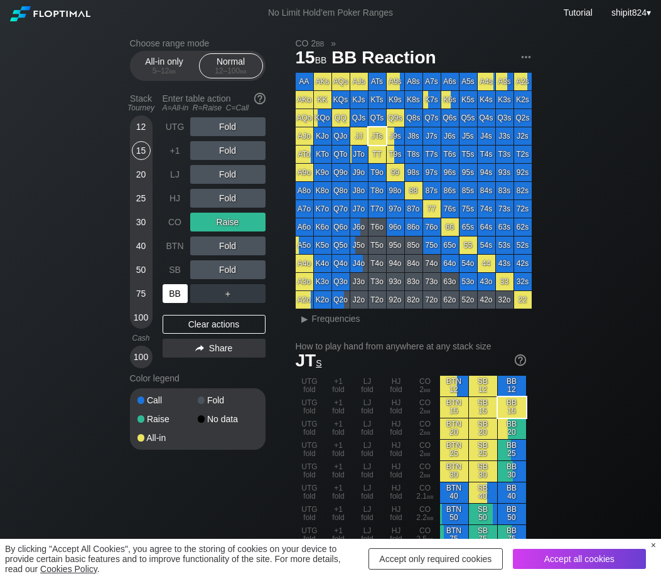
click at [166, 303] on div "BB" at bounding box center [175, 293] width 25 height 19
click at [196, 329] on div "Clear actions" at bounding box center [214, 324] width 103 height 19
click at [196, 328] on div "Clear actions" at bounding box center [214, 324] width 103 height 19
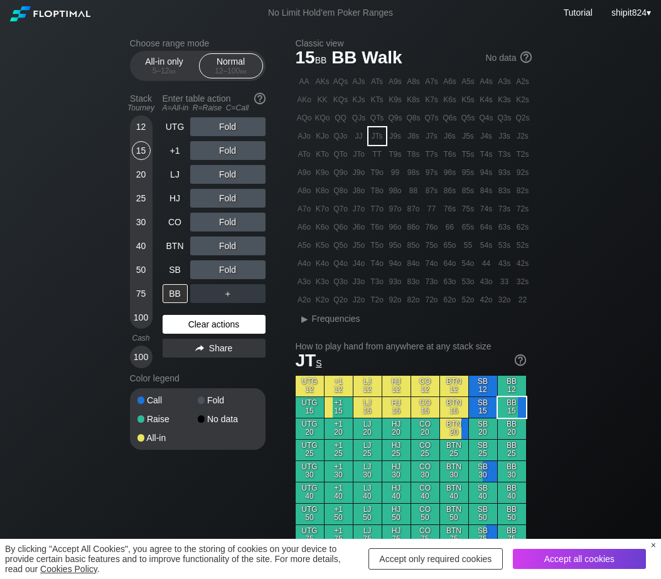
click at [195, 326] on div "Clear actions" at bounding box center [214, 324] width 103 height 19
drag, startPoint x: 210, startPoint y: 331, endPoint x: 203, endPoint y: 297, distance: 34.0
click at [210, 331] on div "Clear actions" at bounding box center [214, 324] width 103 height 19
click at [228, 223] on div "R ✕" at bounding box center [227, 222] width 24 height 19
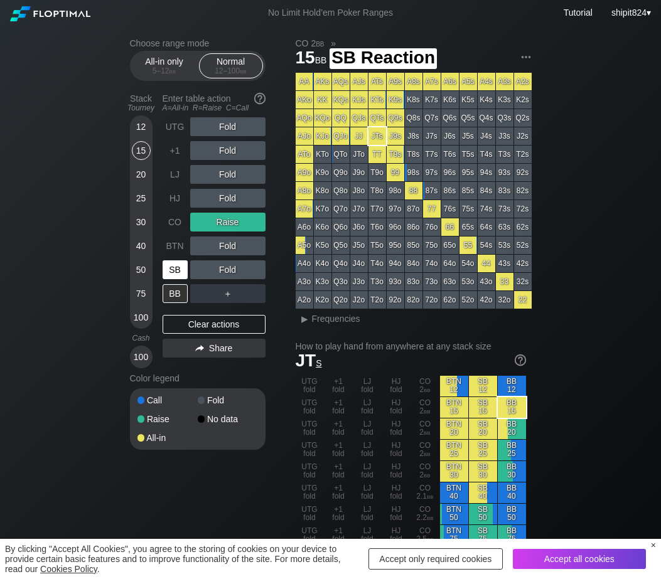
click at [165, 275] on div "SB" at bounding box center [175, 269] width 25 height 19
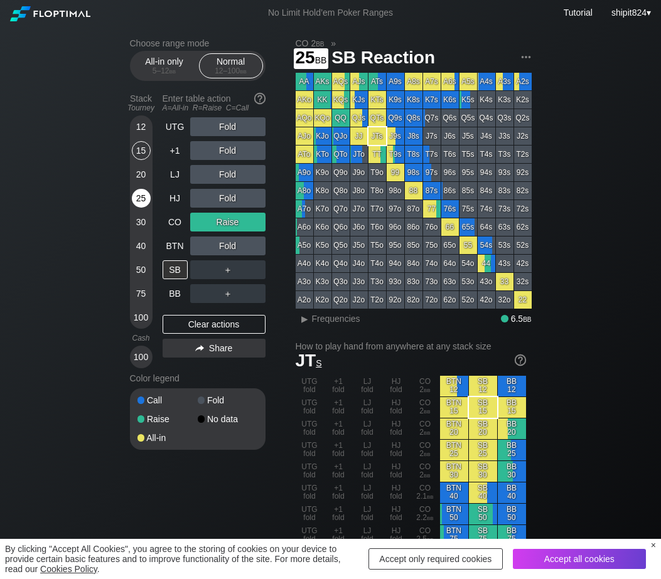
click at [143, 205] on div "25" at bounding box center [141, 198] width 19 height 19
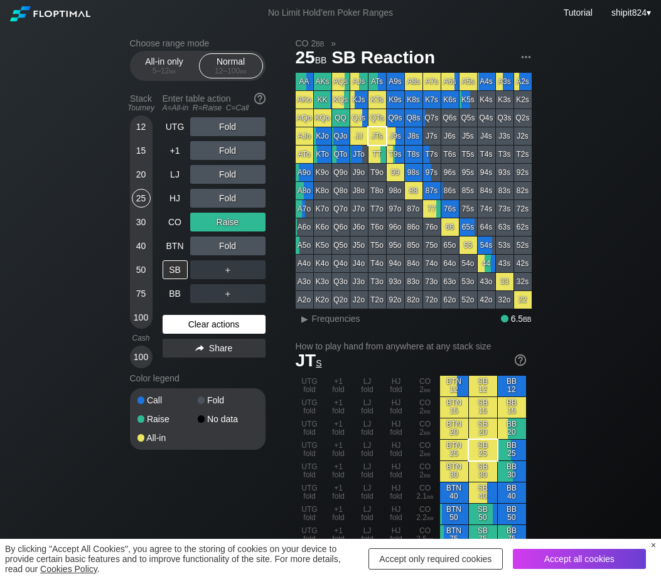
click at [199, 333] on div "Clear actions" at bounding box center [214, 324] width 103 height 19
click at [198, 332] on div "Clear actions" at bounding box center [214, 324] width 103 height 19
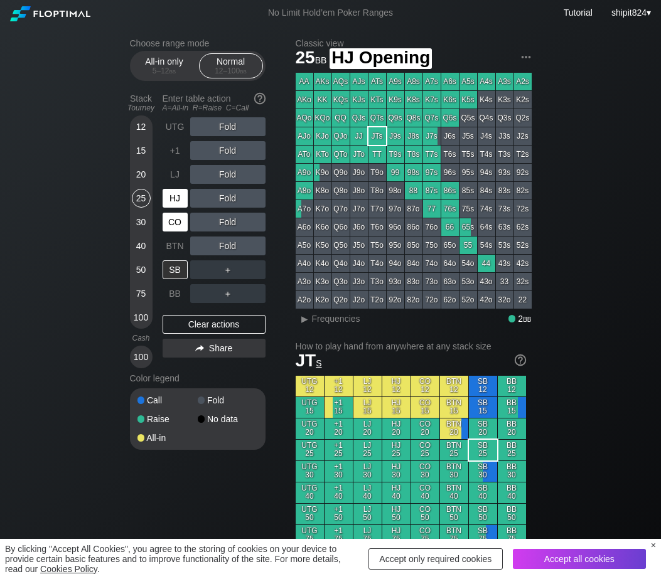
click at [175, 224] on div "CO" at bounding box center [175, 222] width 25 height 19
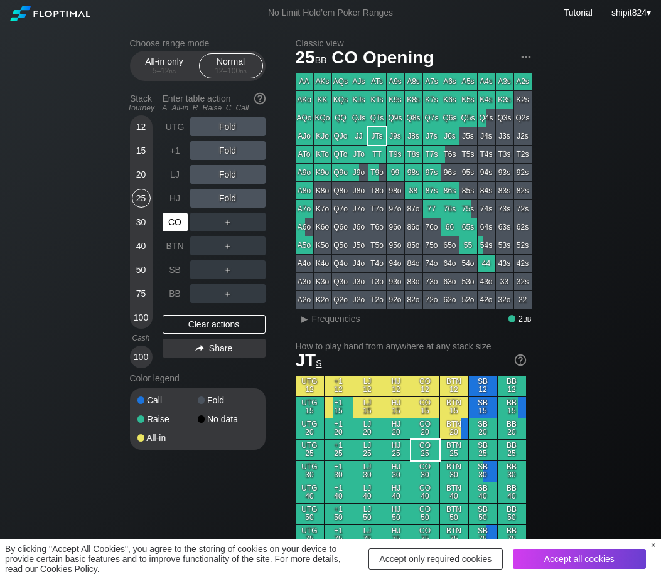
click at [175, 225] on div "CO" at bounding box center [175, 222] width 25 height 19
drag, startPoint x: 174, startPoint y: 225, endPoint x: 161, endPoint y: 219, distance: 14.3
click at [173, 225] on div "CO" at bounding box center [175, 222] width 25 height 19
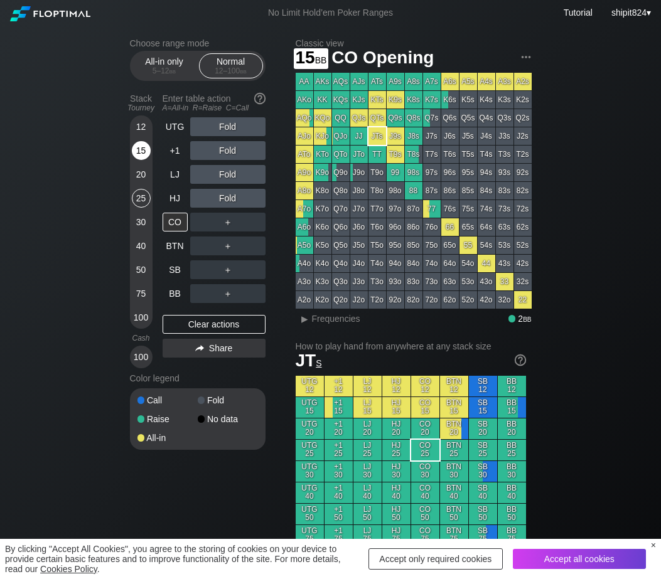
click at [141, 156] on div "15" at bounding box center [141, 150] width 19 height 19
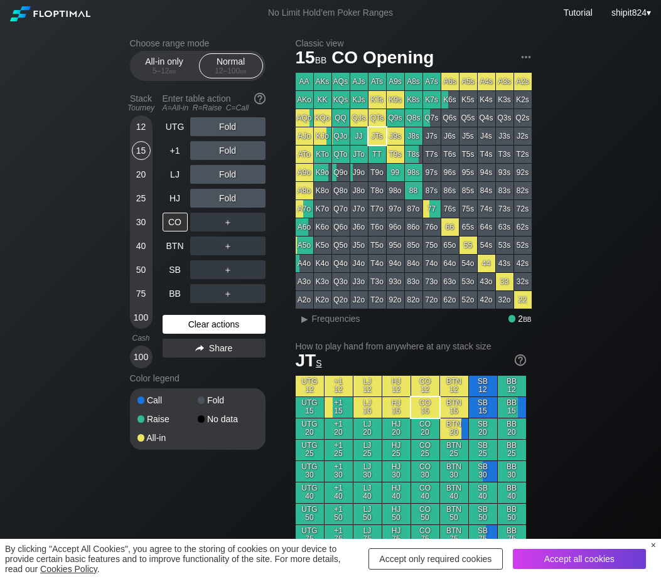
drag, startPoint x: 205, startPoint y: 329, endPoint x: 195, endPoint y: 323, distance: 11.5
click at [205, 329] on div "Clear actions" at bounding box center [214, 324] width 103 height 19
click at [222, 333] on div "Clear actions" at bounding box center [214, 324] width 103 height 19
click at [220, 331] on div "Clear actions" at bounding box center [214, 324] width 103 height 19
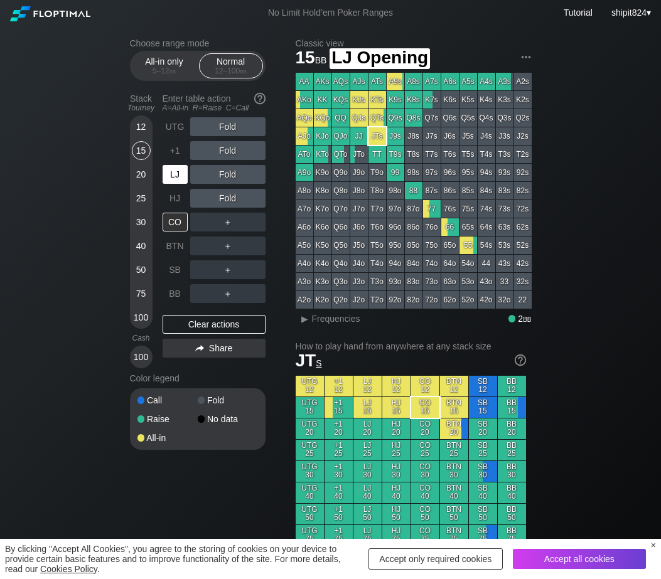
click at [179, 174] on div "LJ" at bounding box center [175, 174] width 25 height 19
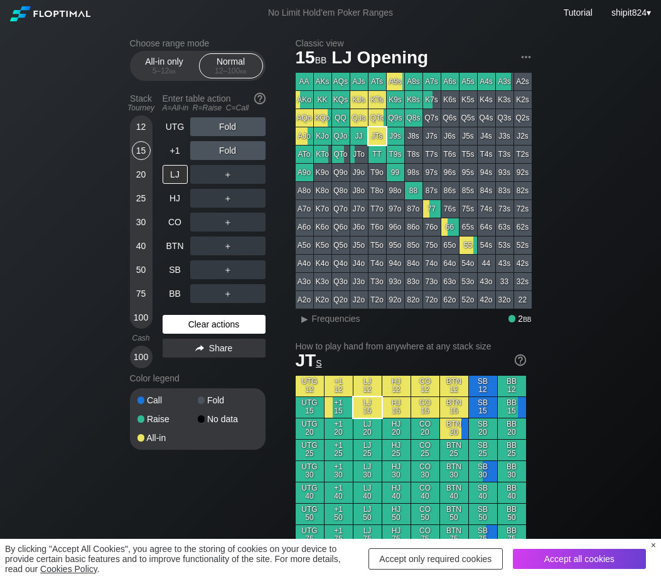
click at [183, 321] on div "Clear actions" at bounding box center [214, 324] width 103 height 19
click at [182, 321] on div "Clear actions" at bounding box center [214, 324] width 103 height 19
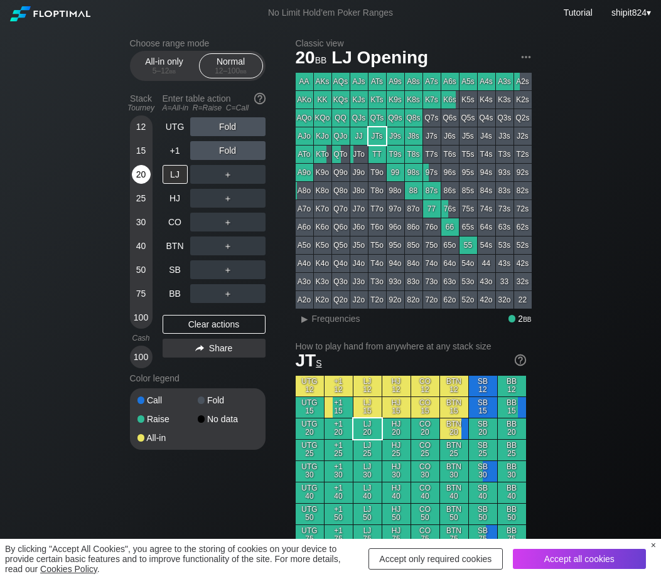
click at [137, 180] on div "20" at bounding box center [141, 174] width 19 height 19
click at [173, 286] on div "BB" at bounding box center [177, 294] width 28 height 24
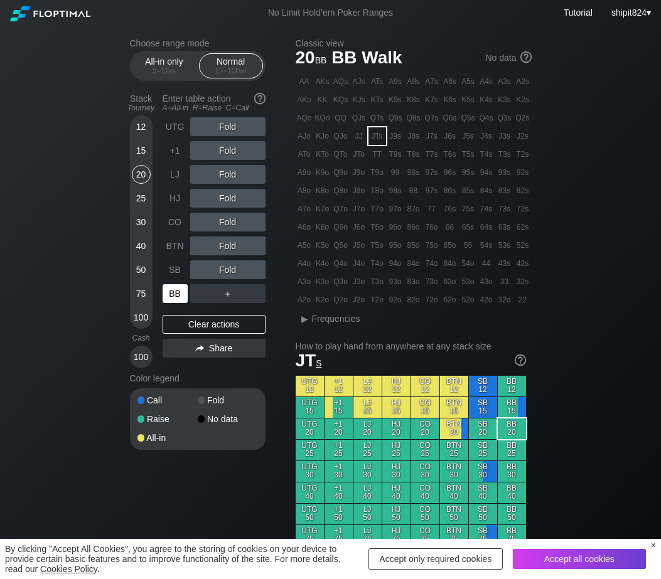
click at [180, 299] on div "BB" at bounding box center [175, 293] width 25 height 19
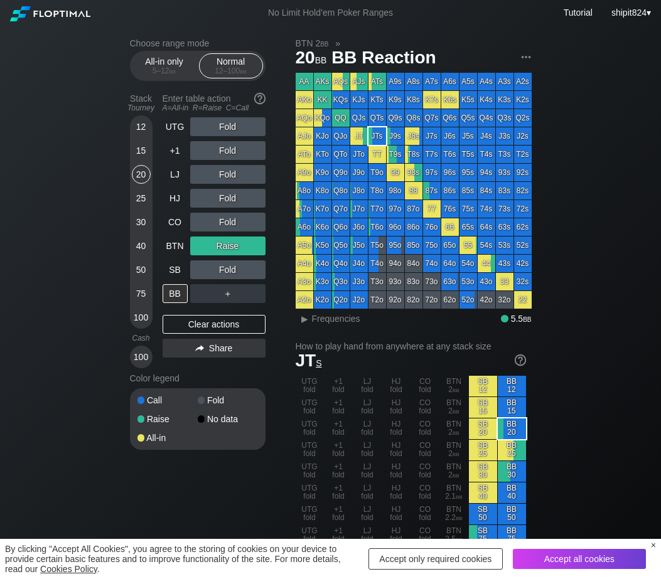
drag, startPoint x: 220, startPoint y: 333, endPoint x: 220, endPoint y: 302, distance: 30.7
click at [220, 332] on div "Clear actions" at bounding box center [214, 324] width 103 height 19
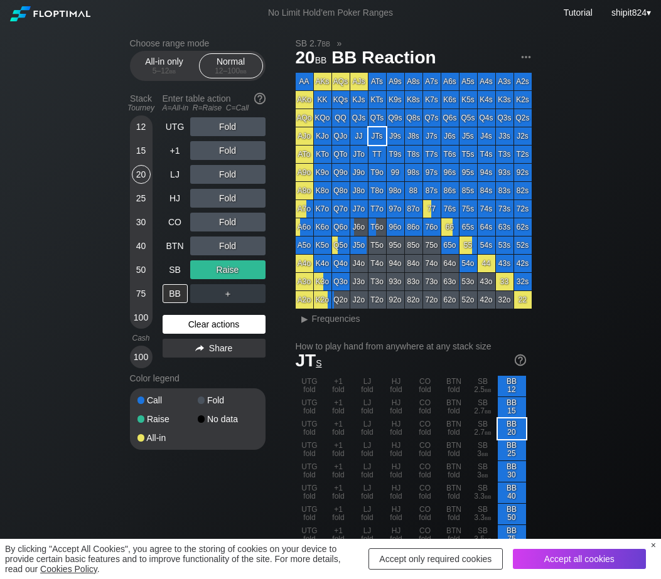
click at [188, 323] on div "Clear actions" at bounding box center [214, 324] width 103 height 19
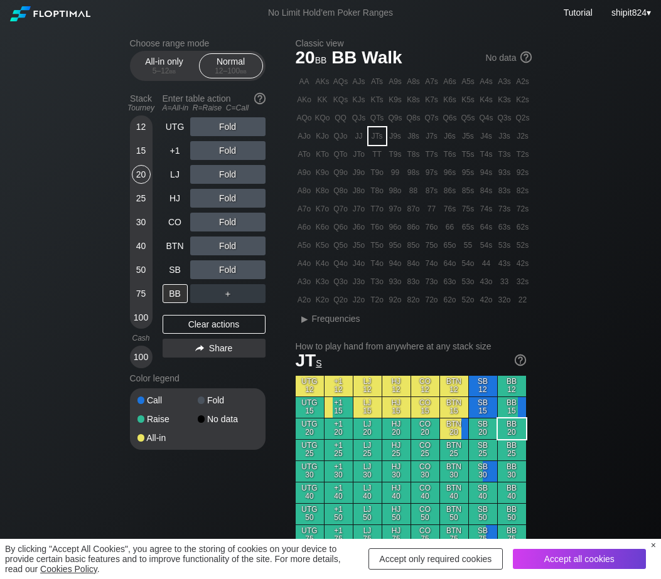
click at [266, 275] on div "Choose range mode All-in only 5 – 12 bb Normal 12 – 100 bb Stack Tourney Enter …" at bounding box center [208, 252] width 156 height 428
click at [255, 275] on div "C ✕" at bounding box center [253, 269] width 24 height 19
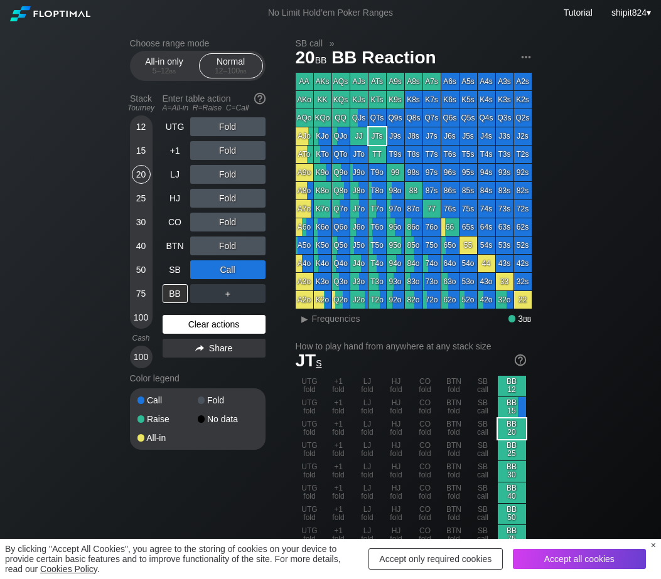
click at [201, 329] on div "Clear actions" at bounding box center [214, 324] width 103 height 19
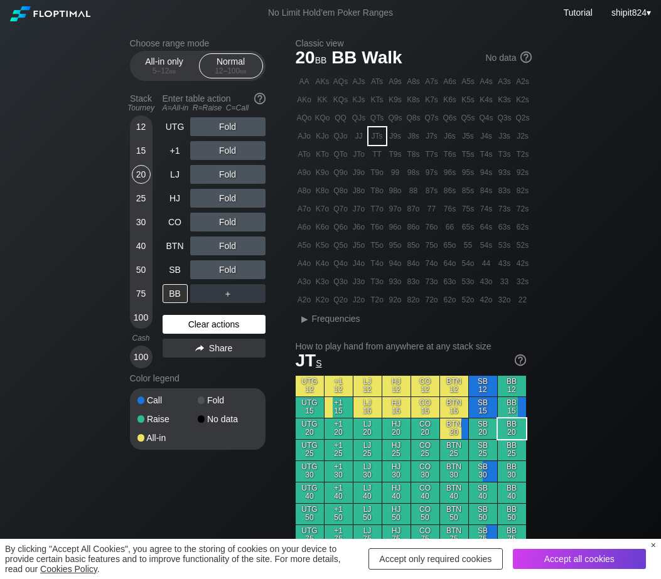
drag, startPoint x: 205, startPoint y: 326, endPoint x: 257, endPoint y: 282, distance: 68.5
click at [205, 326] on div "Clear actions" at bounding box center [214, 324] width 103 height 19
click at [259, 278] on div "C ✕" at bounding box center [253, 269] width 24 height 19
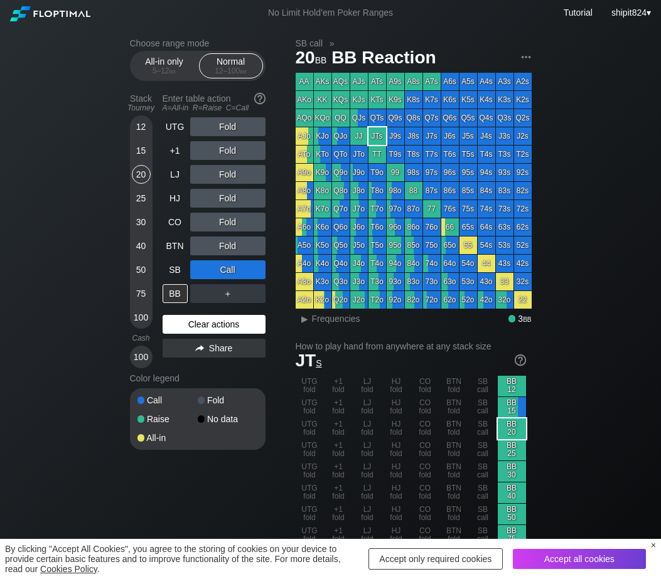
drag, startPoint x: 223, startPoint y: 330, endPoint x: 171, endPoint y: 326, distance: 52.9
click at [223, 329] on div "Clear actions" at bounding box center [214, 324] width 103 height 19
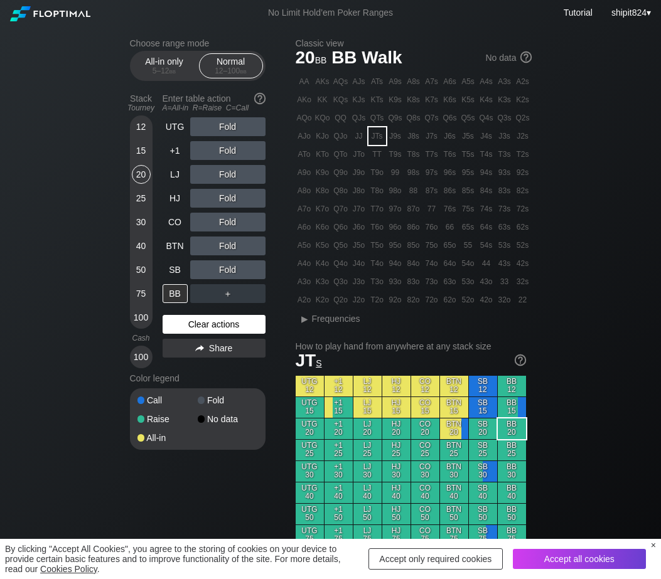
click at [187, 329] on div "Clear actions" at bounding box center [214, 324] width 103 height 19
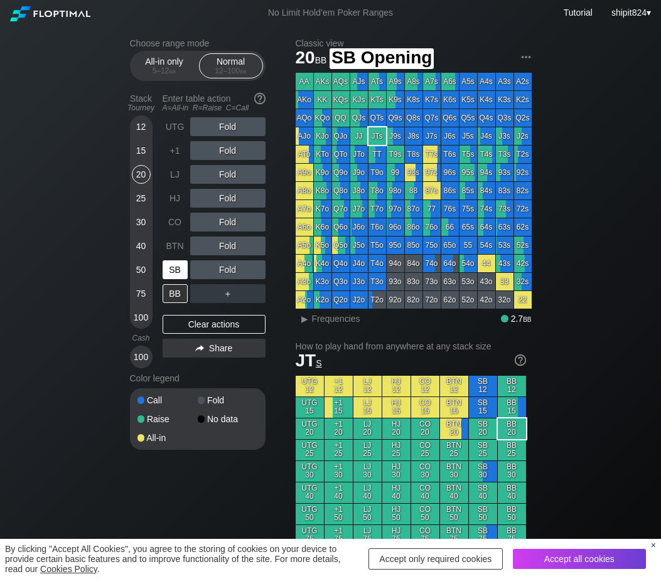
click at [179, 273] on div "SB" at bounding box center [175, 269] width 25 height 19
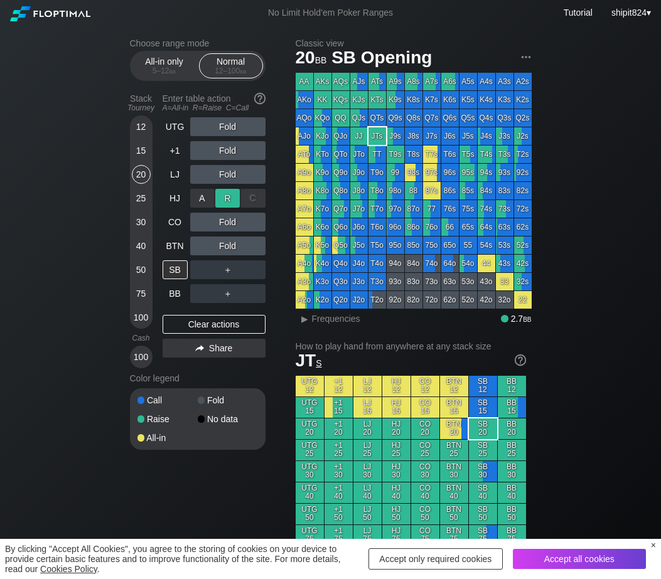
click at [225, 201] on div "R ✕" at bounding box center [227, 198] width 24 height 19
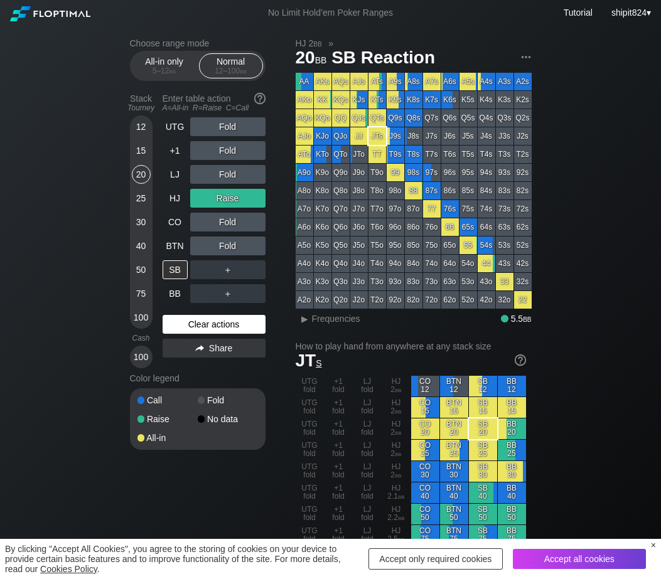
click at [193, 328] on div "Clear actions" at bounding box center [214, 324] width 103 height 19
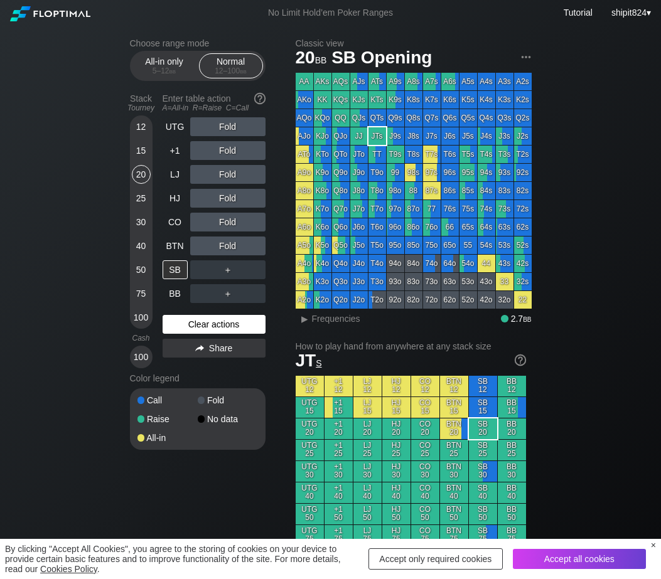
click at [193, 327] on div "Clear actions" at bounding box center [214, 324] width 103 height 19
click at [220, 326] on div "Clear actions" at bounding box center [214, 324] width 103 height 19
click at [183, 324] on div "Clear actions" at bounding box center [214, 324] width 103 height 19
click at [225, 252] on div "R ✕" at bounding box center [227, 246] width 24 height 19
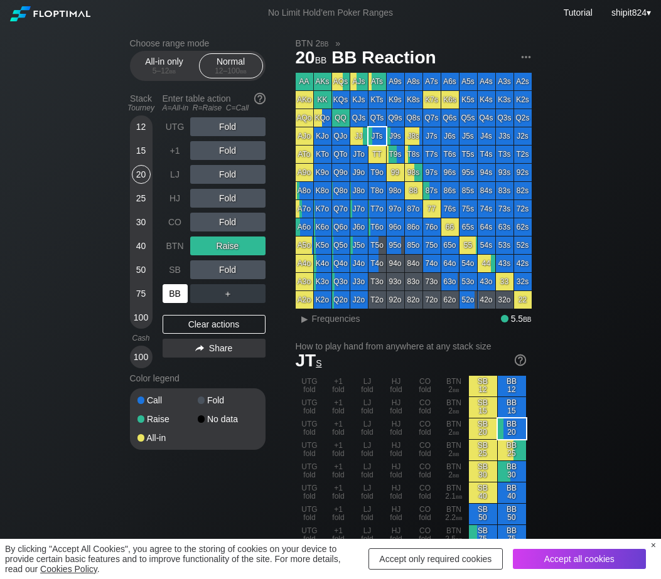
click at [178, 295] on div "BB" at bounding box center [175, 293] width 25 height 19
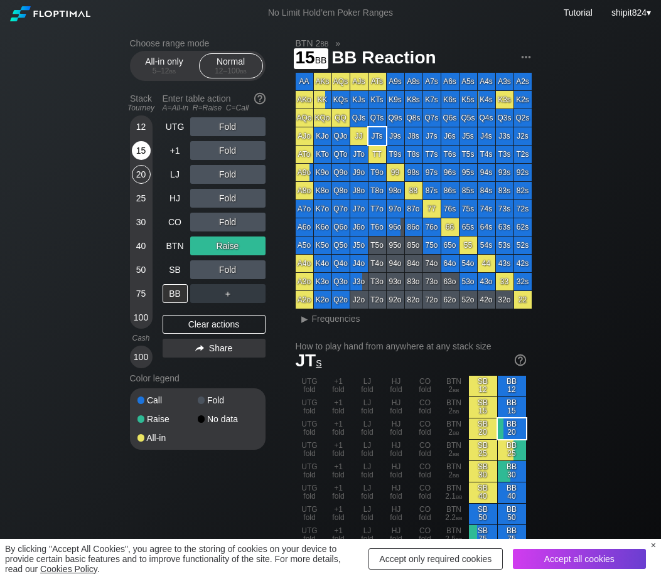
click at [141, 157] on div "15" at bounding box center [141, 150] width 19 height 19
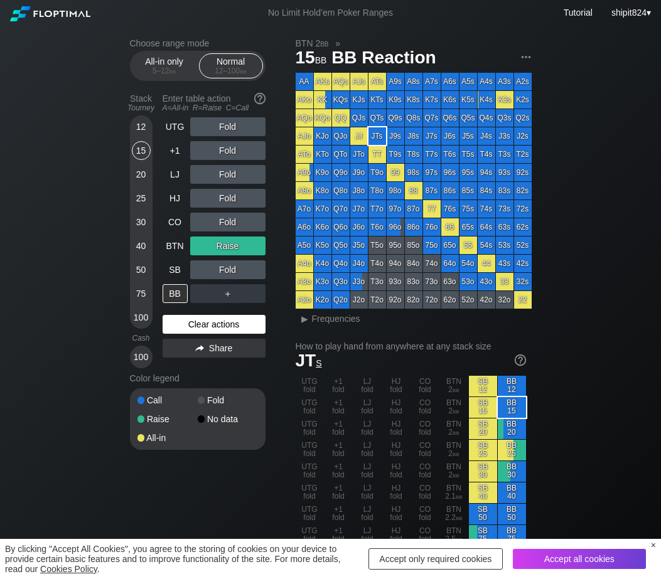
drag, startPoint x: 181, startPoint y: 333, endPoint x: 169, endPoint y: 326, distance: 13.8
click at [181, 332] on div "Clear actions" at bounding box center [214, 324] width 103 height 19
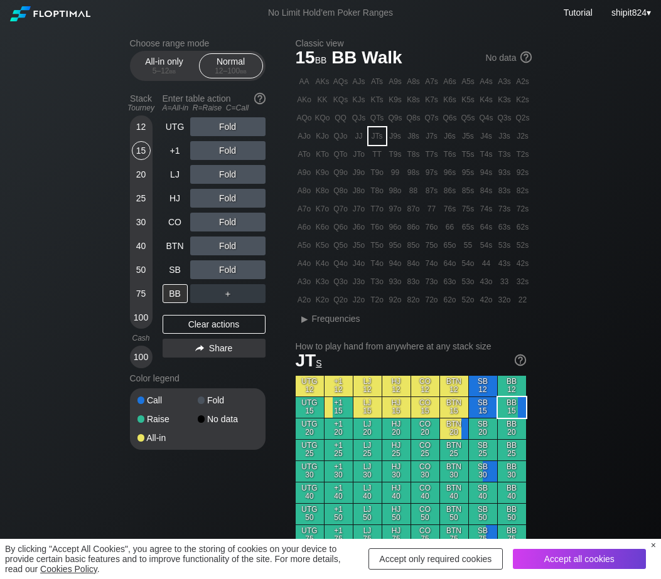
click at [149, 180] on div "20" at bounding box center [141, 174] width 19 height 19
click at [144, 178] on div "20" at bounding box center [141, 174] width 19 height 19
click at [143, 178] on div "20" at bounding box center [141, 174] width 19 height 19
click at [142, 176] on div "20" at bounding box center [141, 174] width 19 height 19
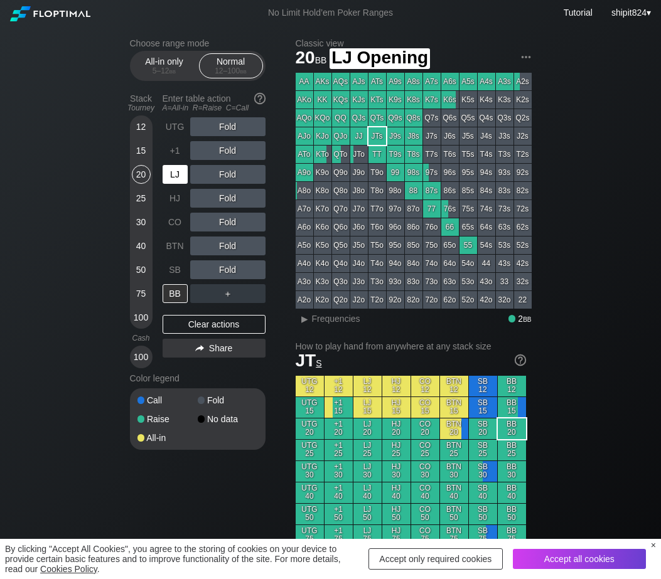
click at [183, 174] on div "LJ" at bounding box center [175, 174] width 25 height 19
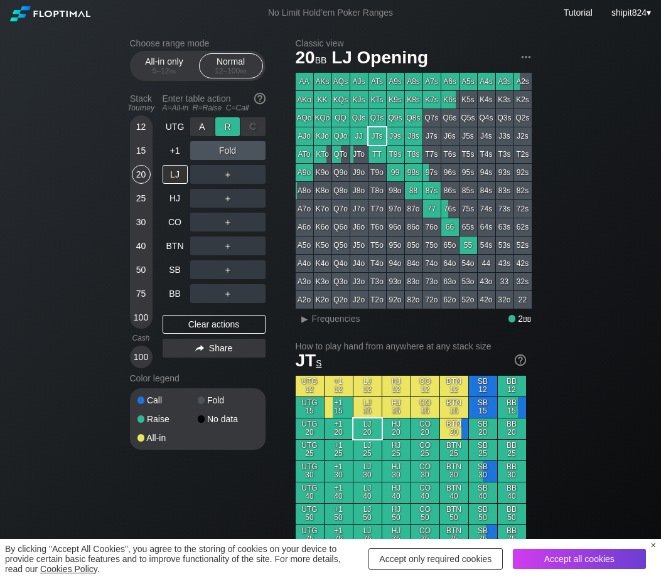
click at [227, 122] on div "R ✕" at bounding box center [227, 126] width 24 height 19
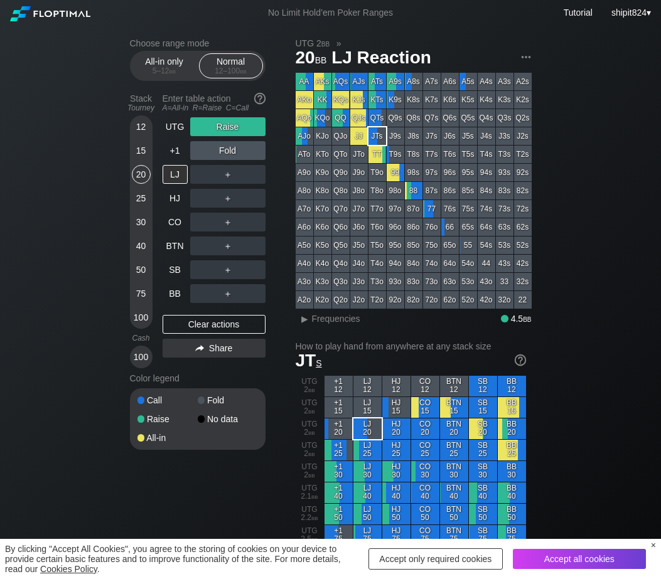
drag, startPoint x: 215, startPoint y: 327, endPoint x: 206, endPoint y: 309, distance: 19.9
click at [215, 329] on div "Clear actions" at bounding box center [214, 324] width 103 height 19
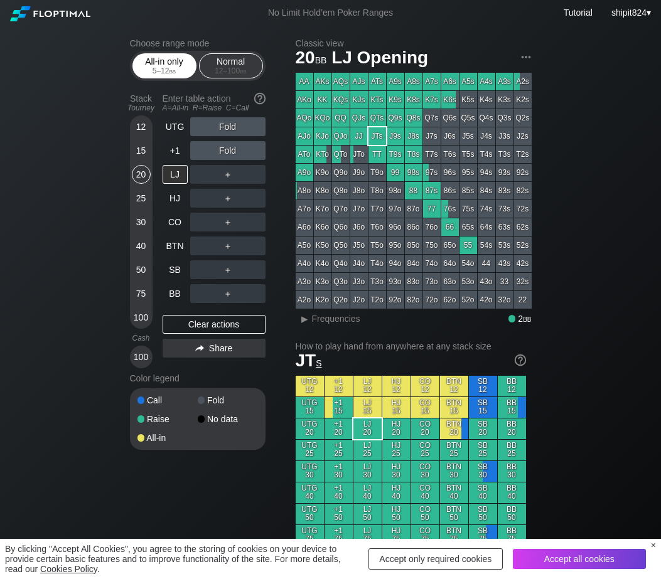
click at [149, 55] on div "All-in only 5 – 12 bb" at bounding box center [165, 66] width 58 height 24
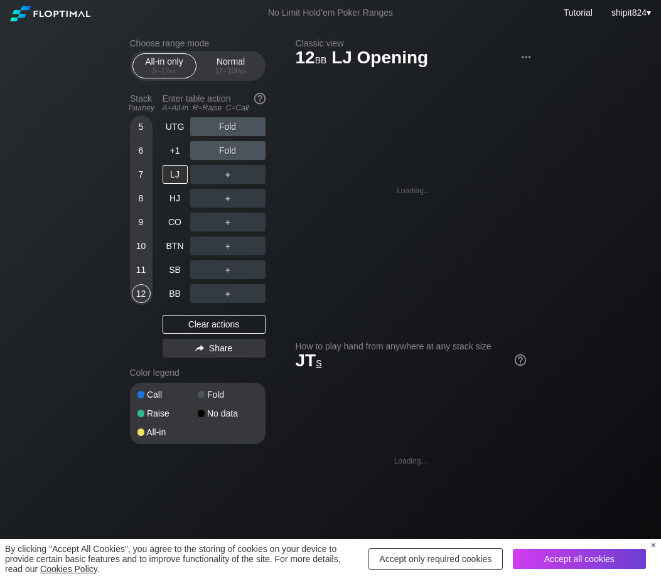
click at [152, 83] on section "Choose range mode All-in only 5 – 12 bb Normal 12 – 100 bb Stack Tourney Enter …" at bounding box center [198, 241] width 136 height 406
drag, startPoint x: 136, startPoint y: 178, endPoint x: 141, endPoint y: 195, distance: 17.7
click at [135, 179] on div "7" at bounding box center [141, 174] width 19 height 19
click at [173, 252] on div "BTN" at bounding box center [175, 246] width 25 height 19
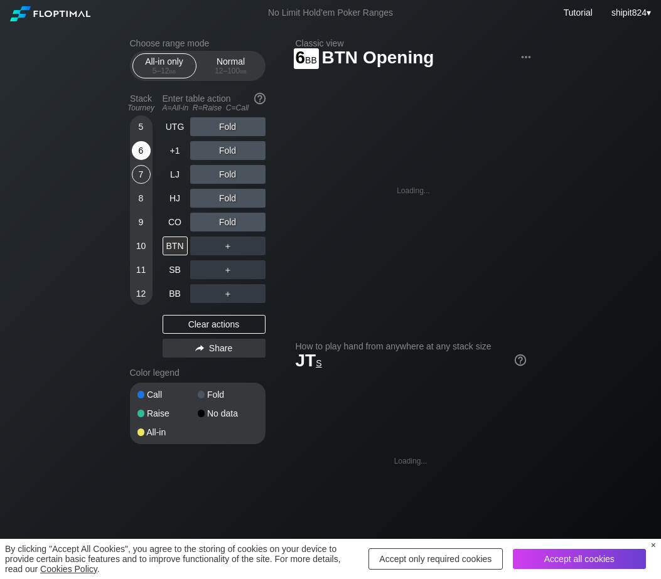
click at [139, 156] on div "6" at bounding box center [141, 150] width 19 height 19
drag, startPoint x: 139, startPoint y: 155, endPoint x: 181, endPoint y: 129, distance: 49.6
click at [146, 146] on div "6" at bounding box center [141, 150] width 19 height 19
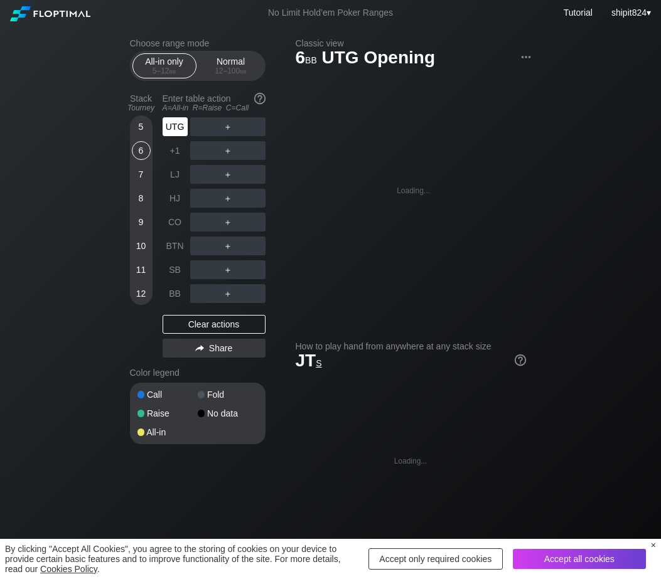
click at [181, 127] on div "UTG" at bounding box center [175, 126] width 25 height 19
click at [215, 78] on div "Normal 12 – 100 bb" at bounding box center [231, 66] width 58 height 24
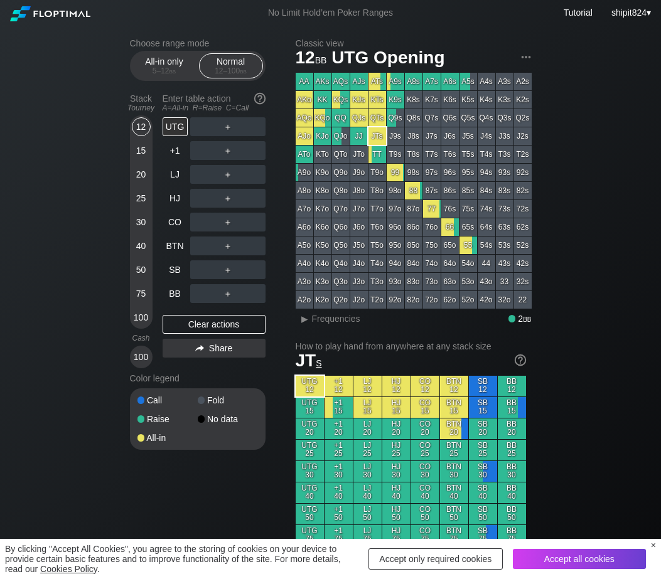
drag, startPoint x: 159, startPoint y: 74, endPoint x: 152, endPoint y: 128, distance: 54.5
click at [159, 73] on div "5 – 12 bb" at bounding box center [164, 71] width 53 height 9
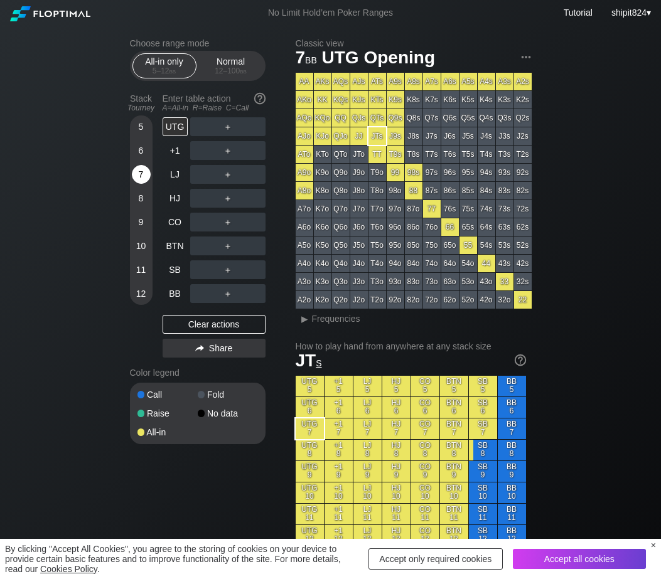
click at [141, 179] on div "7" at bounding box center [141, 174] width 19 height 19
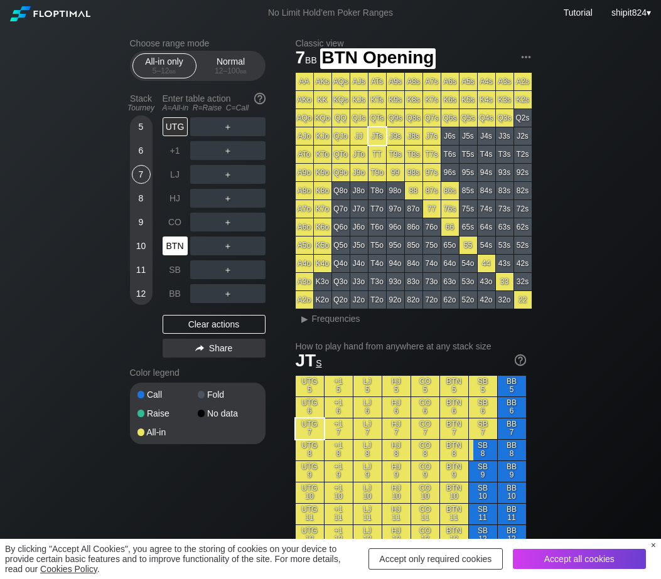
click at [181, 247] on div "BTN" at bounding box center [175, 246] width 25 height 19
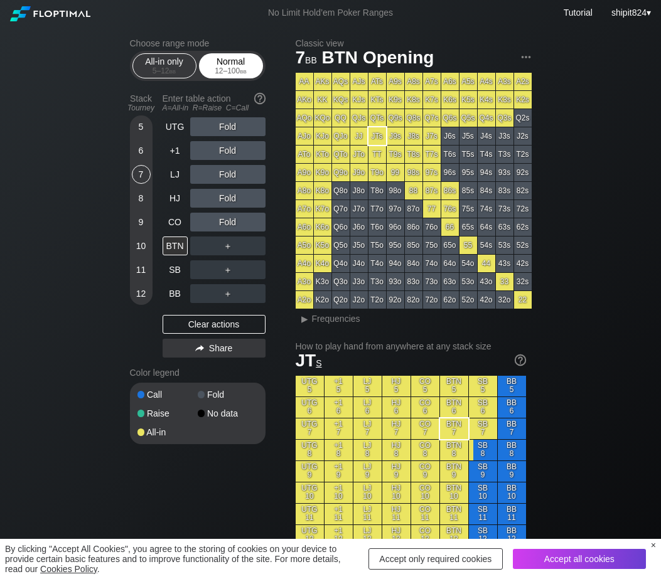
click at [211, 68] on div "12 – 100 bb" at bounding box center [231, 71] width 53 height 9
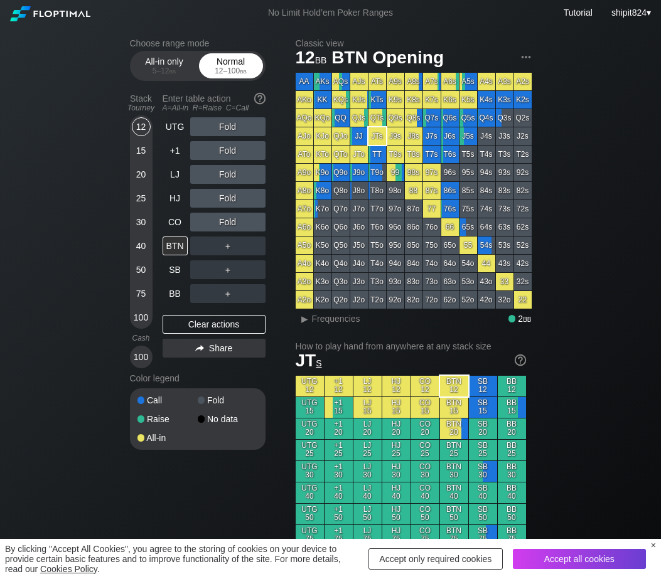
click at [211, 67] on div "Normal 12 – 100 bb" at bounding box center [231, 66] width 58 height 24
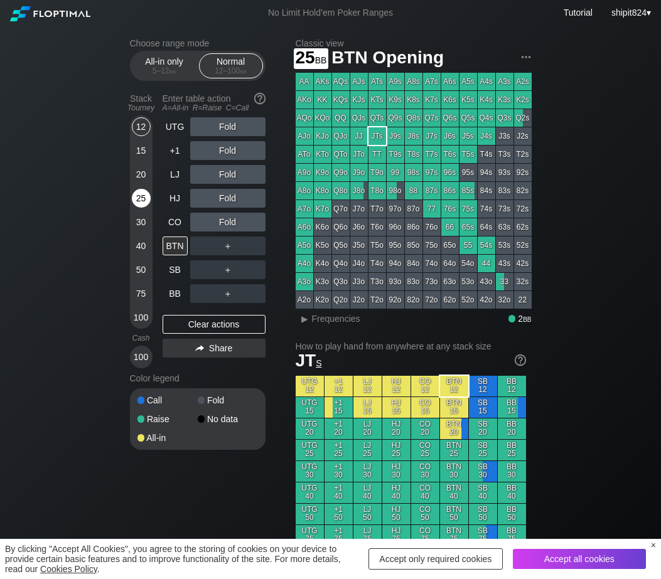
click at [146, 213] on div "12 15 20 25 30 40 50 75 100" at bounding box center [141, 221] width 23 height 213
click at [144, 203] on div "25" at bounding box center [141, 198] width 19 height 19
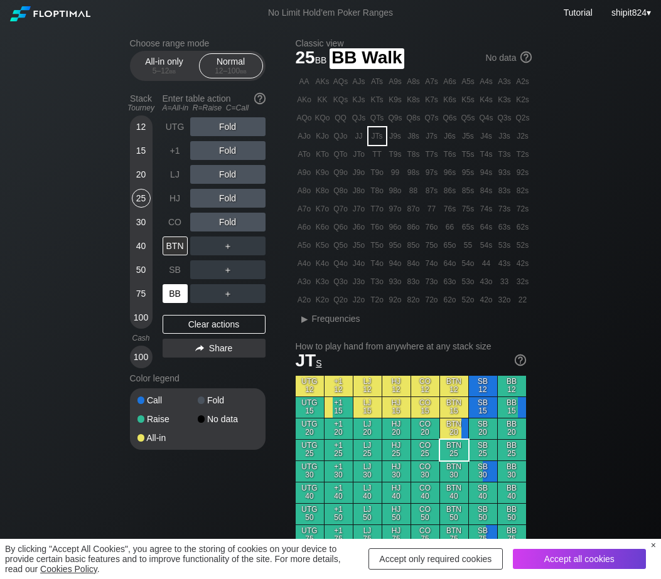
click at [167, 299] on div "BB" at bounding box center [175, 293] width 25 height 19
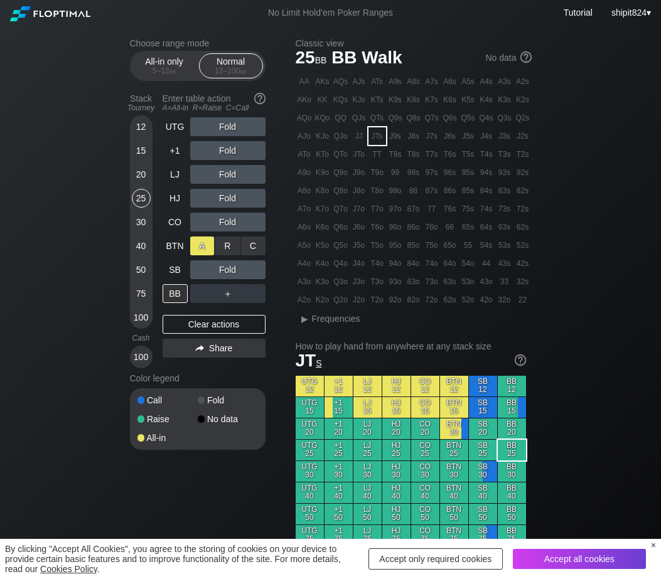
click at [223, 249] on div "R ✕" at bounding box center [227, 246] width 24 height 19
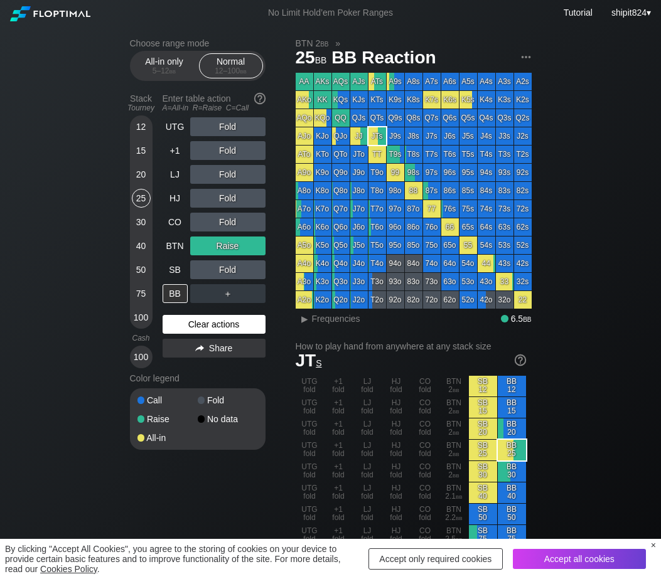
scroll to position [523, 0]
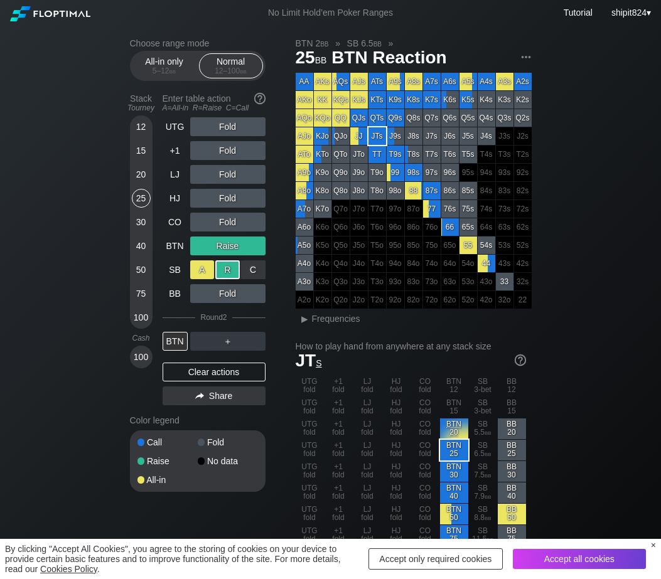
drag, startPoint x: 211, startPoint y: 280, endPoint x: 201, endPoint y: 275, distance: 10.7
click at [201, 275] on div "A ✕" at bounding box center [202, 269] width 24 height 19
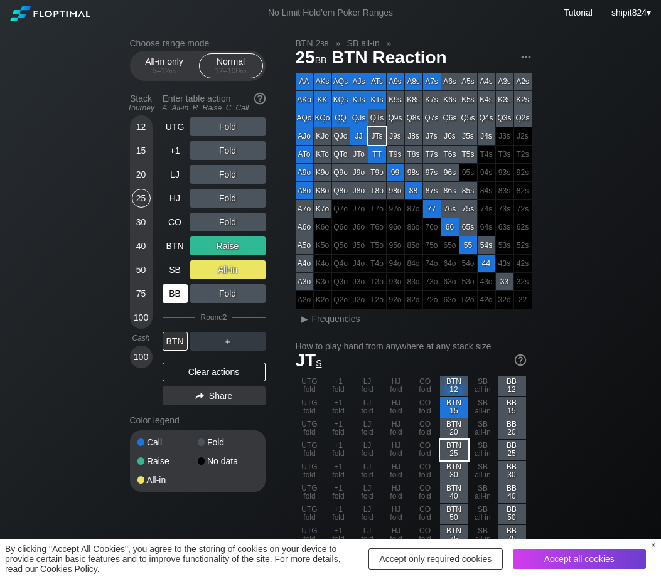
click at [177, 301] on div "BB" at bounding box center [175, 293] width 25 height 19
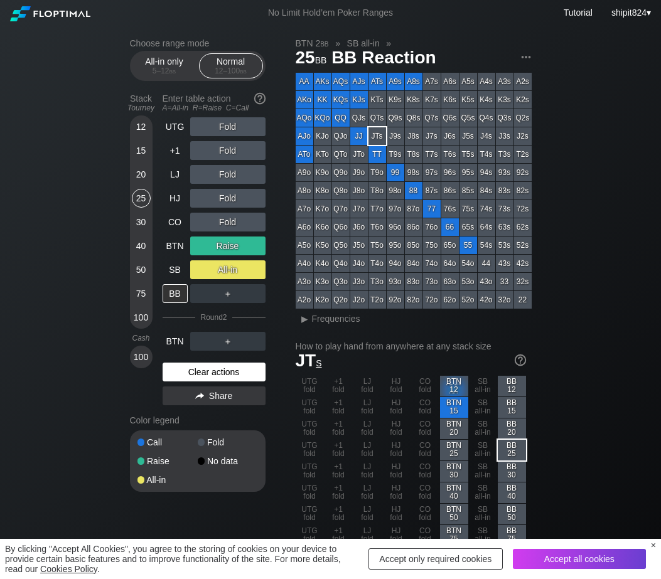
click at [216, 372] on div "Clear actions" at bounding box center [214, 372] width 103 height 19
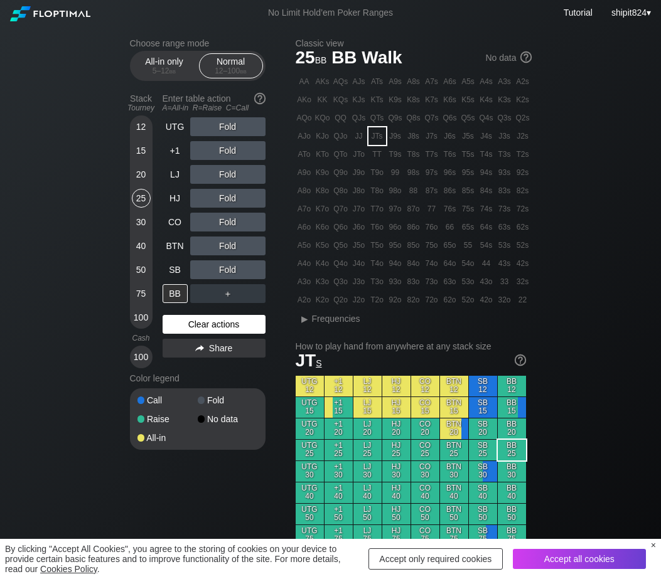
click at [202, 326] on div "Clear actions" at bounding box center [214, 324] width 103 height 19
click at [201, 326] on div "Clear actions" at bounding box center [214, 324] width 103 height 19
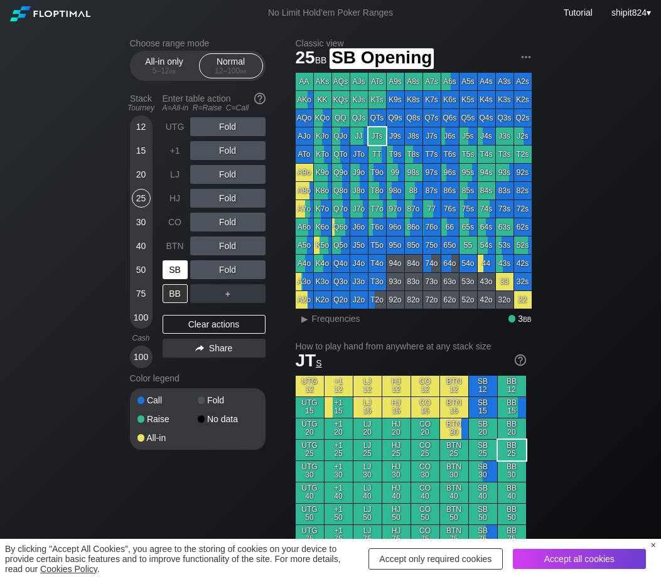
click at [184, 274] on div "SB" at bounding box center [175, 269] width 25 height 19
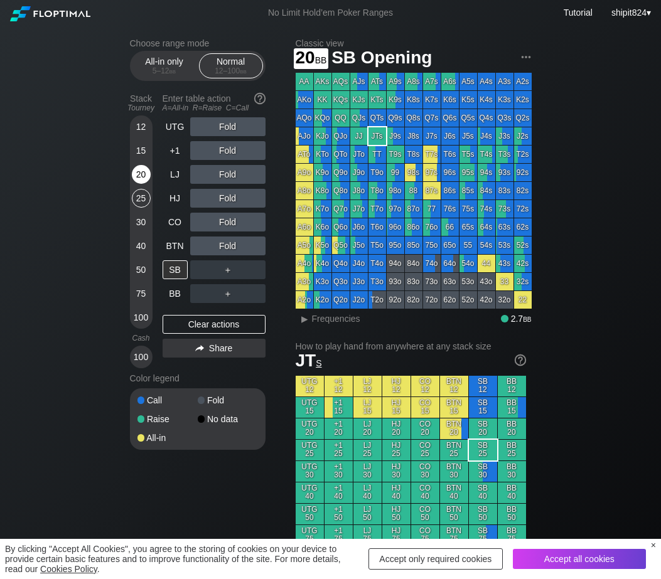
click at [142, 179] on div "20" at bounding box center [141, 174] width 19 height 19
drag, startPoint x: 218, startPoint y: 325, endPoint x: 205, endPoint y: 298, distance: 30.3
click at [218, 325] on div "Clear actions" at bounding box center [214, 324] width 103 height 19
drag, startPoint x: 238, startPoint y: 322, endPoint x: 210, endPoint y: 252, distance: 75.5
click at [238, 321] on div "Clear actions" at bounding box center [214, 324] width 103 height 19
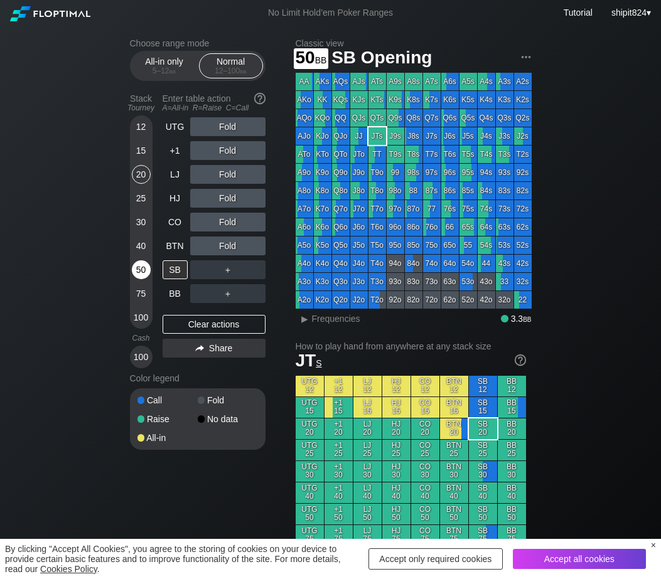
click at [142, 275] on div "50" at bounding box center [141, 269] width 19 height 19
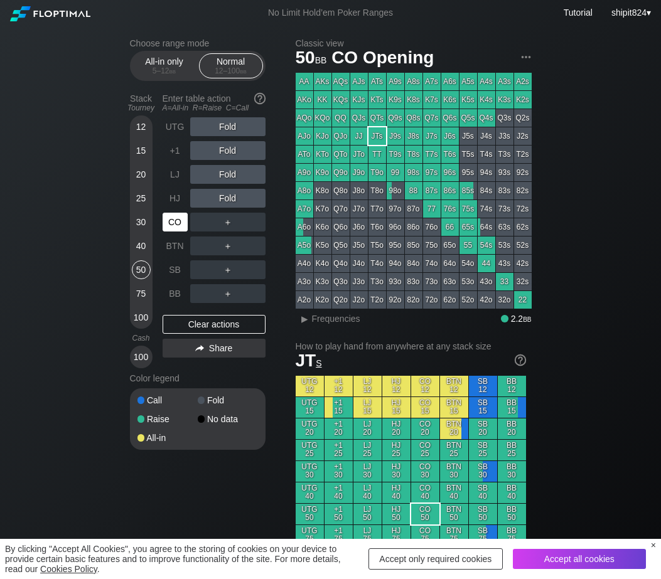
click at [174, 222] on div "CO" at bounding box center [175, 222] width 25 height 19
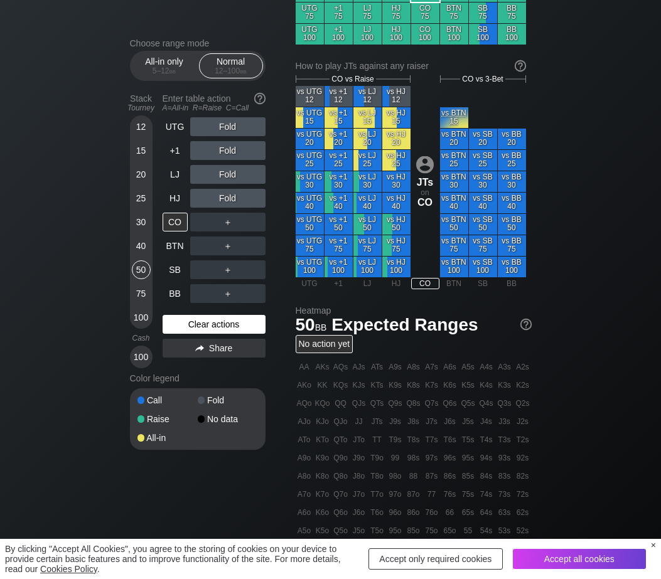
click at [191, 325] on div "Clear actions" at bounding box center [214, 324] width 103 height 19
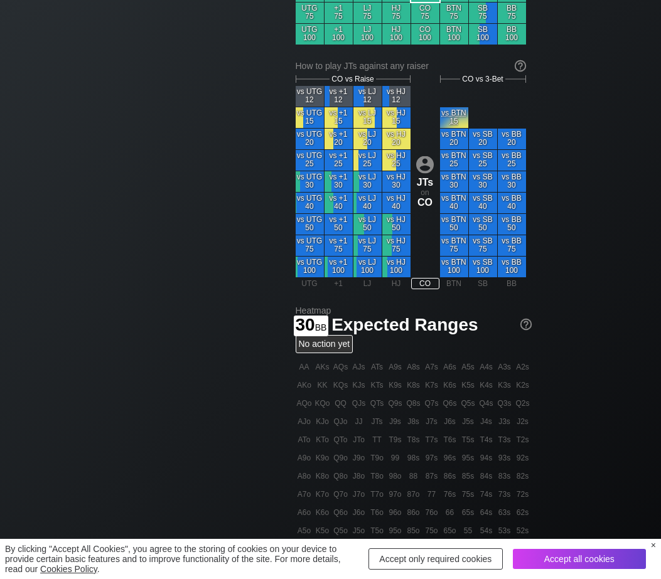
scroll to position [0, 0]
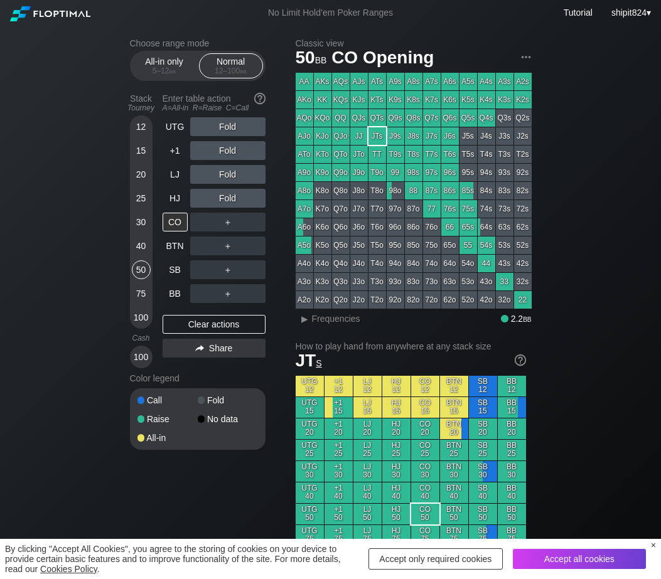
click at [140, 225] on div "30" at bounding box center [141, 222] width 19 height 19
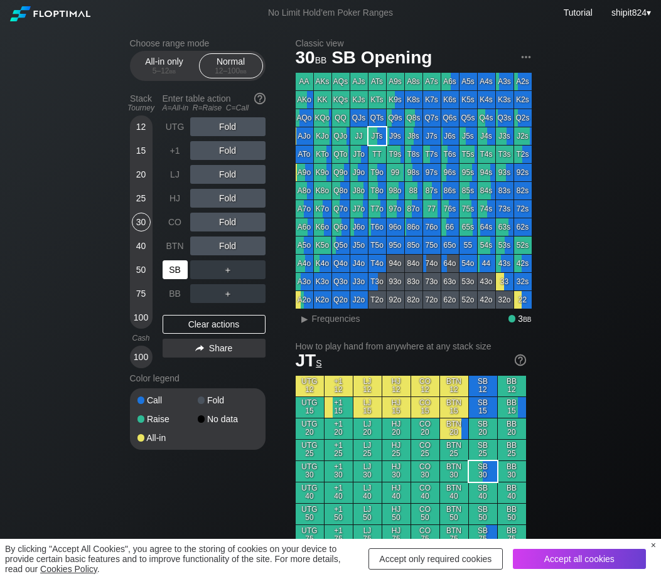
drag, startPoint x: 169, startPoint y: 270, endPoint x: 215, endPoint y: 257, distance: 48.3
click at [169, 270] on div "SB" at bounding box center [175, 269] width 25 height 19
click at [228, 253] on div "R ✕" at bounding box center [227, 246] width 24 height 19
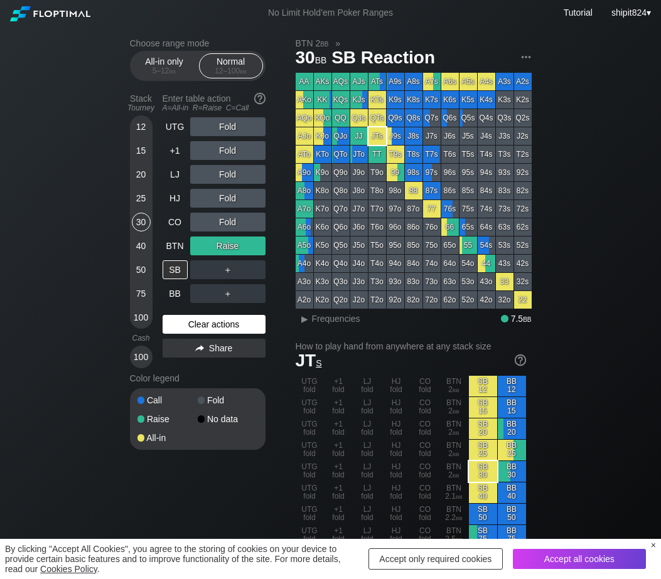
click at [201, 324] on div "Clear actions" at bounding box center [214, 324] width 103 height 19
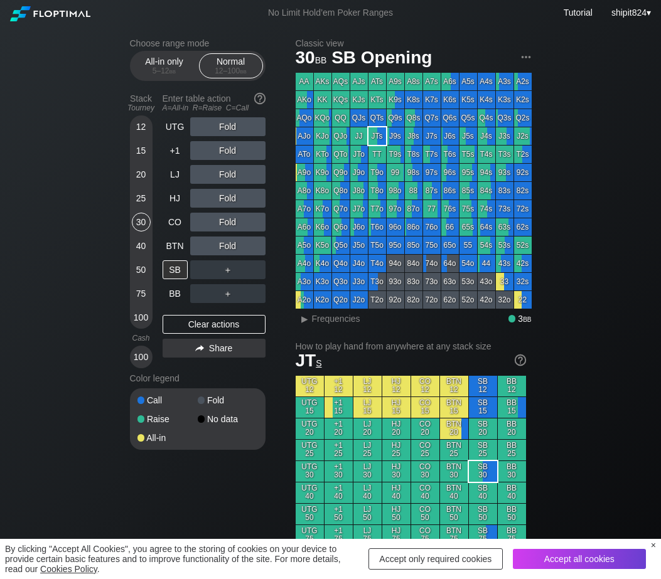
click at [179, 319] on div "Clear actions" at bounding box center [214, 324] width 103 height 19
click at [179, 320] on div "Clear actions" at bounding box center [214, 324] width 103 height 19
click at [190, 329] on div "Clear actions" at bounding box center [214, 324] width 103 height 19
click at [172, 269] on div "SB" at bounding box center [175, 269] width 25 height 19
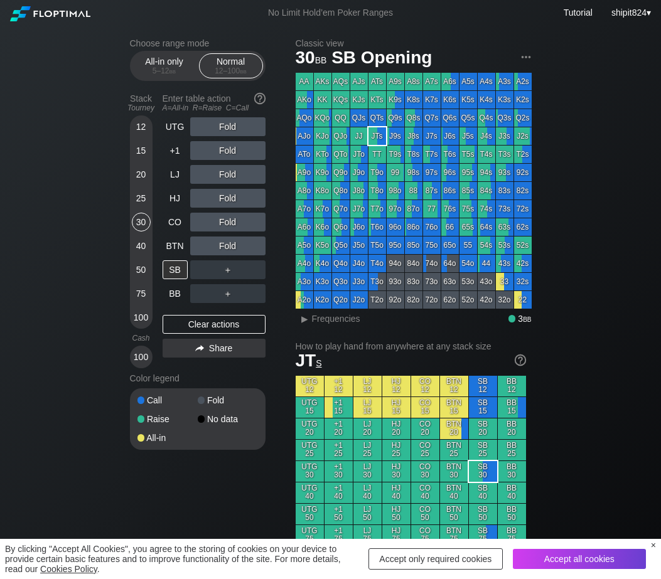
click at [200, 230] on div "Fold" at bounding box center [227, 222] width 75 height 19
click at [198, 228] on div "A ✕" at bounding box center [202, 222] width 24 height 19
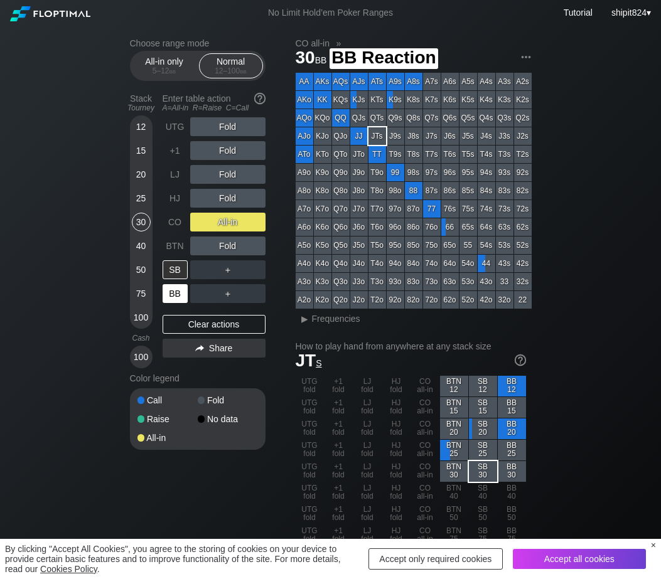
click at [177, 296] on div "BB" at bounding box center [175, 293] width 25 height 19
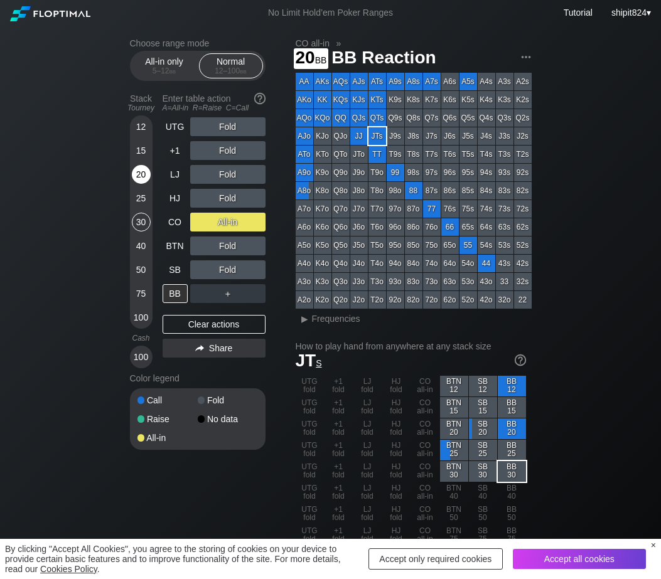
drag, startPoint x: 146, startPoint y: 176, endPoint x: 138, endPoint y: 184, distance: 10.6
click at [146, 176] on div "20" at bounding box center [141, 174] width 19 height 19
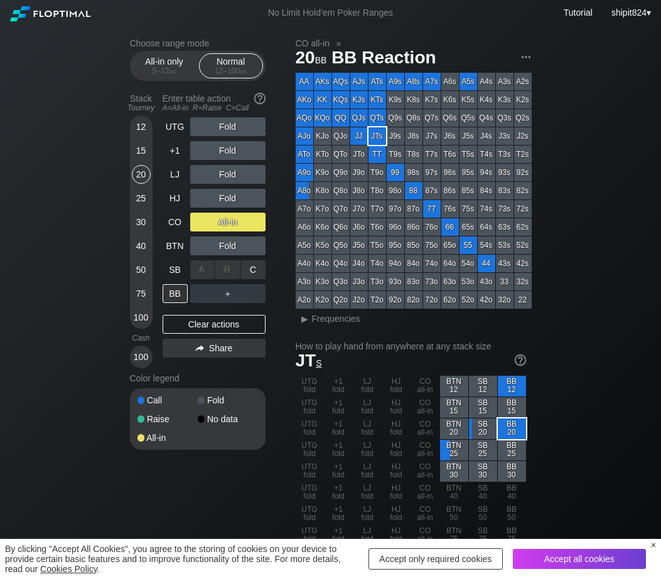
click at [240, 272] on div "A ✕ R ✕ C ✕" at bounding box center [227, 269] width 75 height 19
click at [246, 273] on div "C ✕" at bounding box center [253, 269] width 24 height 19
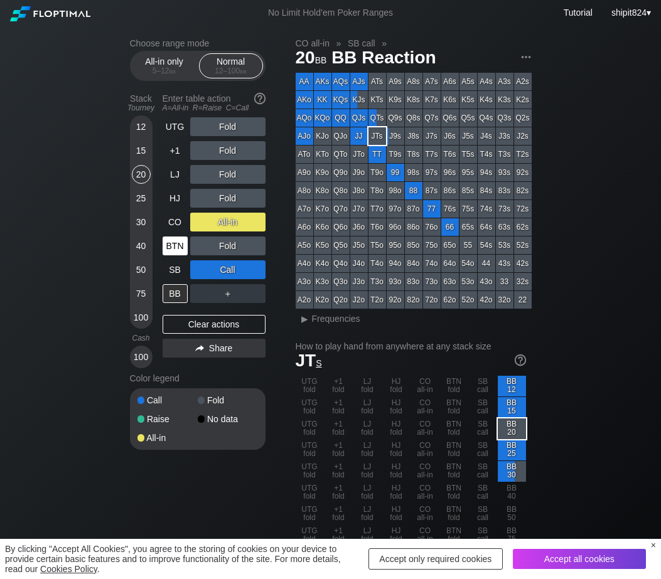
drag, startPoint x: 219, startPoint y: 318, endPoint x: 171, endPoint y: 256, distance: 78.2
click at [219, 318] on div "Clear actions" at bounding box center [214, 324] width 103 height 19
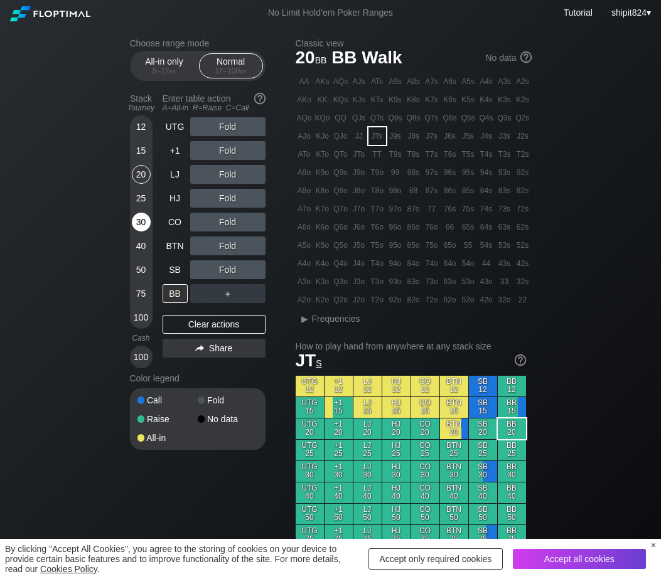
click at [136, 220] on div "30" at bounding box center [141, 222] width 19 height 19
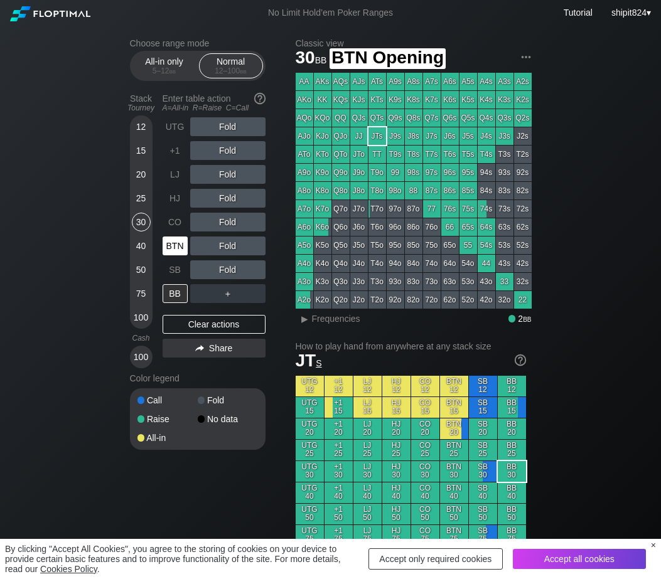
click at [170, 251] on div "BTN" at bounding box center [175, 246] width 25 height 19
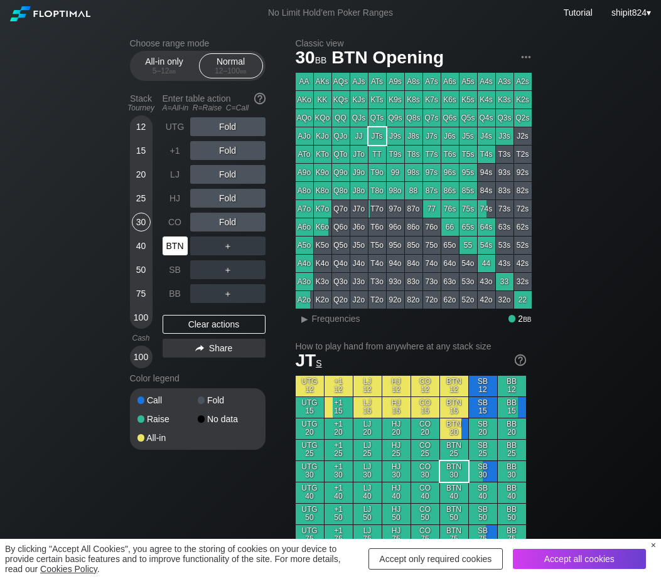
click at [170, 250] on div "BTN" at bounding box center [175, 246] width 25 height 19
click at [235, 323] on div "Clear actions" at bounding box center [214, 324] width 103 height 19
drag, startPoint x: 234, startPoint y: 323, endPoint x: 0, endPoint y: 309, distance: 234.5
click at [229, 323] on div "Clear actions" at bounding box center [214, 324] width 103 height 19
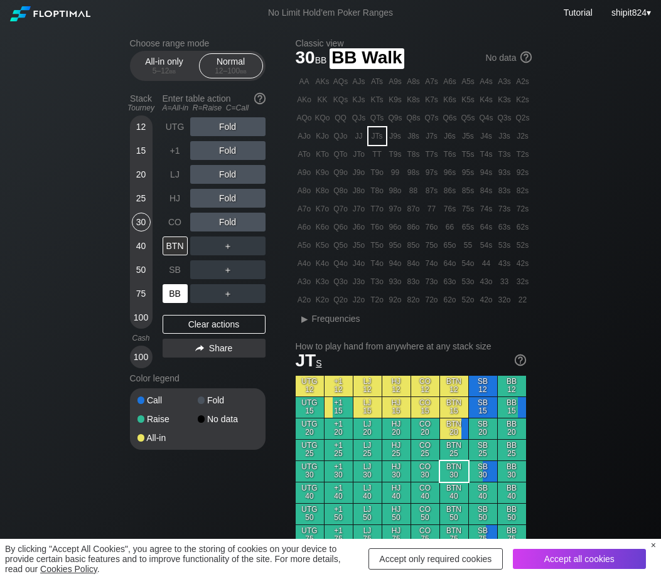
drag, startPoint x: 173, startPoint y: 295, endPoint x: 193, endPoint y: 289, distance: 20.3
click at [173, 296] on div "BB" at bounding box center [175, 293] width 25 height 19
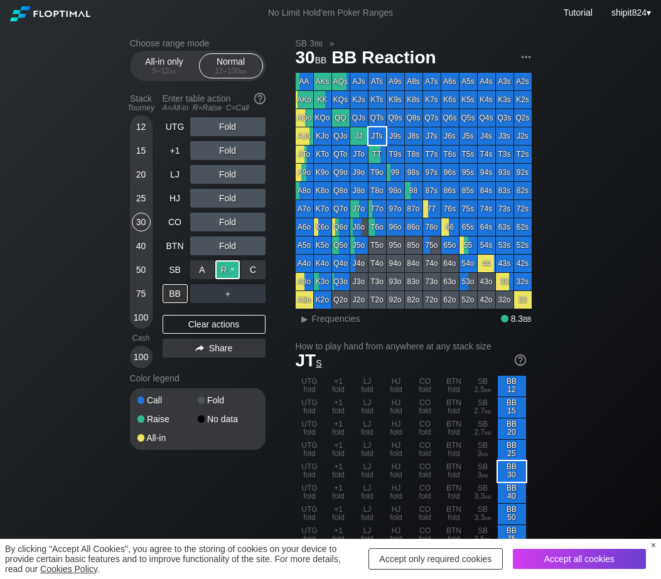
click at [218, 274] on div "R ✕" at bounding box center [227, 269] width 24 height 19
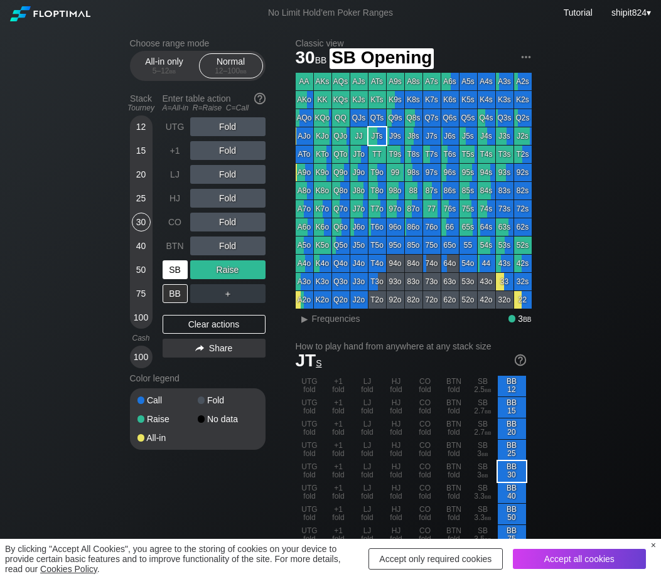
click at [184, 266] on div "SB" at bounding box center [175, 269] width 25 height 19
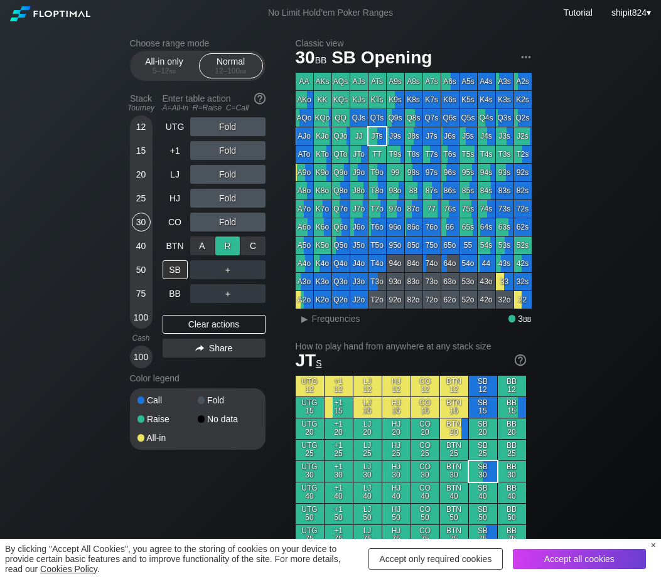
click at [223, 248] on div "R ✕" at bounding box center [227, 246] width 24 height 19
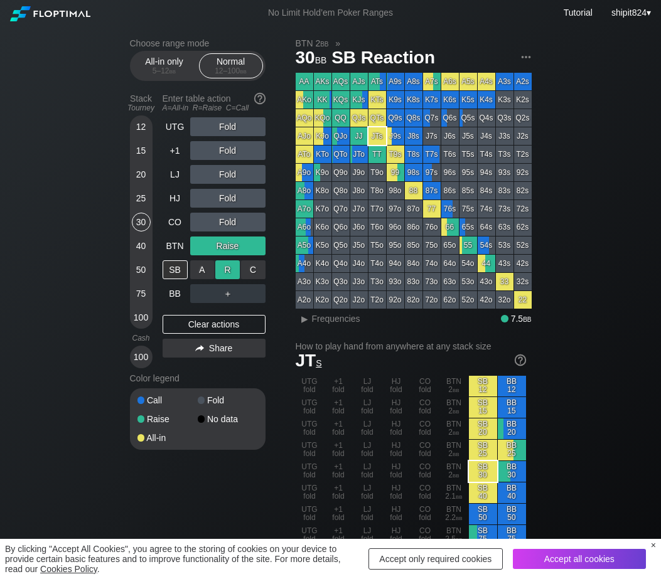
click at [222, 265] on div "R ✕" at bounding box center [227, 269] width 24 height 19
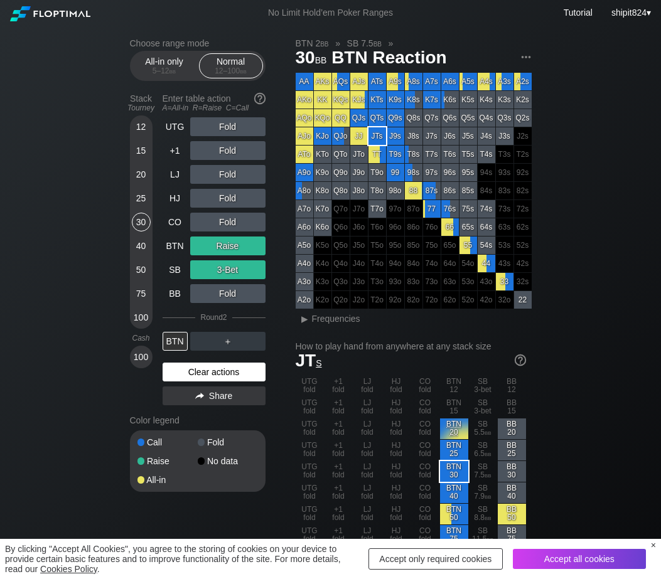
click at [232, 380] on div "Clear actions" at bounding box center [214, 372] width 103 height 19
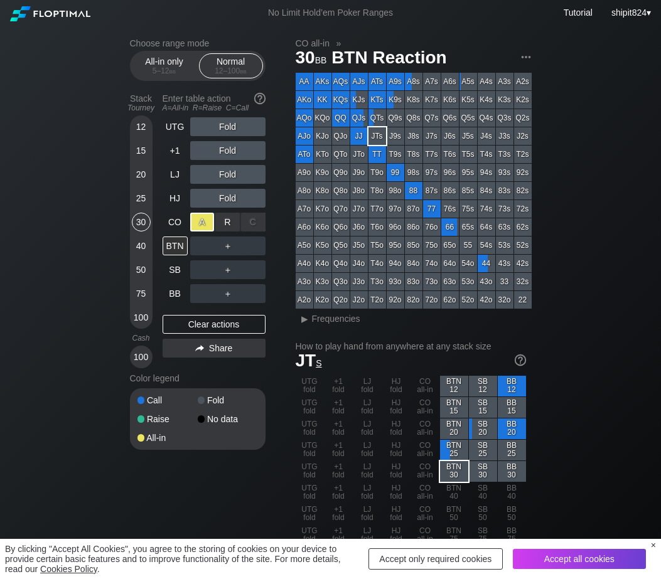
click at [191, 223] on div "A ✕" at bounding box center [202, 222] width 24 height 19
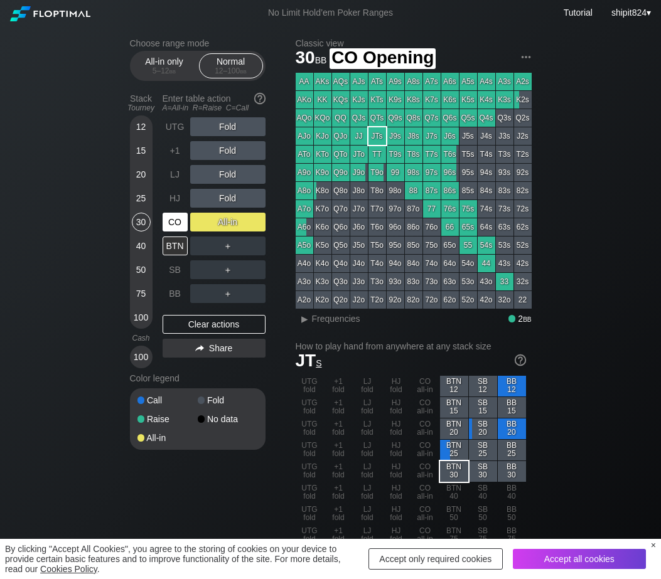
click at [187, 222] on div "CO" at bounding box center [177, 222] width 28 height 24
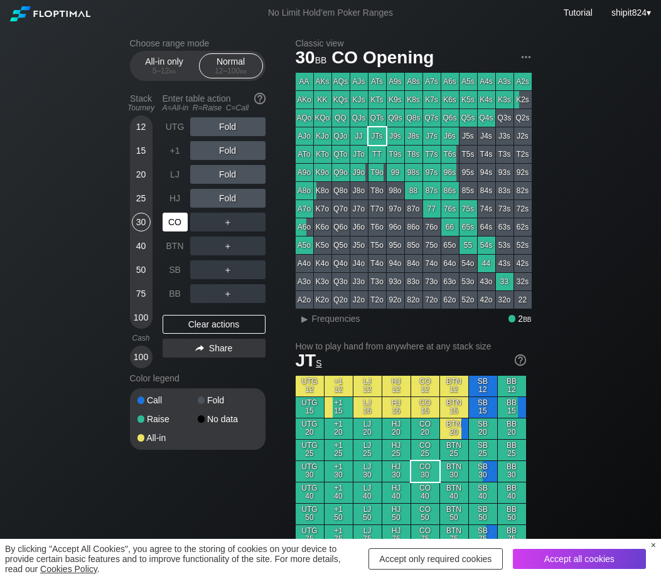
click at [174, 219] on div "CO" at bounding box center [175, 222] width 25 height 19
click at [173, 222] on div "CO" at bounding box center [175, 222] width 25 height 19
click at [143, 179] on div "20" at bounding box center [141, 174] width 19 height 19
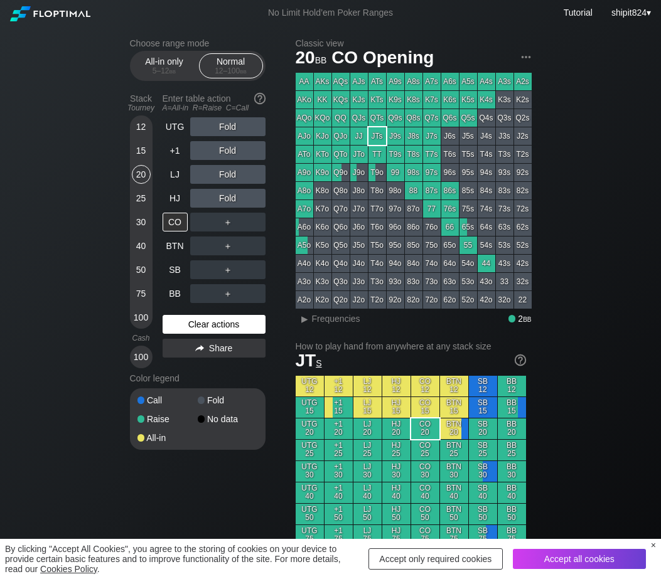
click at [193, 327] on div "Clear actions" at bounding box center [214, 324] width 103 height 19
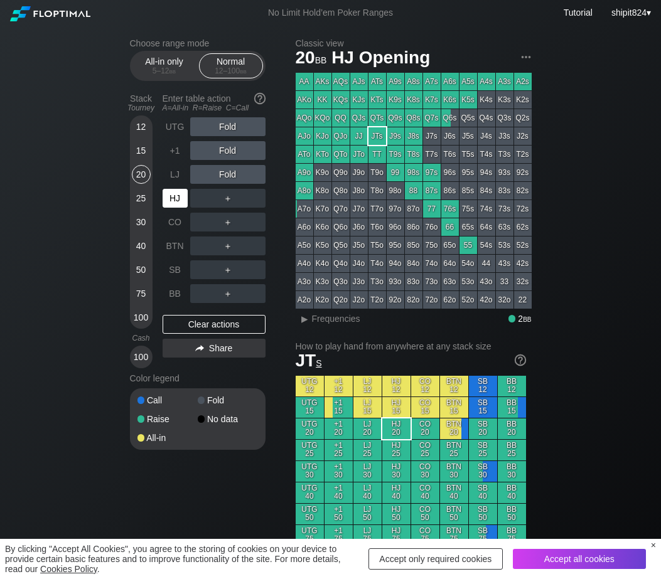
click at [176, 204] on div "HJ" at bounding box center [175, 198] width 25 height 19
click at [269, 323] on div "Choose range mode All-in only 5 – 12 bb Normal 12 – 100 bb Stack Tourney Enter …" at bounding box center [208, 252] width 156 height 428
click at [242, 323] on div "Clear actions" at bounding box center [214, 324] width 103 height 19
click at [169, 332] on div "Clear actions" at bounding box center [214, 324] width 103 height 19
click at [170, 166] on div "LJ" at bounding box center [177, 175] width 28 height 24
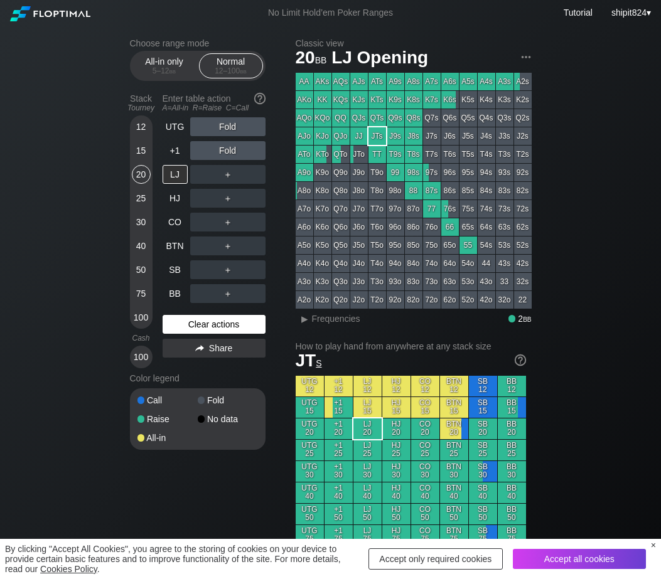
click at [186, 330] on div "Clear actions" at bounding box center [214, 324] width 103 height 19
click at [187, 328] on div "Clear actions" at bounding box center [214, 324] width 103 height 19
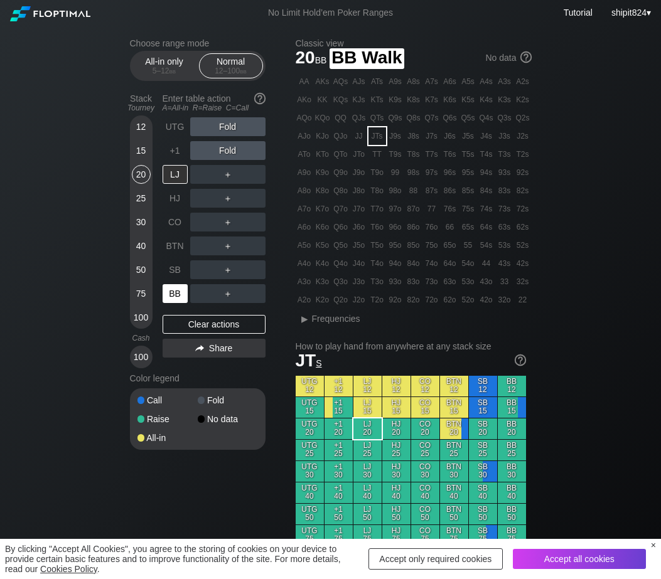
click at [174, 289] on div "BB" at bounding box center [175, 293] width 25 height 19
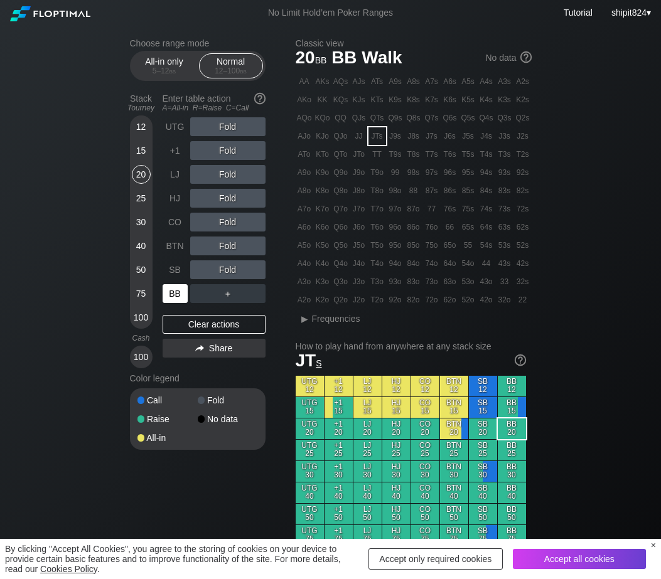
click at [174, 289] on div "BB" at bounding box center [175, 293] width 25 height 19
click at [144, 203] on div "25" at bounding box center [141, 198] width 19 height 19
click at [144, 202] on div "25" at bounding box center [141, 198] width 19 height 19
click at [144, 201] on div "25" at bounding box center [141, 198] width 19 height 19
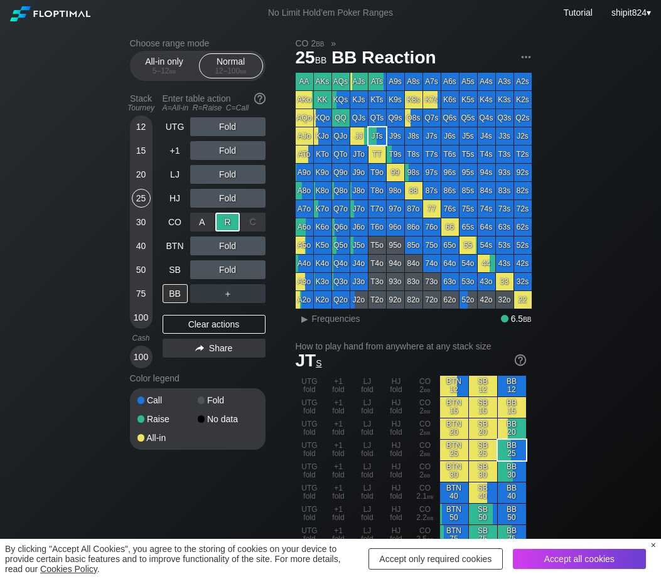
click at [227, 225] on div "R ✕" at bounding box center [227, 222] width 24 height 19
click at [184, 325] on div "Clear actions" at bounding box center [214, 324] width 103 height 19
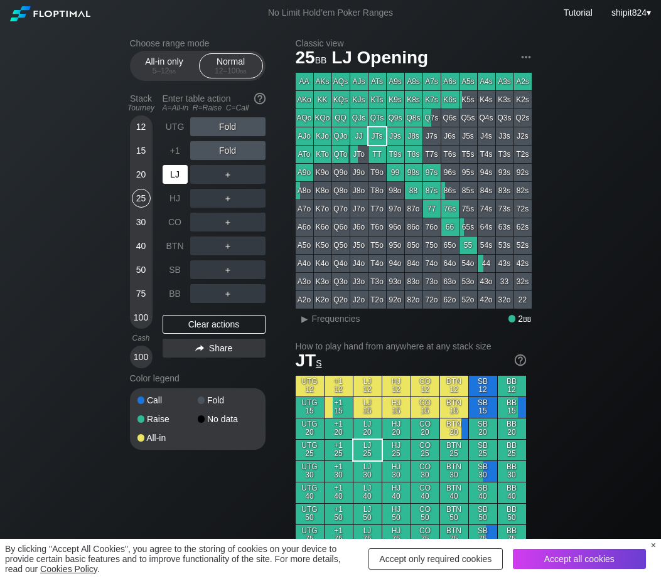
click at [179, 180] on div "LJ" at bounding box center [175, 174] width 25 height 19
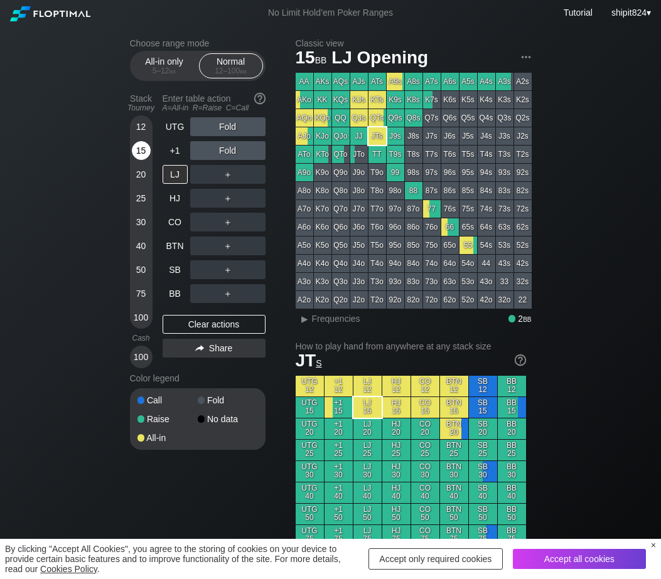
click at [143, 160] on div "15" at bounding box center [141, 150] width 19 height 19
click at [225, 228] on div "R ✕" at bounding box center [227, 222] width 24 height 19
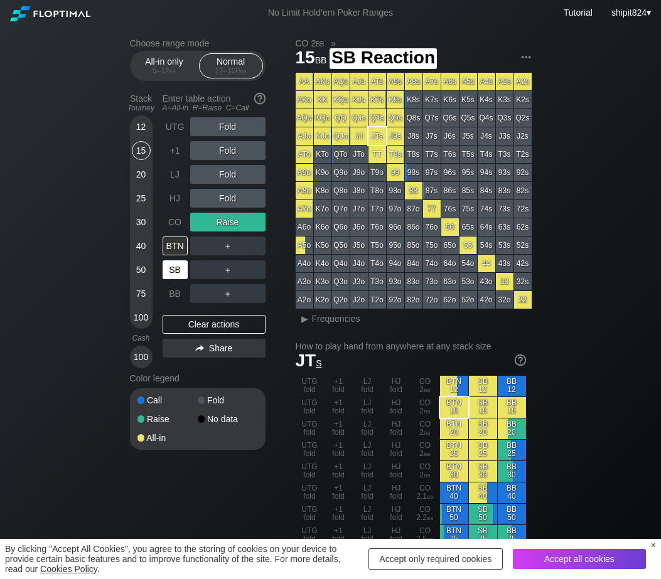
click at [178, 269] on div "SB" at bounding box center [175, 269] width 25 height 19
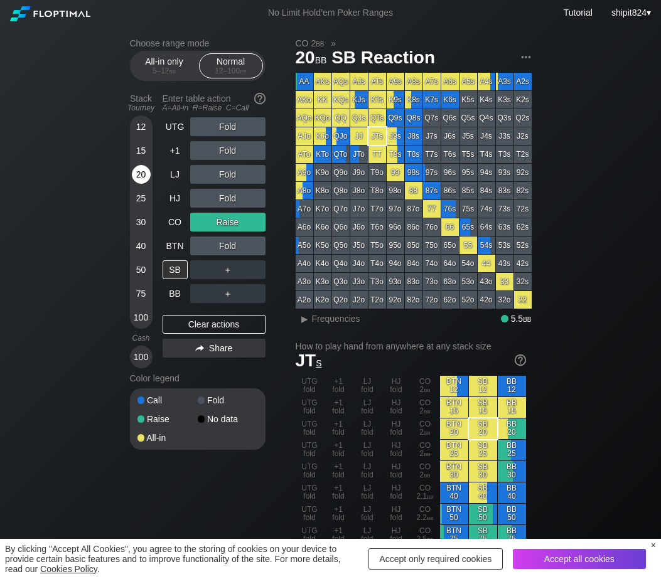
click at [147, 174] on div "20" at bounding box center [141, 174] width 19 height 19
click at [194, 324] on div "Clear actions" at bounding box center [214, 324] width 103 height 19
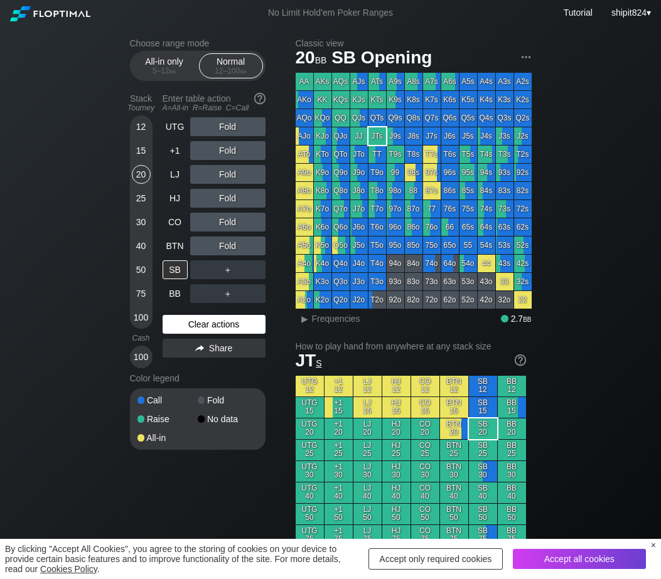
click at [194, 323] on div "Clear actions" at bounding box center [214, 324] width 103 height 19
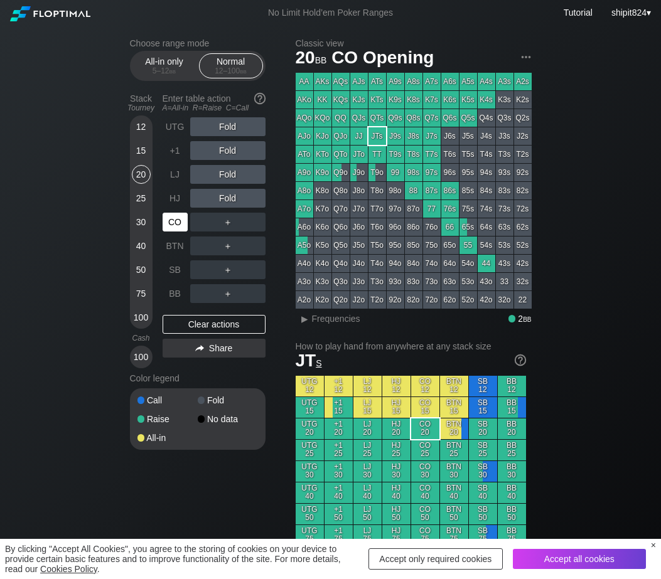
click at [183, 212] on div "CO" at bounding box center [177, 222] width 28 height 24
click at [178, 217] on div "CO" at bounding box center [175, 222] width 25 height 19
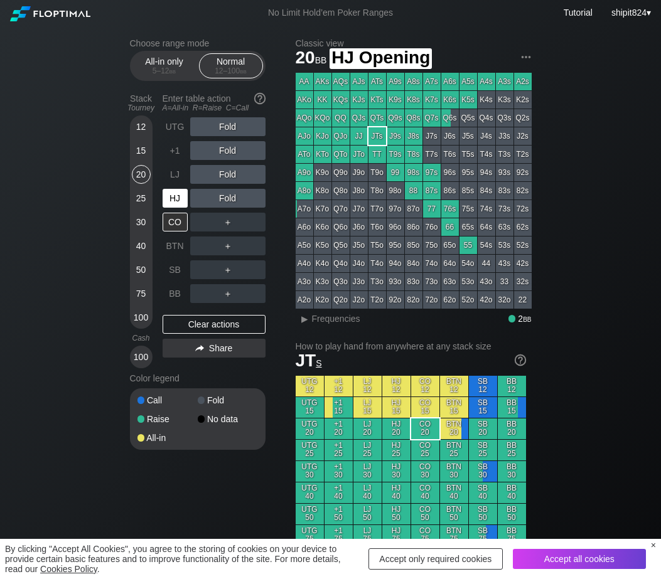
drag, startPoint x: 176, startPoint y: 202, endPoint x: 186, endPoint y: 201, distance: 10.1
click at [176, 203] on div "HJ" at bounding box center [175, 198] width 25 height 19
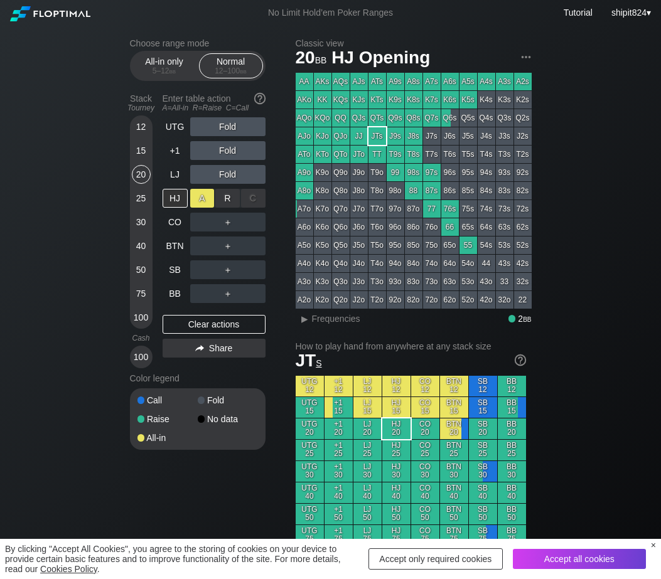
drag, startPoint x: 223, startPoint y: 200, endPoint x: 203, endPoint y: 203, distance: 19.7
click at [223, 201] on div "R ✕" at bounding box center [227, 198] width 24 height 19
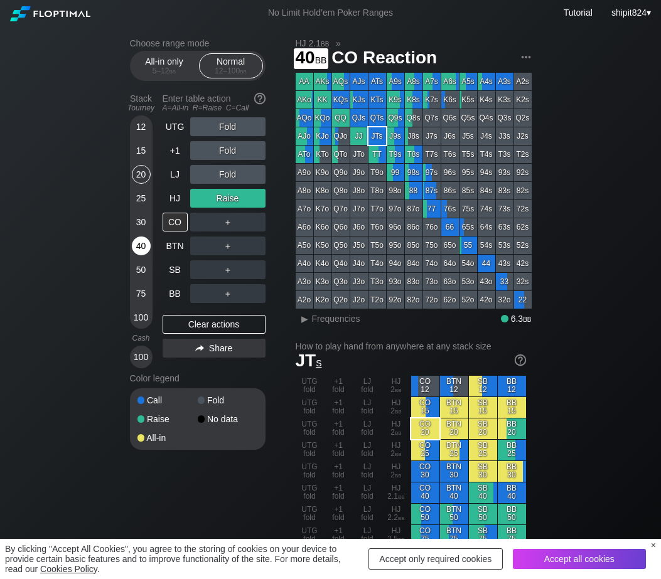
click at [134, 247] on div "40" at bounding box center [141, 246] width 19 height 19
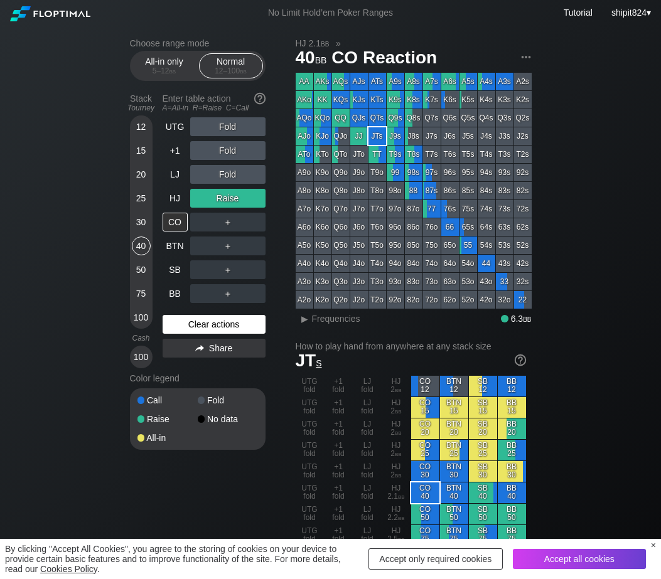
click at [198, 321] on div "Clear actions" at bounding box center [214, 324] width 103 height 19
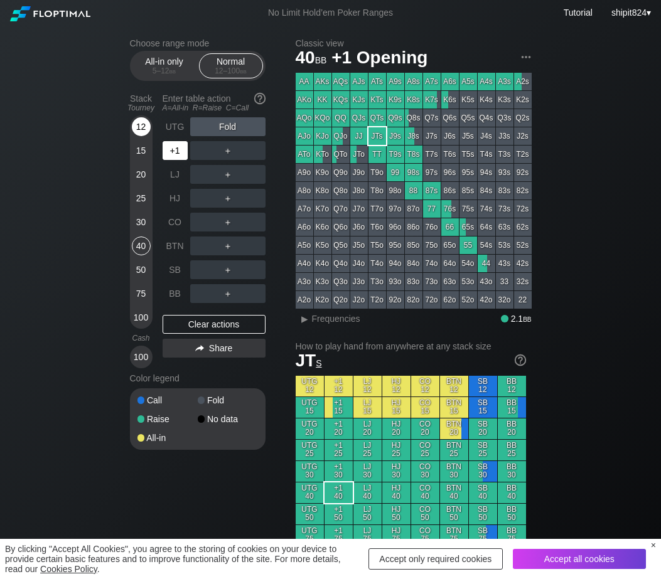
drag, startPoint x: 181, startPoint y: 151, endPoint x: 147, endPoint y: 139, distance: 35.9
click at [181, 151] on div "+1" at bounding box center [175, 150] width 25 height 19
click at [136, 131] on div "12" at bounding box center [141, 126] width 19 height 19
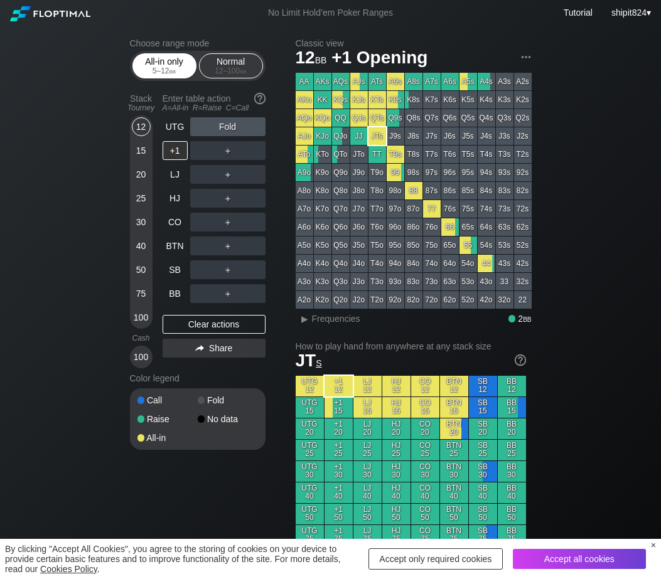
click at [152, 70] on div "5 – 12 bb" at bounding box center [164, 71] width 53 height 9
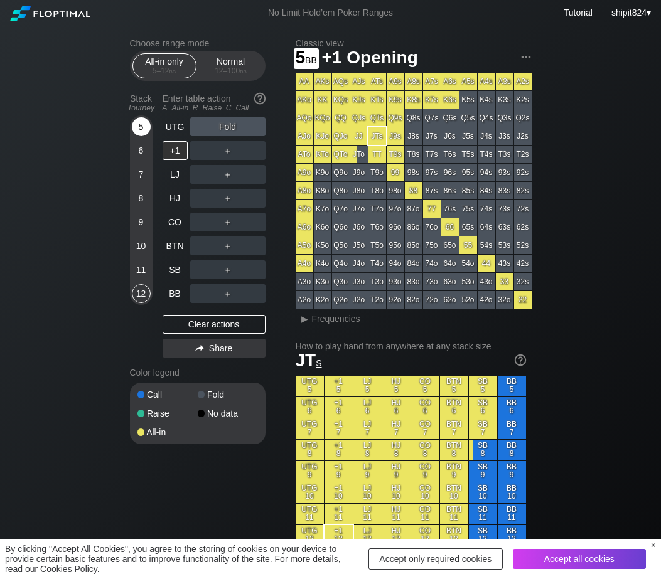
click at [146, 132] on div "5" at bounding box center [141, 126] width 19 height 19
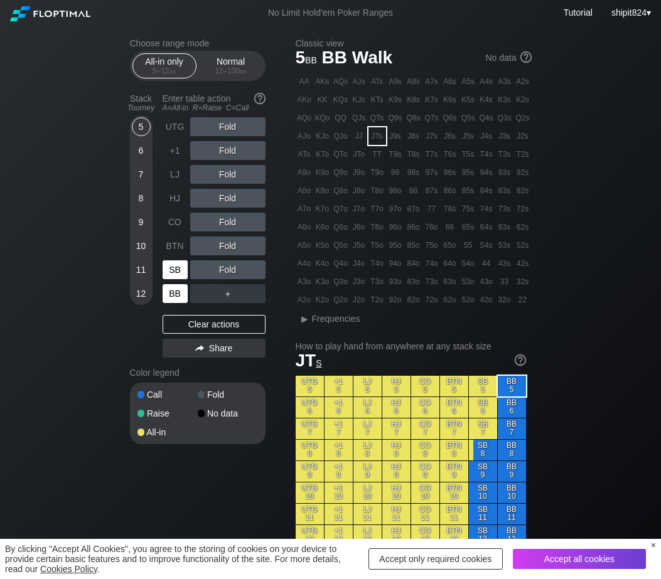
drag, startPoint x: 172, startPoint y: 287, endPoint x: 174, endPoint y: 281, distance: 6.6
click at [173, 285] on div "BB" at bounding box center [177, 294] width 28 height 24
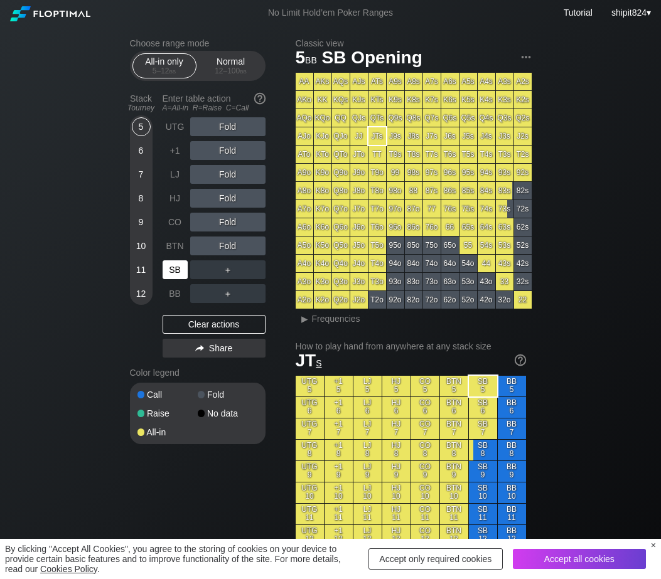
click at [174, 281] on div "SB" at bounding box center [177, 270] width 28 height 24
click at [204, 277] on div "A ✕" at bounding box center [202, 269] width 24 height 19
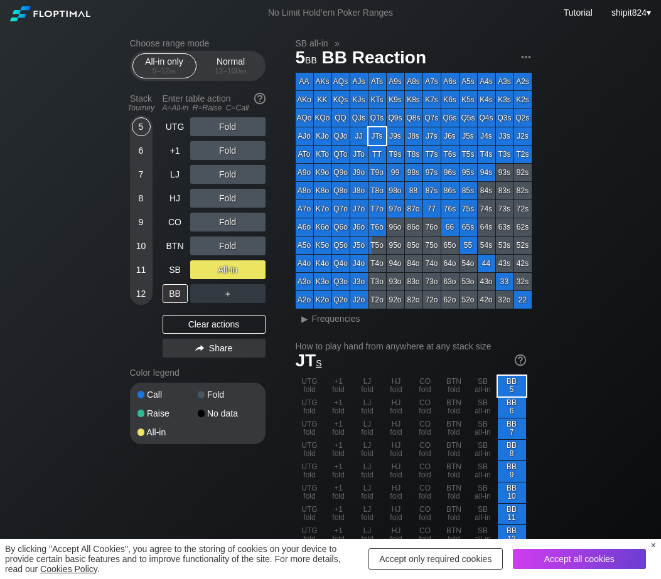
click at [208, 312] on div "UTG Fold +1 Fold LJ Fold HJ Fold CO Fold BTN Fold SB All-in BB ＋ Clear actions …" at bounding box center [214, 239] width 103 height 245
